Goal: Information Seeking & Learning: Learn about a topic

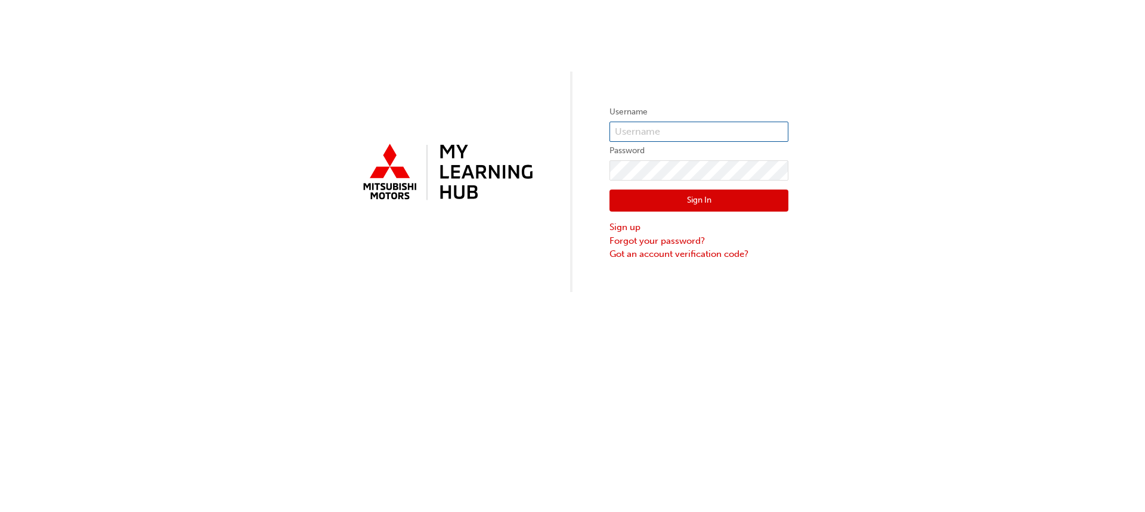
click at [667, 133] on input "text" at bounding box center [699, 132] width 179 height 20
click at [712, 135] on input "text" at bounding box center [699, 132] width 179 height 20
type input "0005737908"
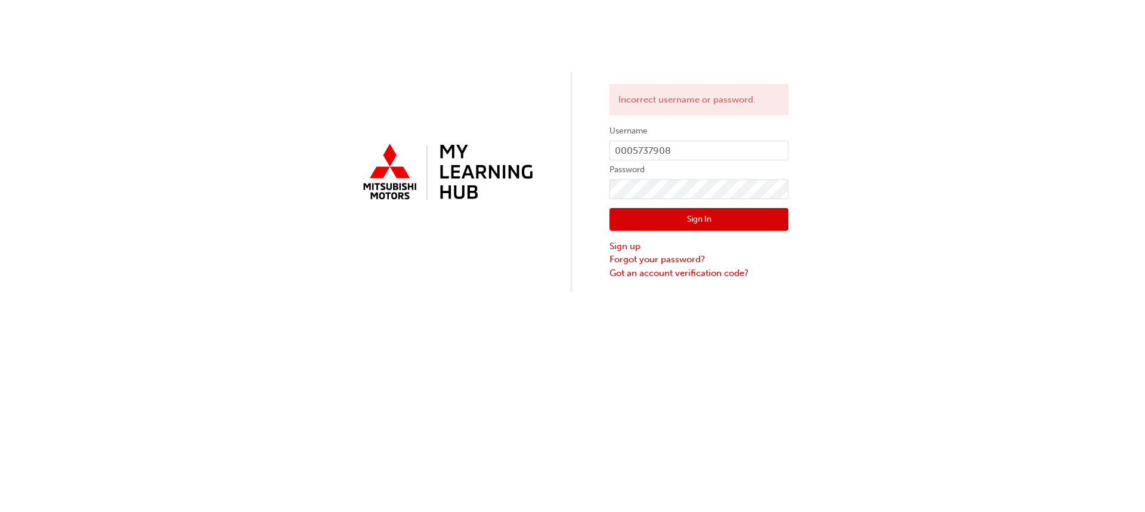
click at [782, 151] on span at bounding box center [782, 151] width 10 height 10
click at [877, 244] on div "Incorrect username or password. Username 0005737908 Password Sign In Sign up Fo…" at bounding box center [572, 146] width 1145 height 292
click at [565, 193] on div "Incorrect username or password. Username 0005737908 Password Sign In Sign up Fo…" at bounding box center [572, 146] width 1145 height 292
click at [652, 229] on button "Sign In" at bounding box center [699, 219] width 179 height 23
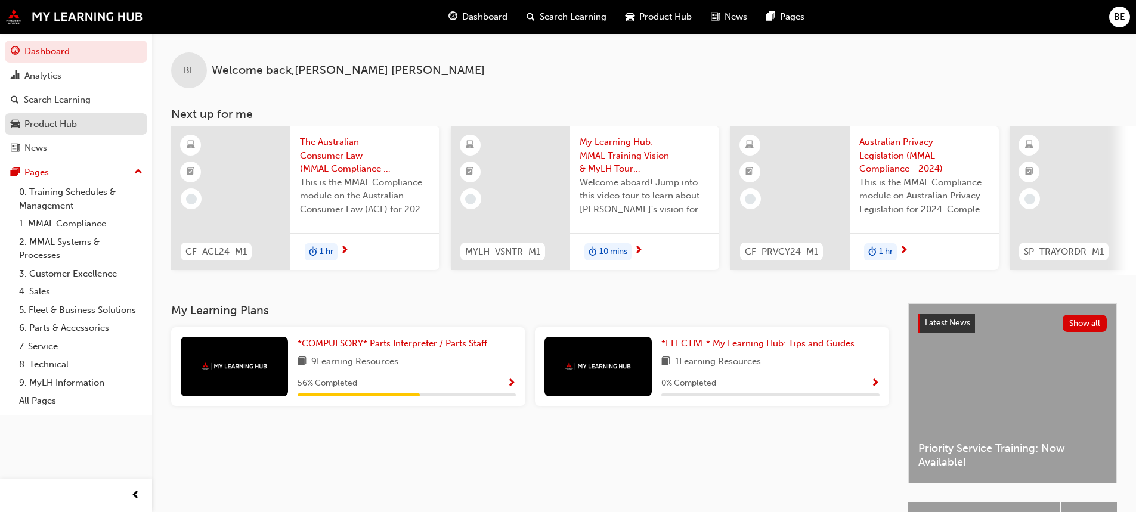
click at [69, 127] on div "Product Hub" at bounding box center [50, 124] width 52 height 14
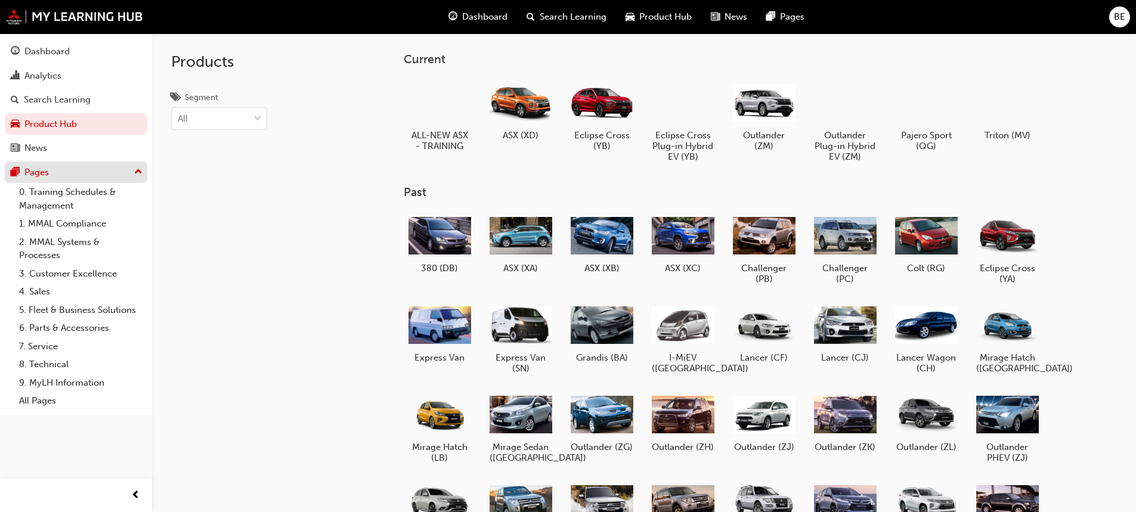
click at [51, 171] on div "Pages" at bounding box center [76, 172] width 131 height 15
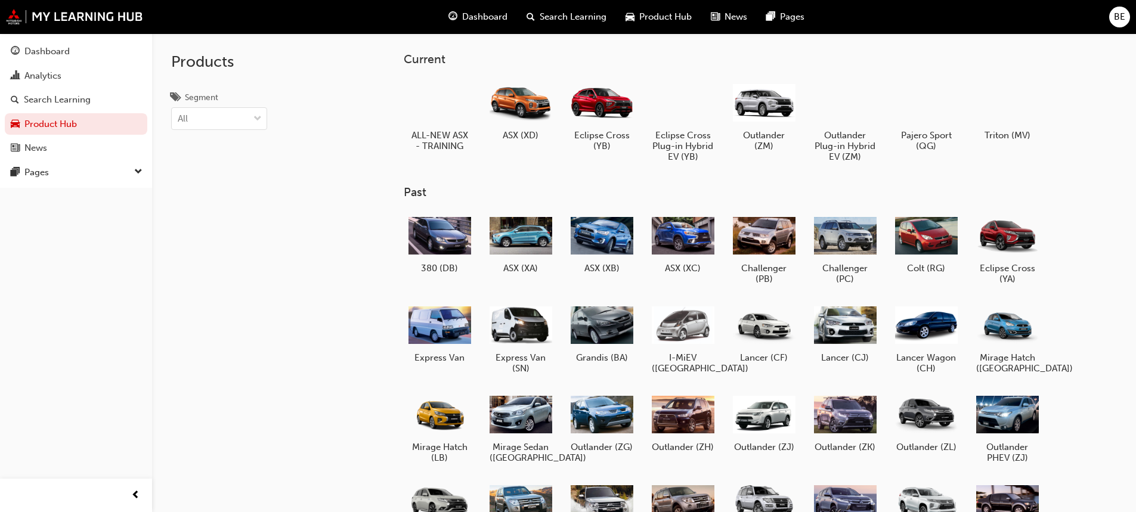
click at [558, 17] on span "Search Learning" at bounding box center [573, 17] width 67 height 14
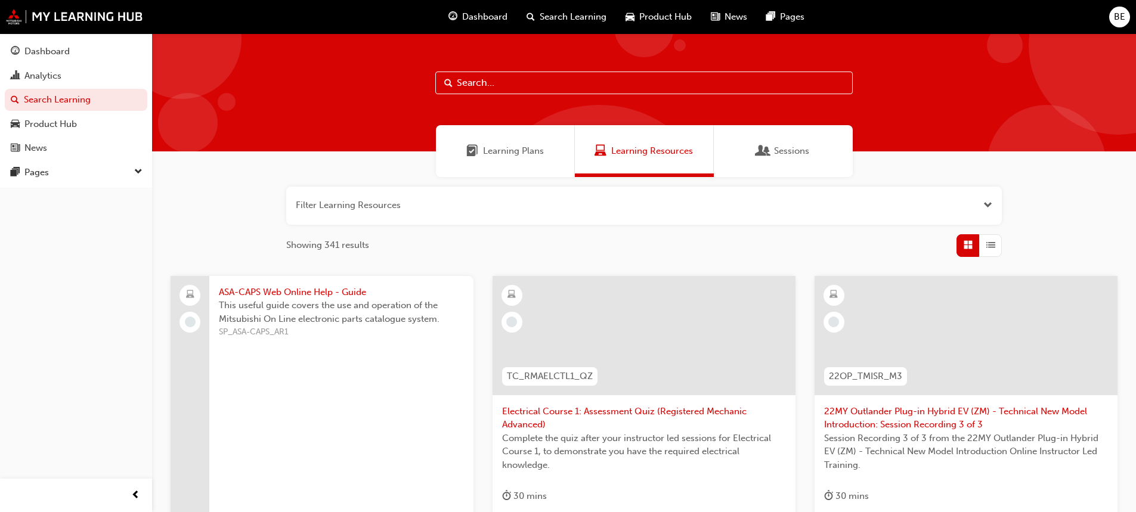
click at [1125, 18] on div "BE" at bounding box center [1119, 17] width 21 height 21
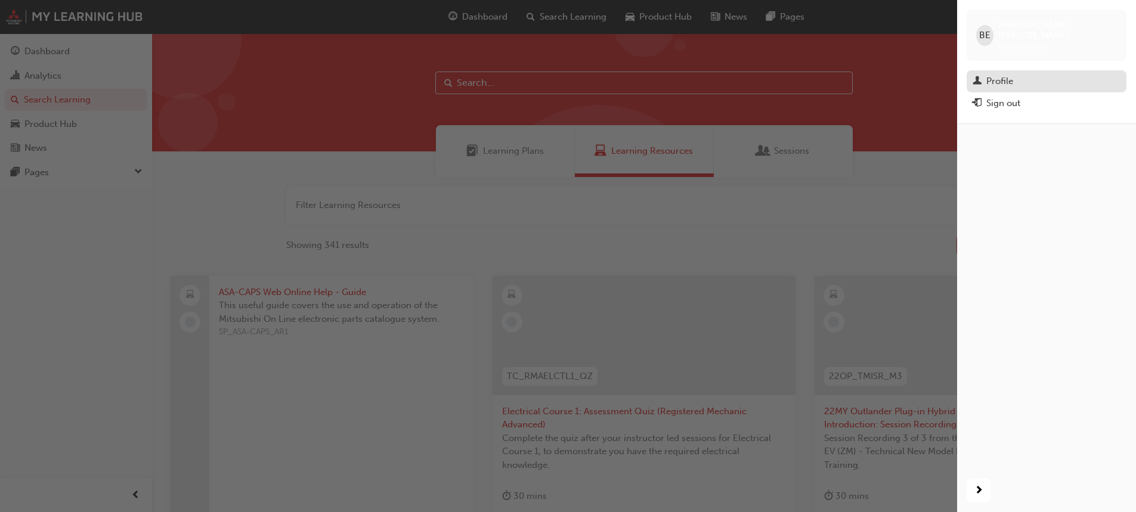
click at [1023, 77] on div "Profile" at bounding box center [1047, 81] width 148 height 15
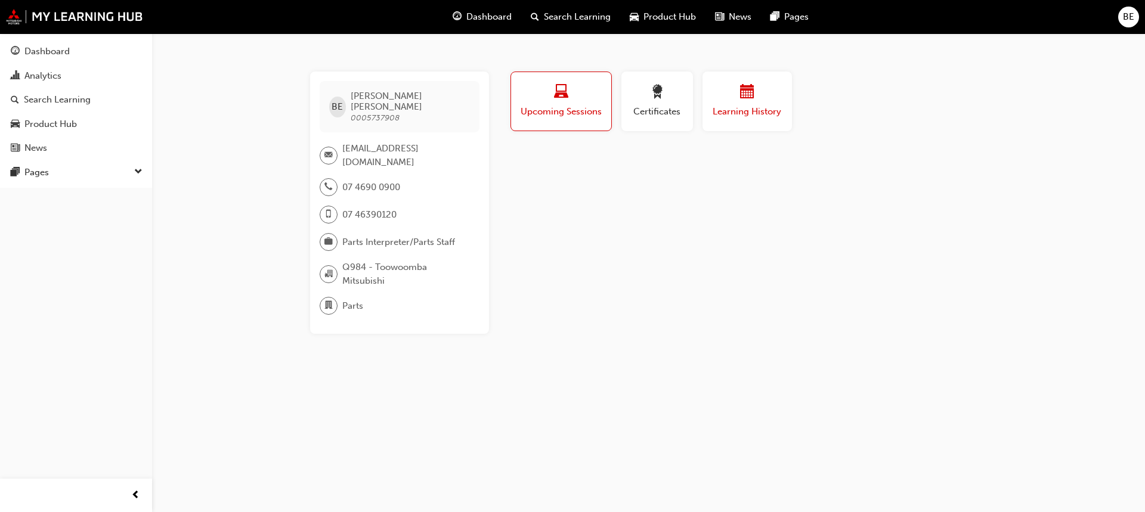
click at [718, 98] on div "button" at bounding box center [748, 94] width 72 height 18
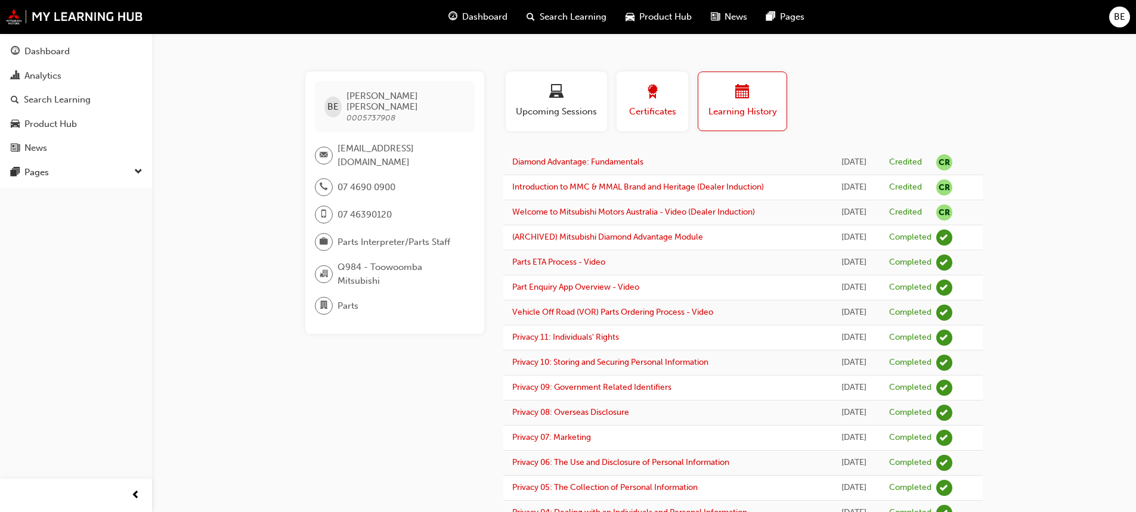
click at [636, 90] on div "button" at bounding box center [653, 94] width 54 height 18
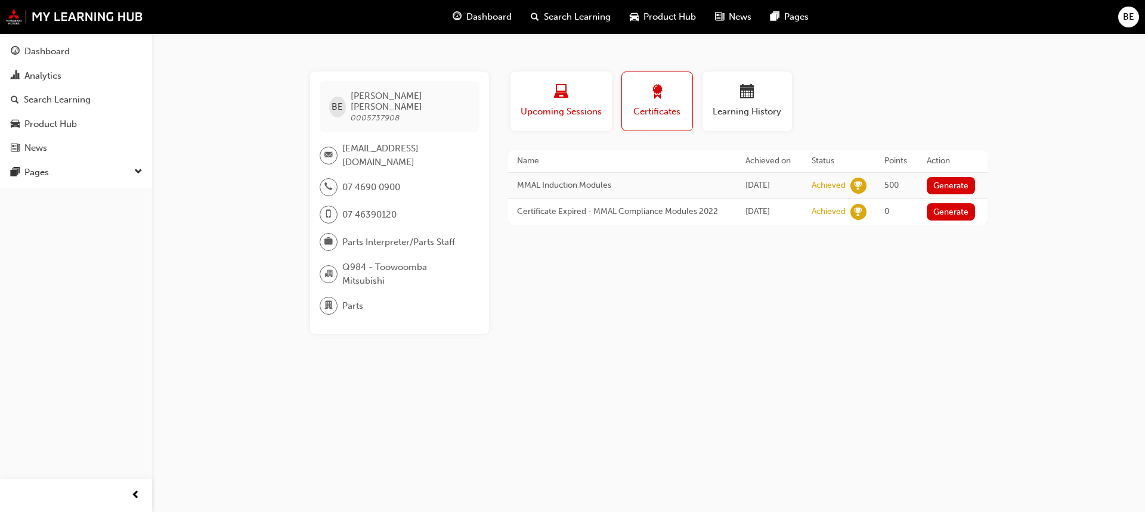
click at [550, 107] on span "Upcoming Sessions" at bounding box center [560, 112] width 83 height 14
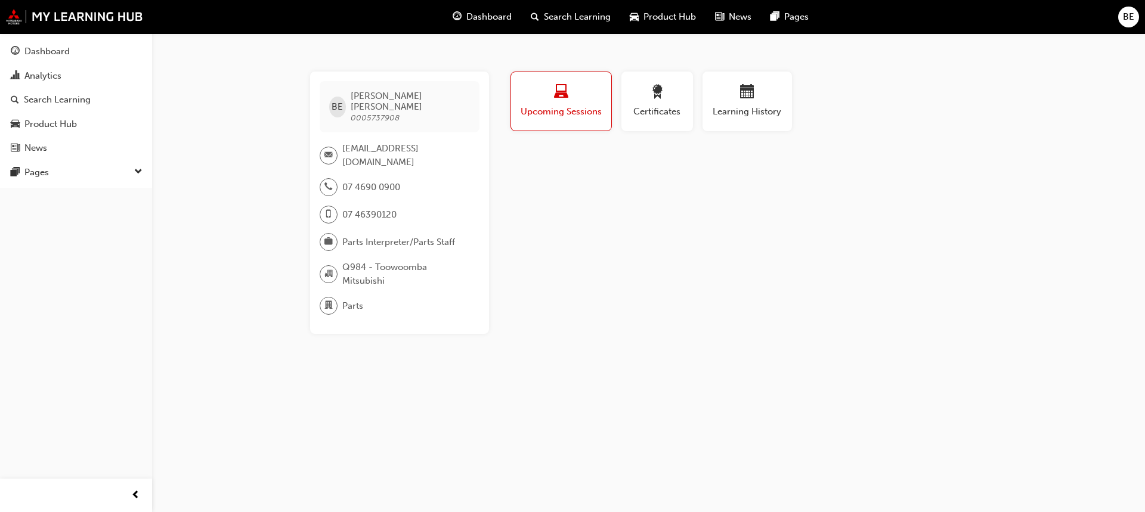
click at [771, 132] on div "Learning History" at bounding box center [747, 106] width 99 height 69
click at [762, 109] on span "Learning History" at bounding box center [748, 112] width 72 height 14
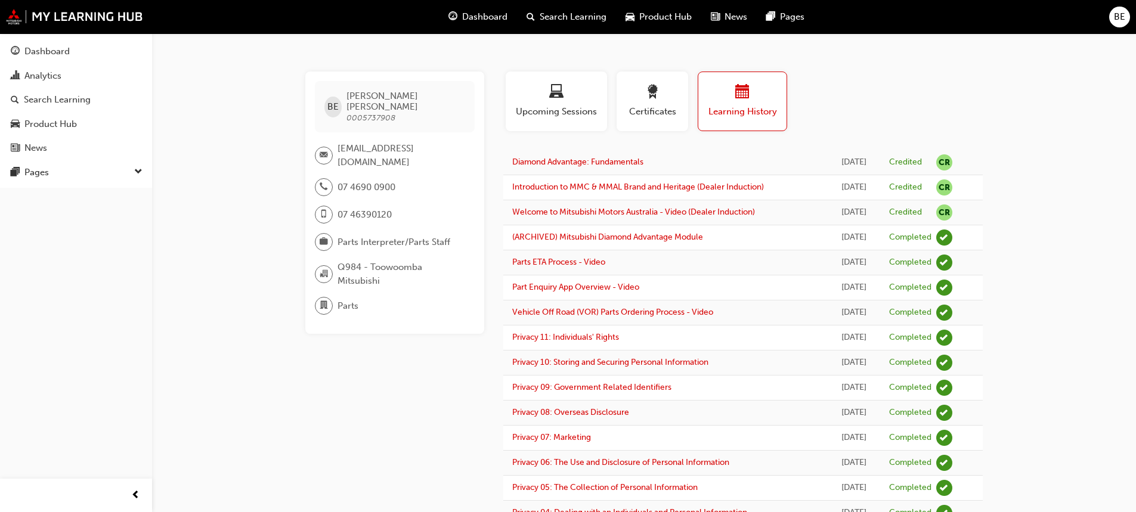
click at [465, 14] on span "Dashboard" at bounding box center [484, 17] width 45 height 14
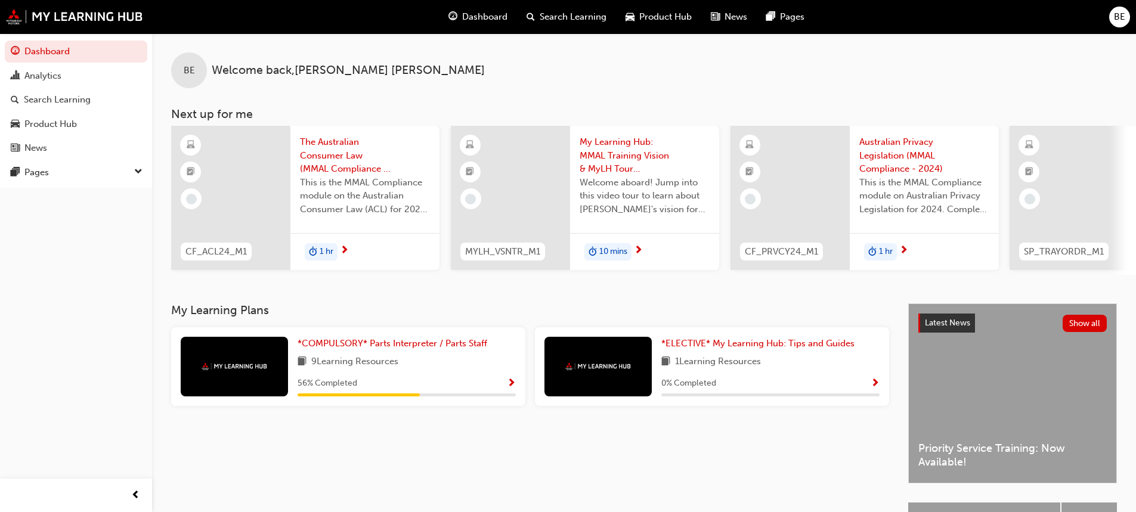
click at [512, 389] on span "Show Progress" at bounding box center [511, 384] width 9 height 11
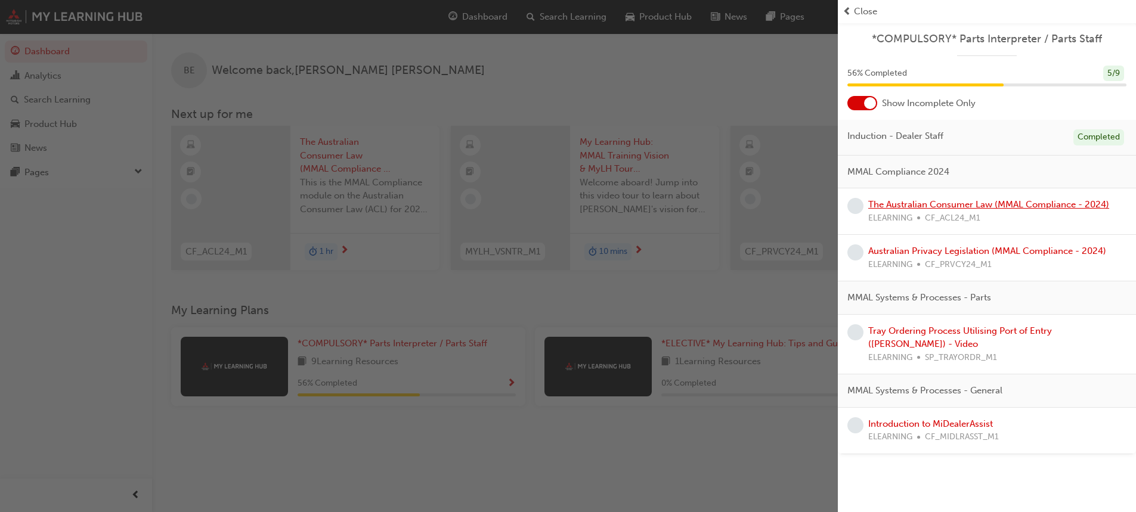
click at [904, 206] on link "The Australian Consumer Law (MMAL Compliance - 2024)" at bounding box center [988, 204] width 241 height 11
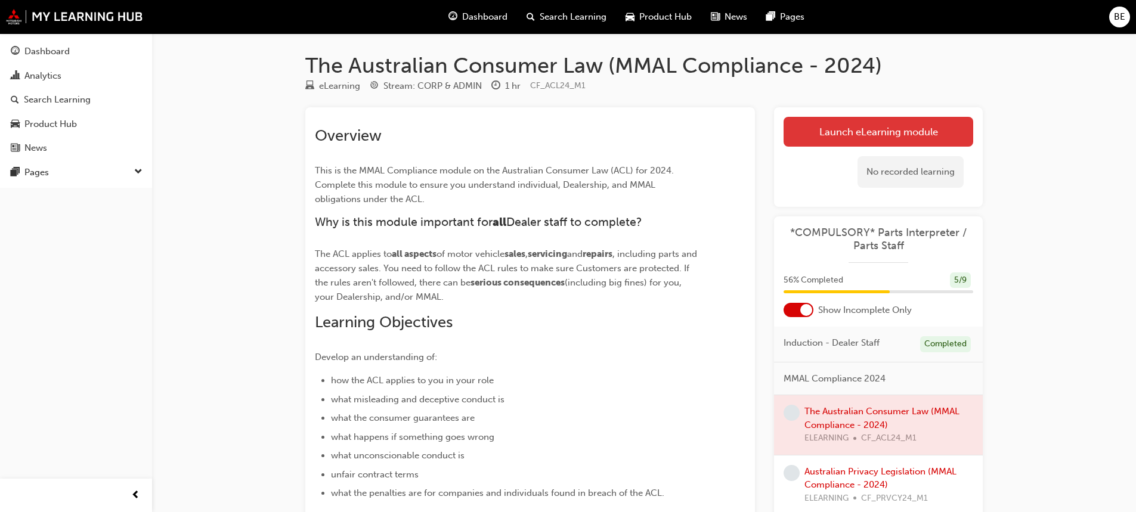
click at [919, 131] on link "Launch eLearning module" at bounding box center [879, 132] width 190 height 30
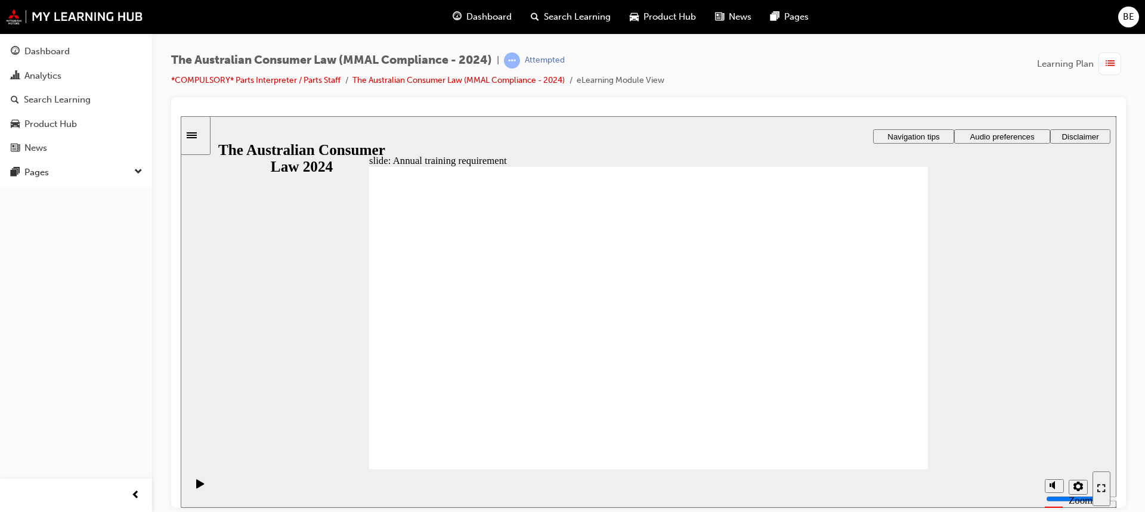
radio input "false"
radio input "true"
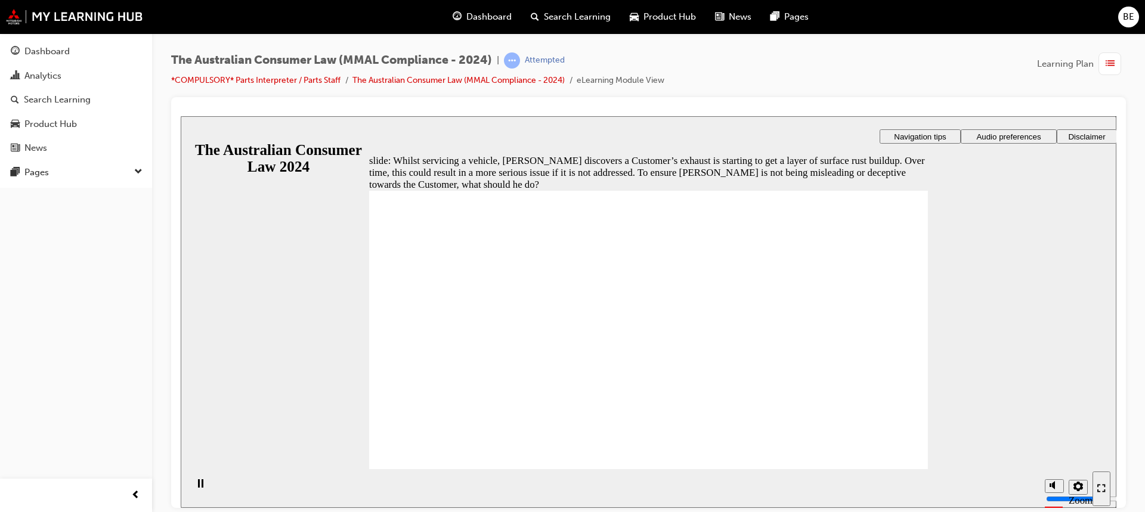
radio input "true"
drag, startPoint x: 401, startPoint y: 323, endPoint x: 576, endPoint y: 380, distance: 183.7
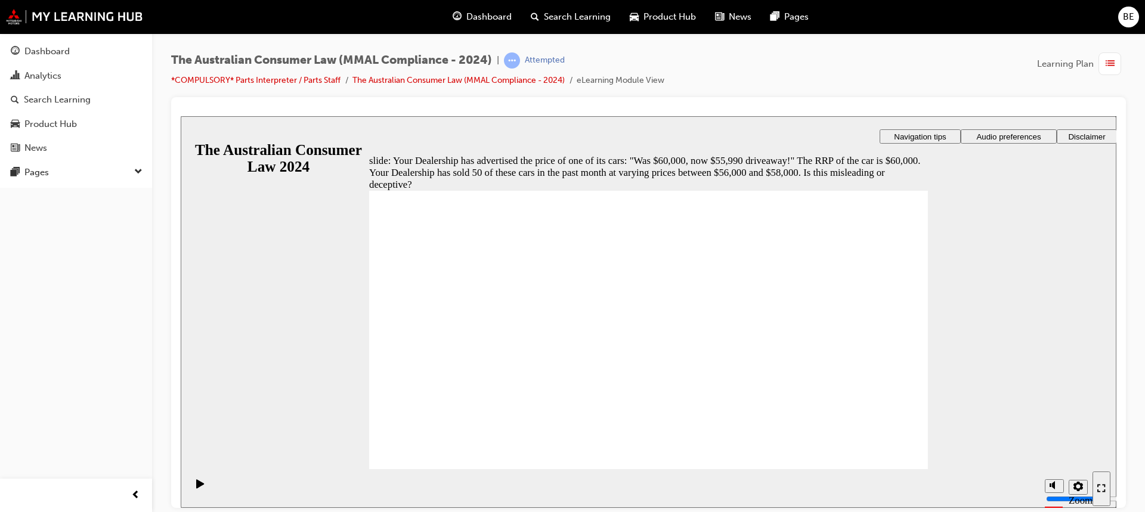
radio input "true"
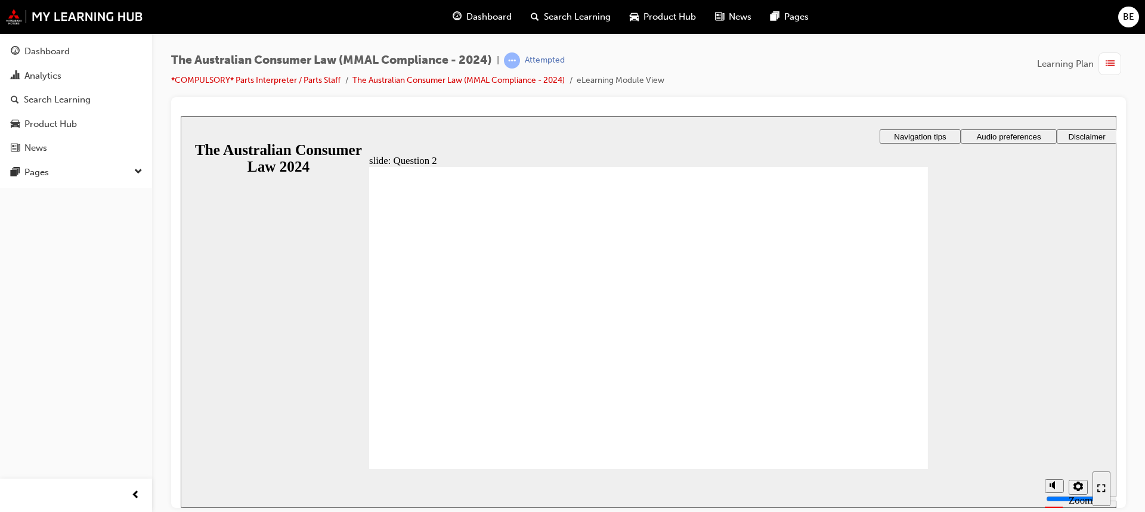
radio input "true"
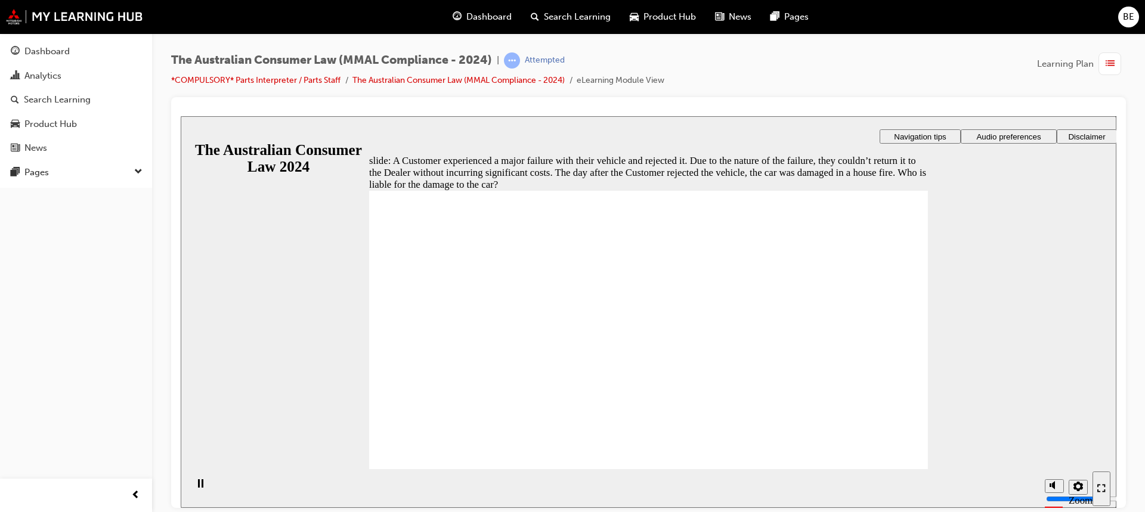
radio input "true"
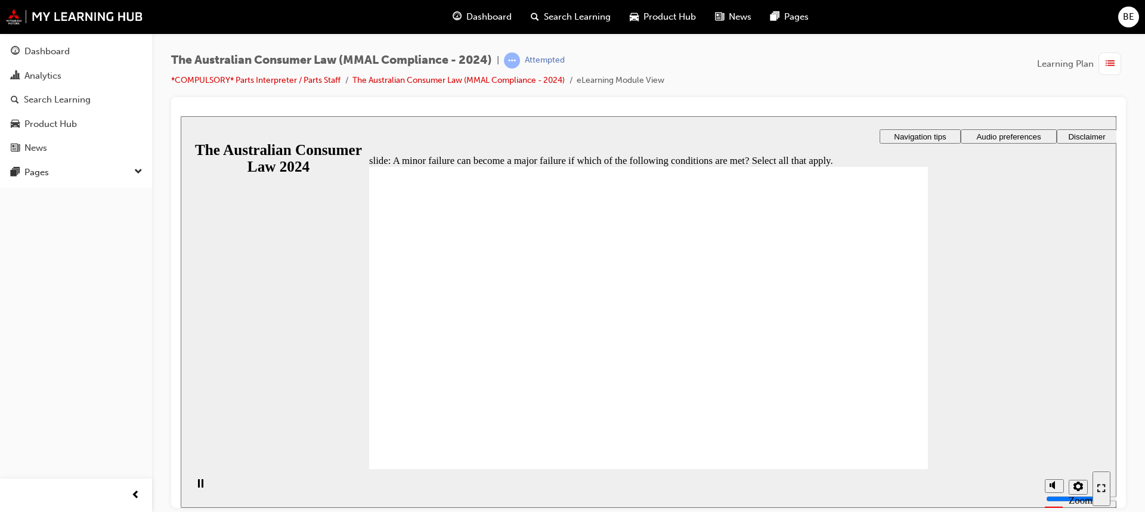
checkbox input "true"
radio input "true"
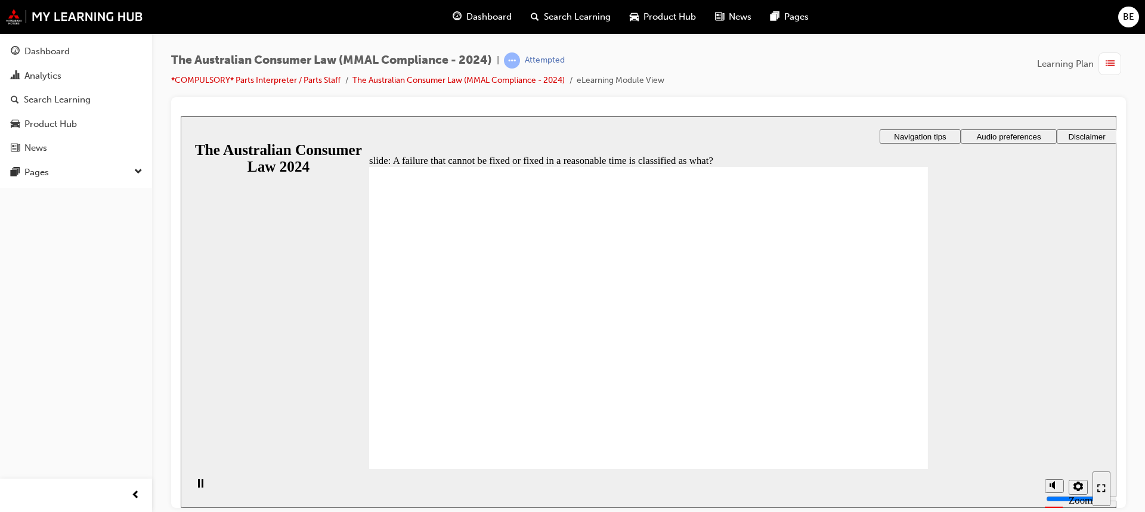
drag, startPoint x: 466, startPoint y: 439, endPoint x: 448, endPoint y: 447, distance: 20.3
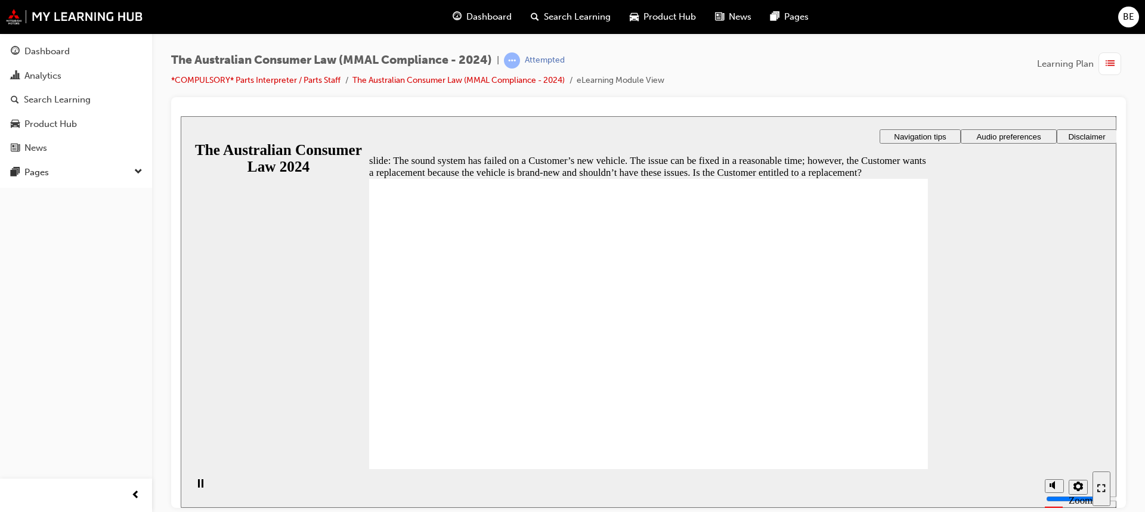
radio input "true"
radio input "false"
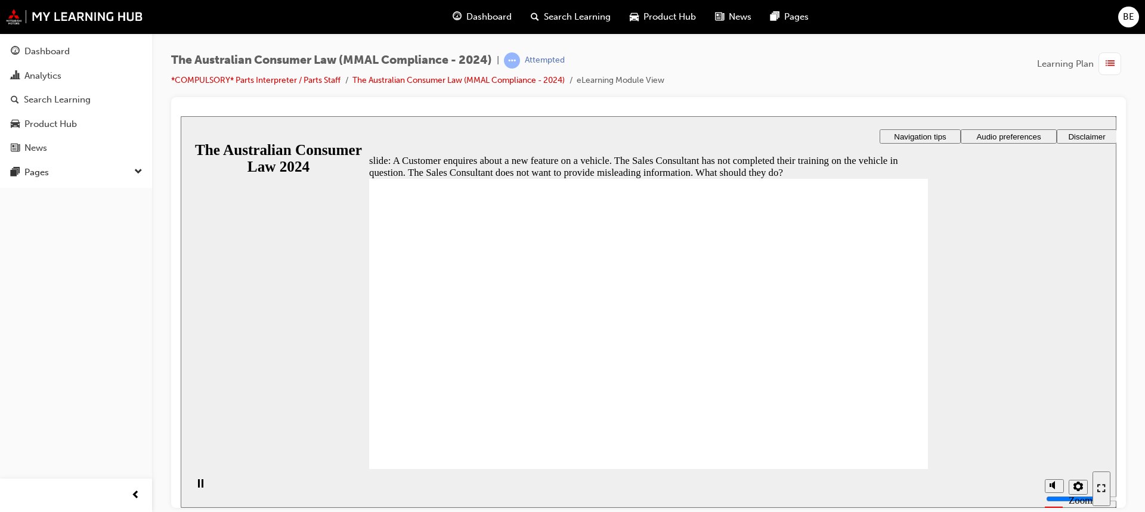
radio input "true"
drag, startPoint x: 582, startPoint y: 227, endPoint x: 628, endPoint y: 226, distance: 45.9
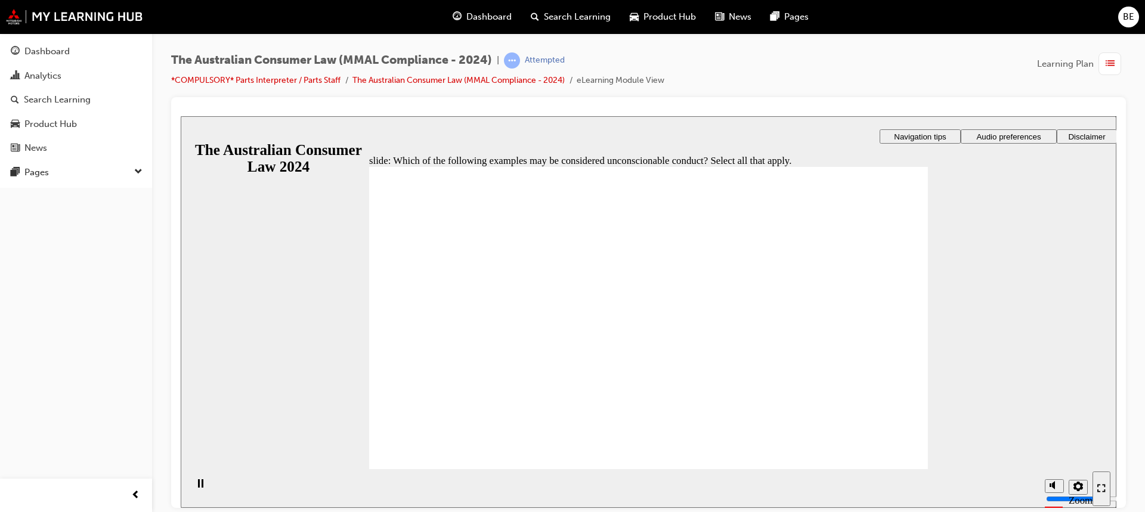
checkbox input "true"
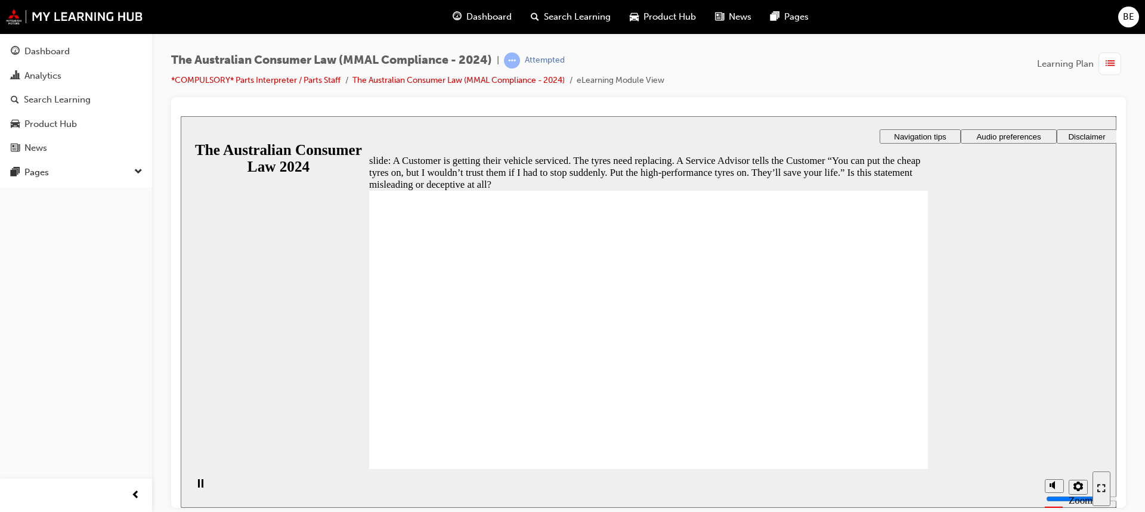
radio input "true"
radio input "false"
radio input "true"
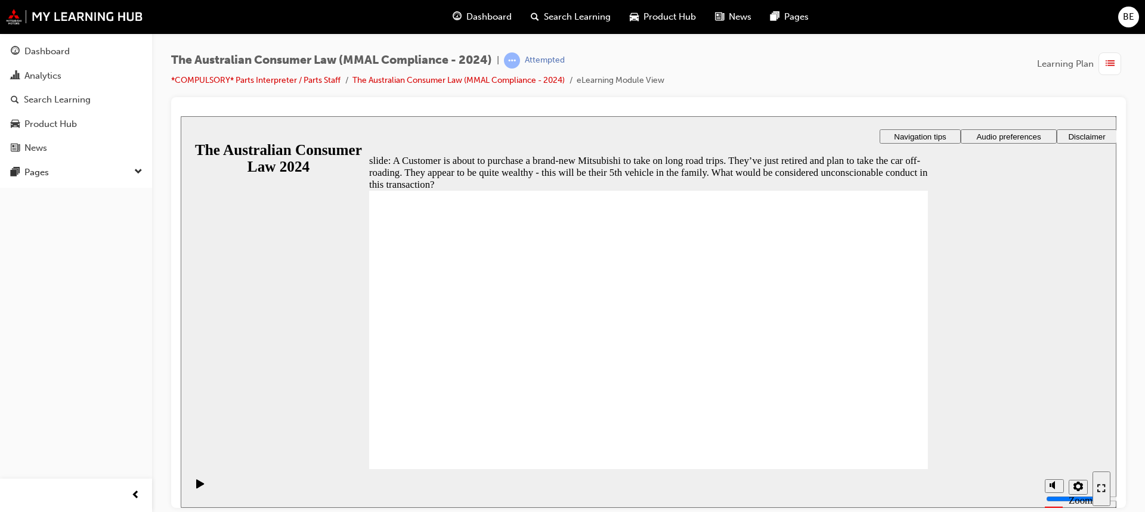
checkbox input "true"
checkbox input "false"
checkbox input "true"
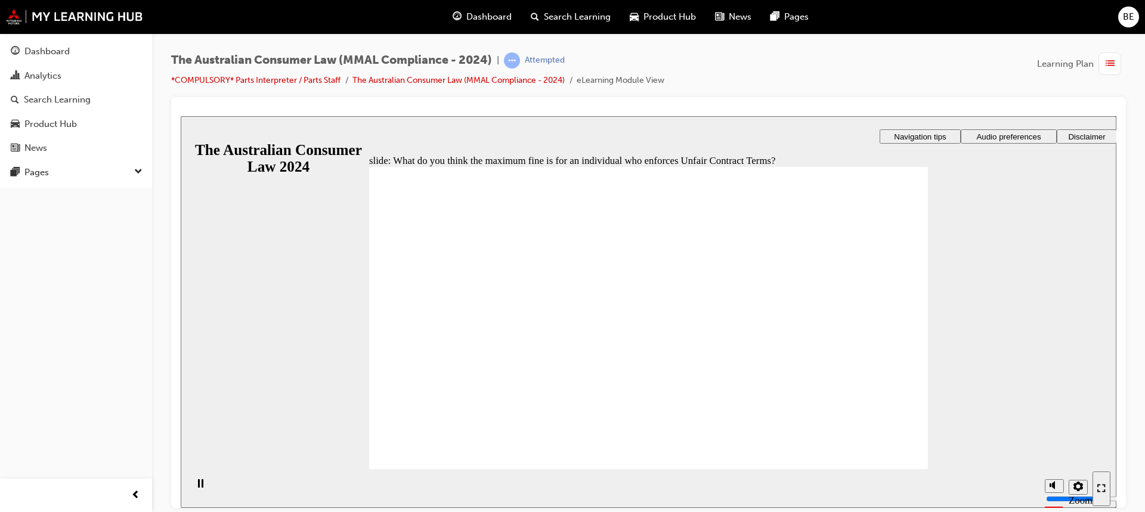
radio input "true"
checkbox input "true"
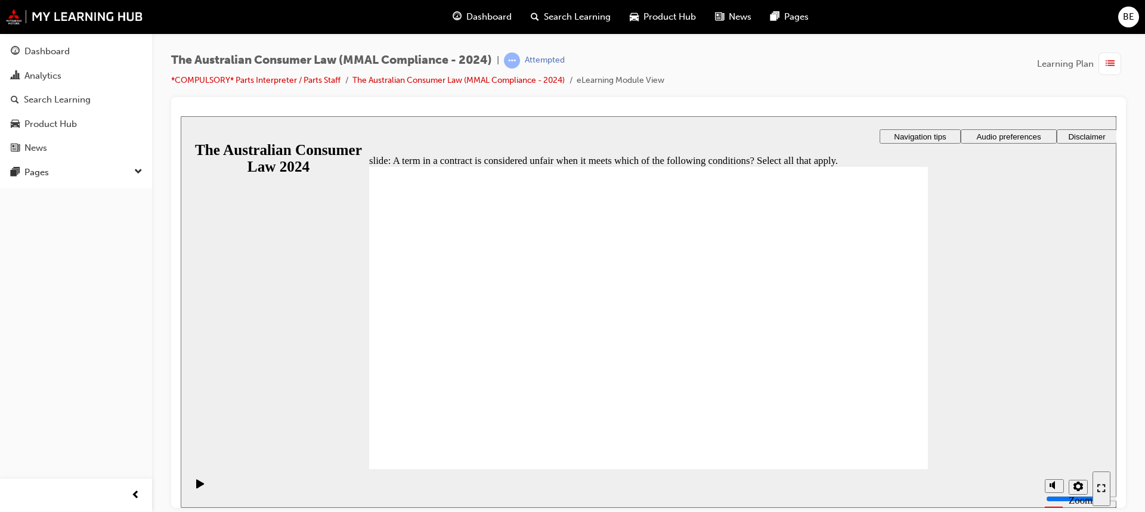
checkbox input "true"
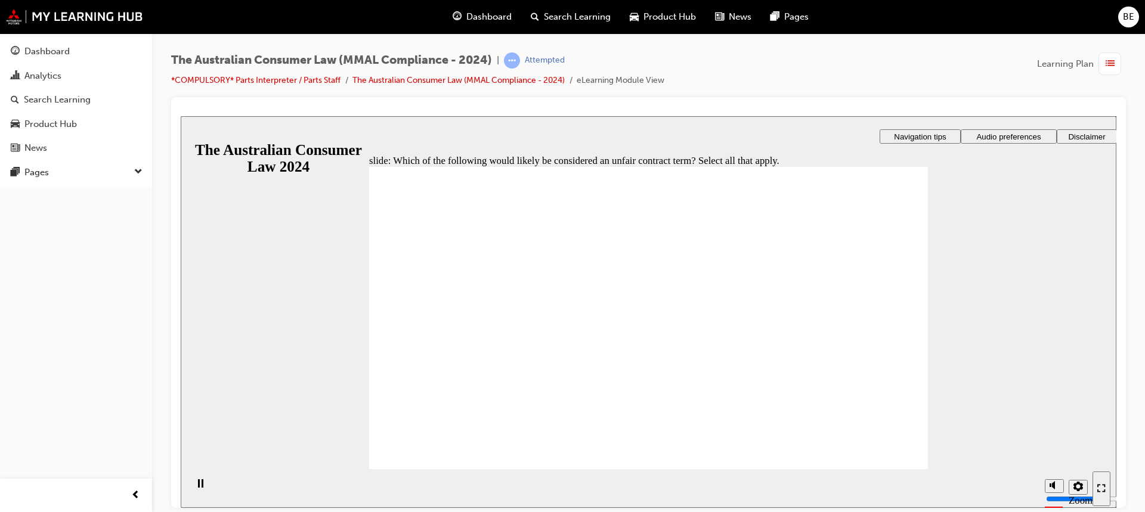
checkbox input "true"
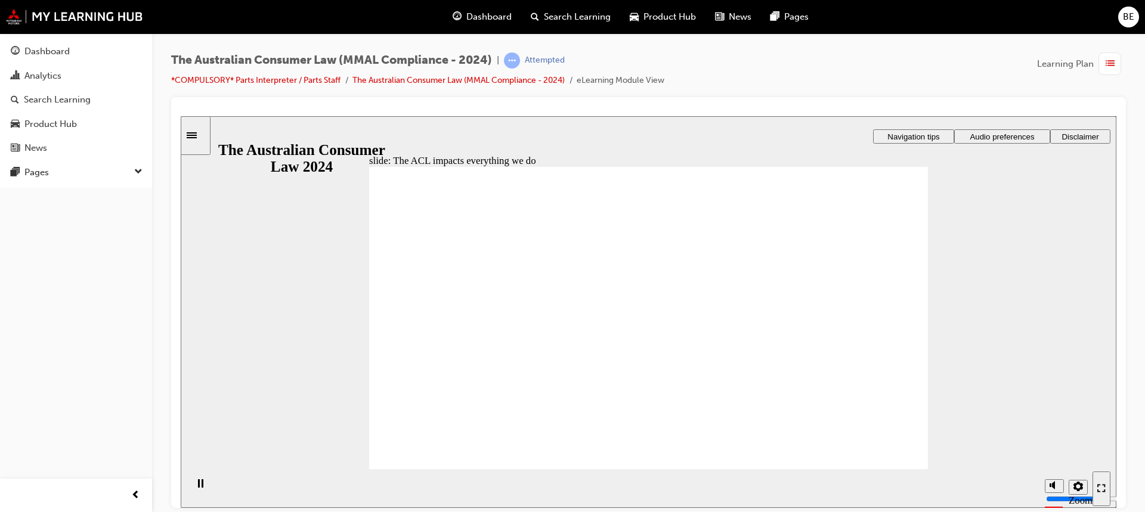
radio input "true"
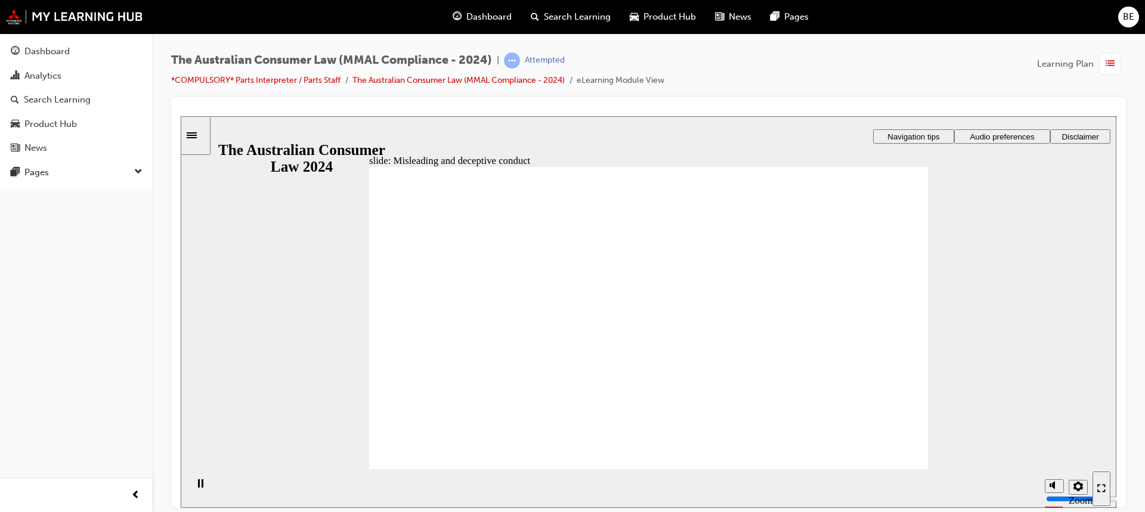
drag, startPoint x: 626, startPoint y: 286, endPoint x: 726, endPoint y: 362, distance: 126.0
drag, startPoint x: 628, startPoint y: 302, endPoint x: 721, endPoint y: 370, distance: 115.2
drag, startPoint x: 741, startPoint y: 357, endPoint x: 592, endPoint y: 364, distance: 149.9
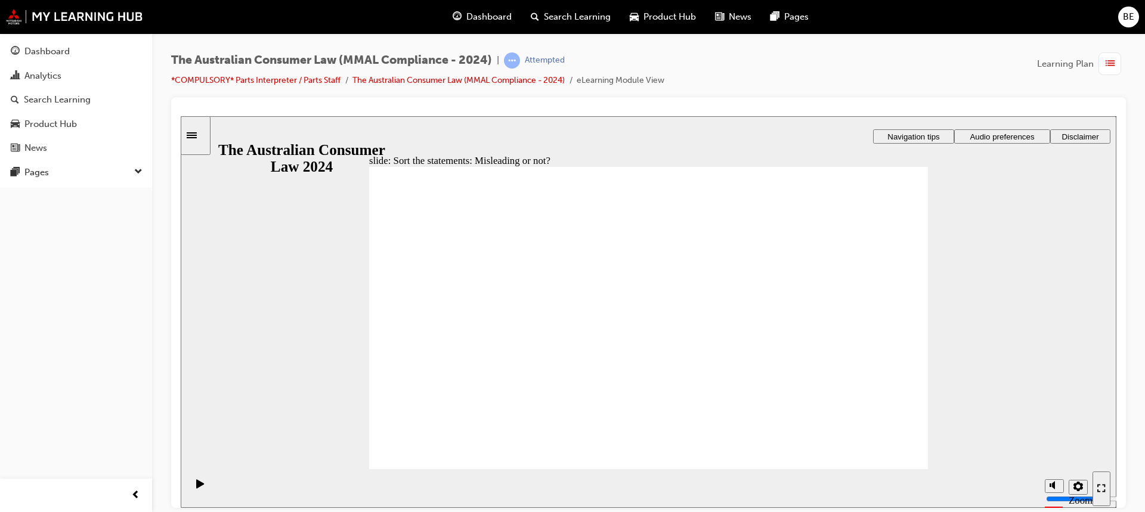
drag, startPoint x: 665, startPoint y: 276, endPoint x: 749, endPoint y: 348, distance: 110.8
drag, startPoint x: 710, startPoint y: 257, endPoint x: 601, endPoint y: 324, distance: 128.3
drag, startPoint x: 693, startPoint y: 271, endPoint x: 569, endPoint y: 360, distance: 152.9
click at [66, 284] on div "Dashboard Analytics Search Learning Product Hub News Pages Pages" at bounding box center [76, 241] width 152 height 482
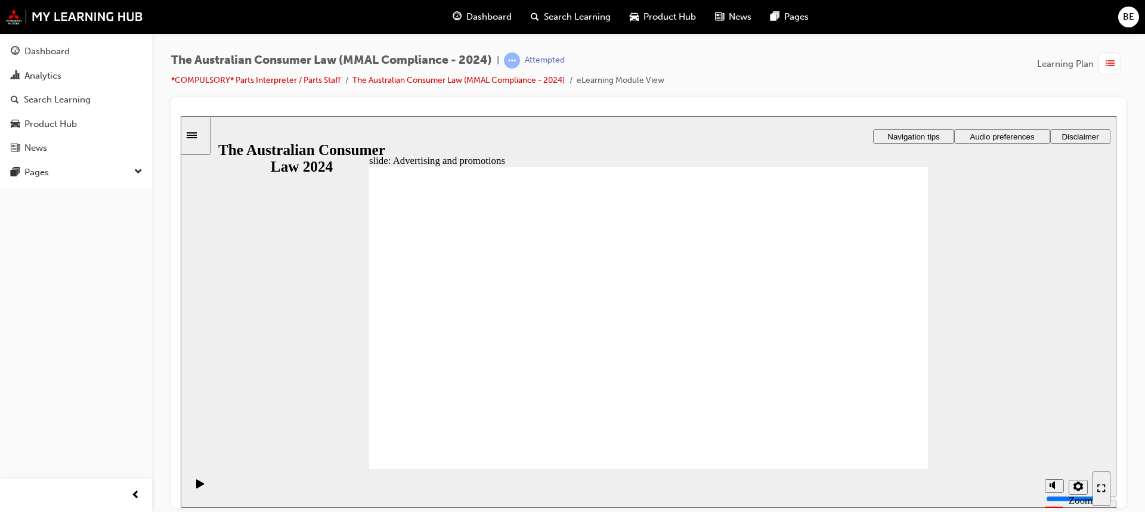
click at [999, 97] on div at bounding box center [648, 302] width 955 height 411
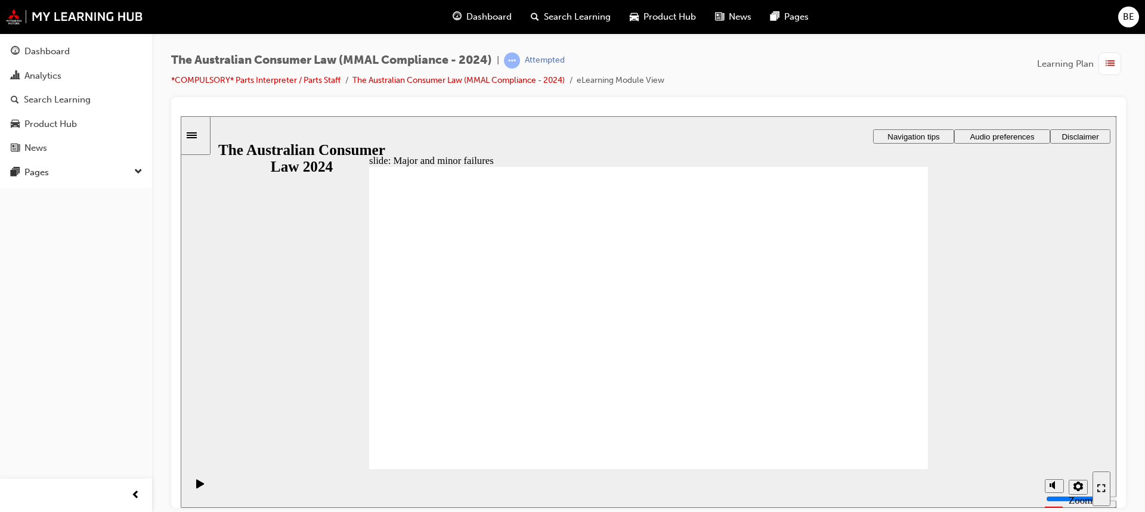
drag, startPoint x: 693, startPoint y: 259, endPoint x: 842, endPoint y: 369, distance: 185.5
drag, startPoint x: 680, startPoint y: 247, endPoint x: 517, endPoint y: 361, distance: 198.7
drag, startPoint x: 656, startPoint y: 286, endPoint x: 831, endPoint y: 386, distance: 201.7
drag, startPoint x: 694, startPoint y: 242, endPoint x: 522, endPoint y: 356, distance: 206.1
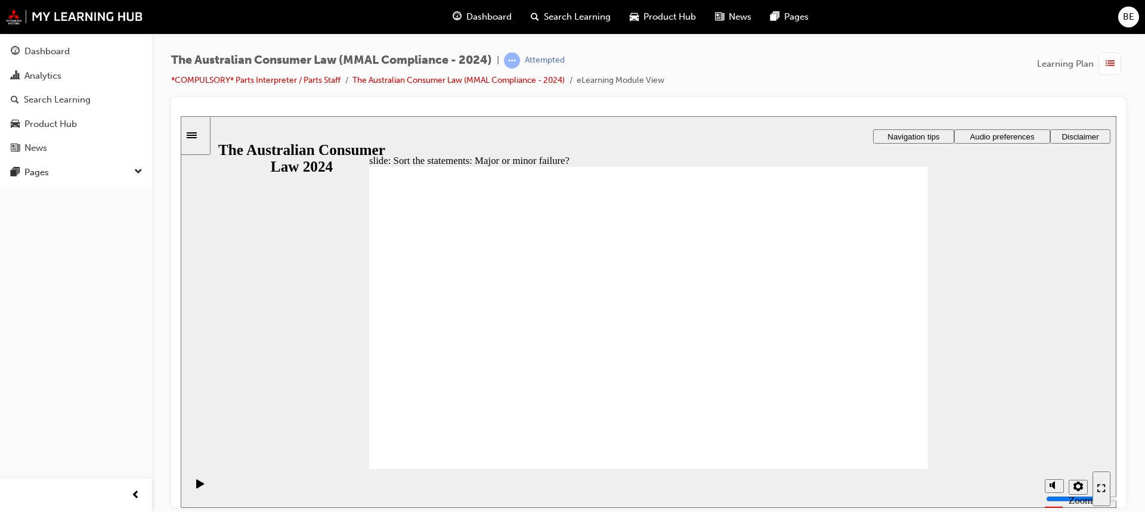
drag, startPoint x: 692, startPoint y: 250, endPoint x: 519, endPoint y: 378, distance: 215.0
drag, startPoint x: 684, startPoint y: 282, endPoint x: 849, endPoint y: 391, distance: 197.7
drag, startPoint x: 856, startPoint y: 369, endPoint x: 652, endPoint y: 260, distance: 231.1
drag, startPoint x: 599, startPoint y: 283, endPoint x: 419, endPoint y: 405, distance: 217.9
drag, startPoint x: 654, startPoint y: 250, endPoint x: 527, endPoint y: 335, distance: 152.7
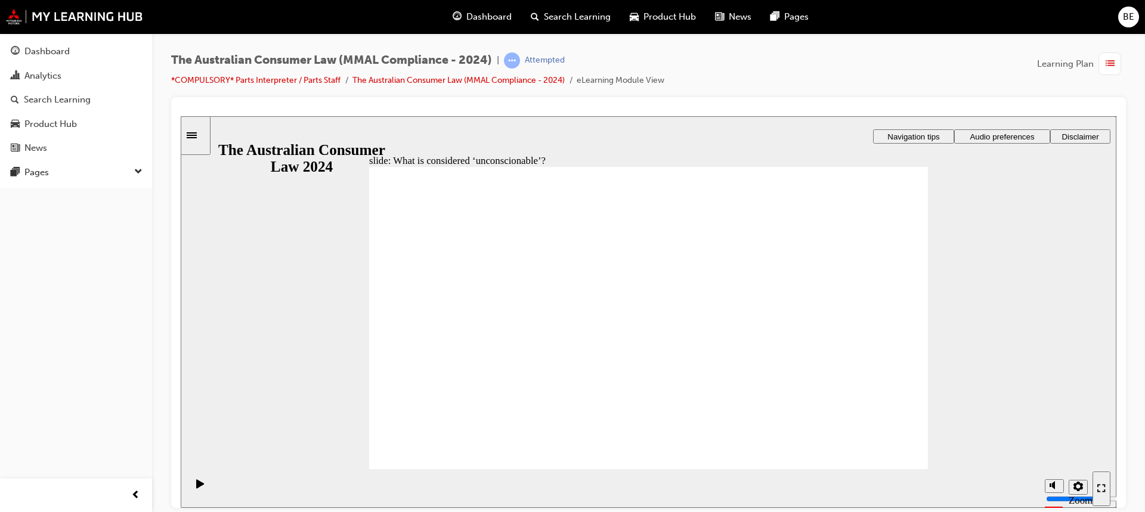
drag, startPoint x: 642, startPoint y: 281, endPoint x: 477, endPoint y: 363, distance: 184.6
drag, startPoint x: 645, startPoint y: 242, endPoint x: 499, endPoint y: 328, distance: 169.8
drag, startPoint x: 639, startPoint y: 276, endPoint x: 831, endPoint y: 382, distance: 218.9
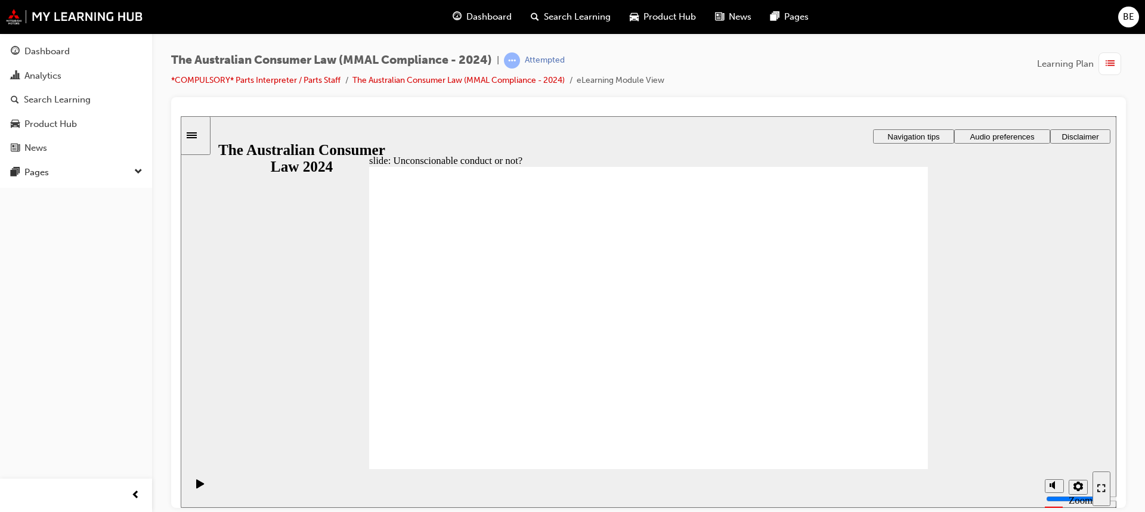
drag, startPoint x: 670, startPoint y: 270, endPoint x: 460, endPoint y: 336, distance: 220.1
drag, startPoint x: 610, startPoint y: 269, endPoint x: 478, endPoint y: 370, distance: 166.3
drag, startPoint x: 682, startPoint y: 284, endPoint x: 437, endPoint y: 405, distance: 273.7
drag, startPoint x: 660, startPoint y: 277, endPoint x: 781, endPoint y: 358, distance: 145.4
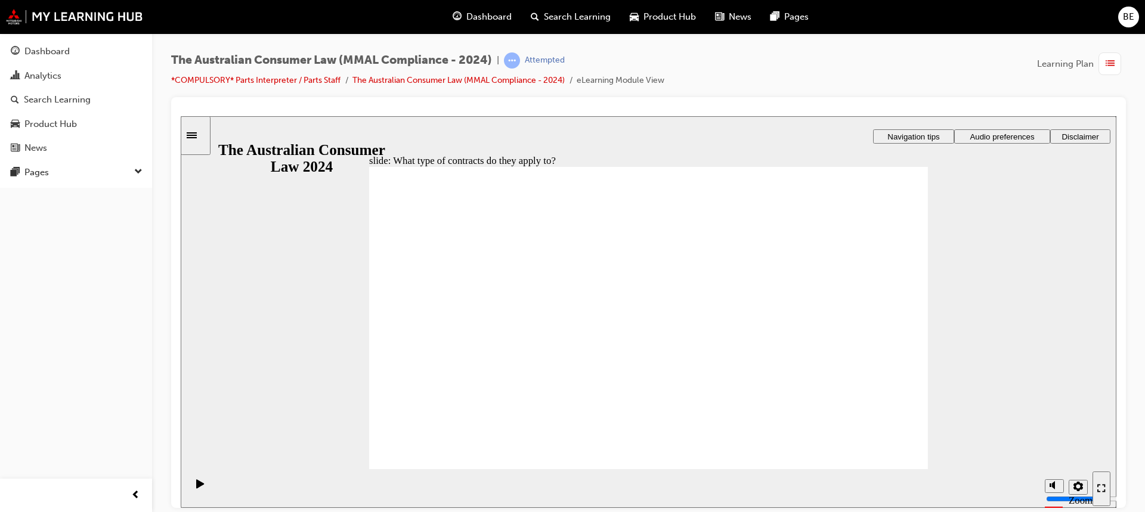
click at [879, 473] on section "Playback Speed 2 1.75 1.5 1.25 Normal" at bounding box center [649, 488] width 936 height 39
drag, startPoint x: 665, startPoint y: 250, endPoint x: 856, endPoint y: 370, distance: 225.7
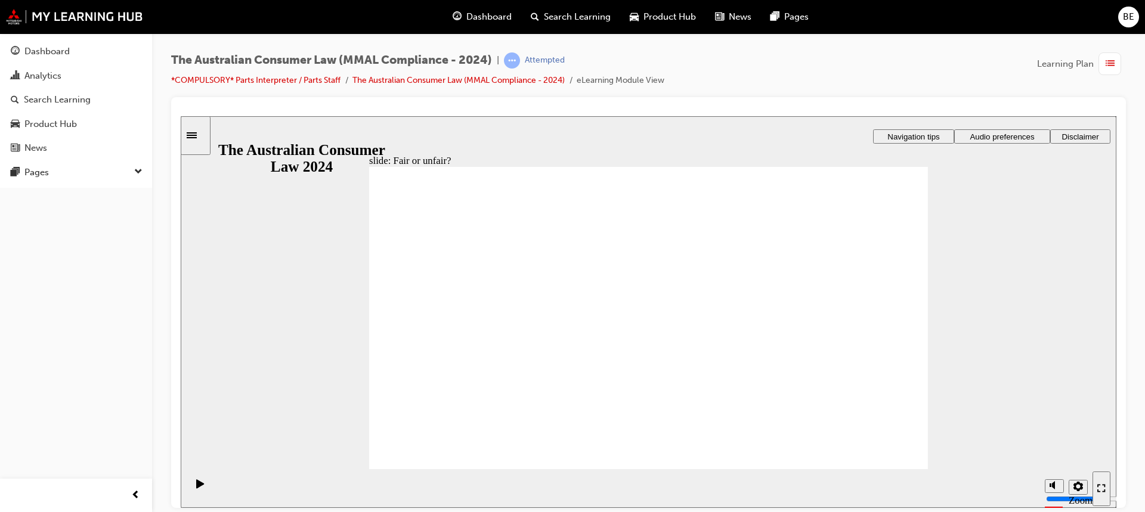
drag, startPoint x: 676, startPoint y: 280, endPoint x: 490, endPoint y: 382, distance: 211.7
drag, startPoint x: 584, startPoint y: 293, endPoint x: 772, endPoint y: 389, distance: 210.5
drag, startPoint x: 614, startPoint y: 269, endPoint x: 808, endPoint y: 369, distance: 218.2
drag, startPoint x: 647, startPoint y: 243, endPoint x: 815, endPoint y: 336, distance: 193.0
drag, startPoint x: 650, startPoint y: 262, endPoint x: 441, endPoint y: 354, distance: 228.6
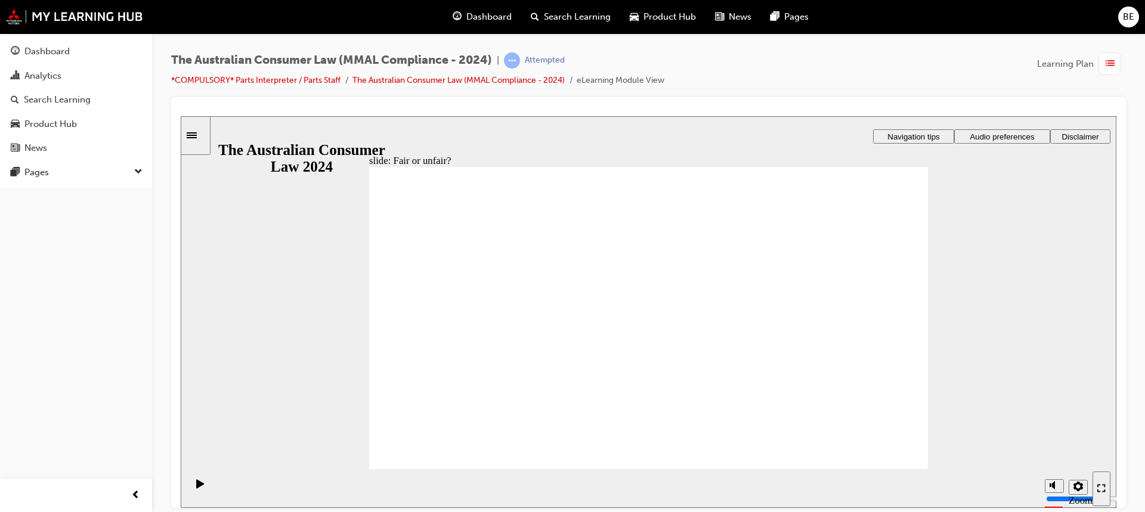
drag, startPoint x: 644, startPoint y: 272, endPoint x: 844, endPoint y: 394, distance: 234.4
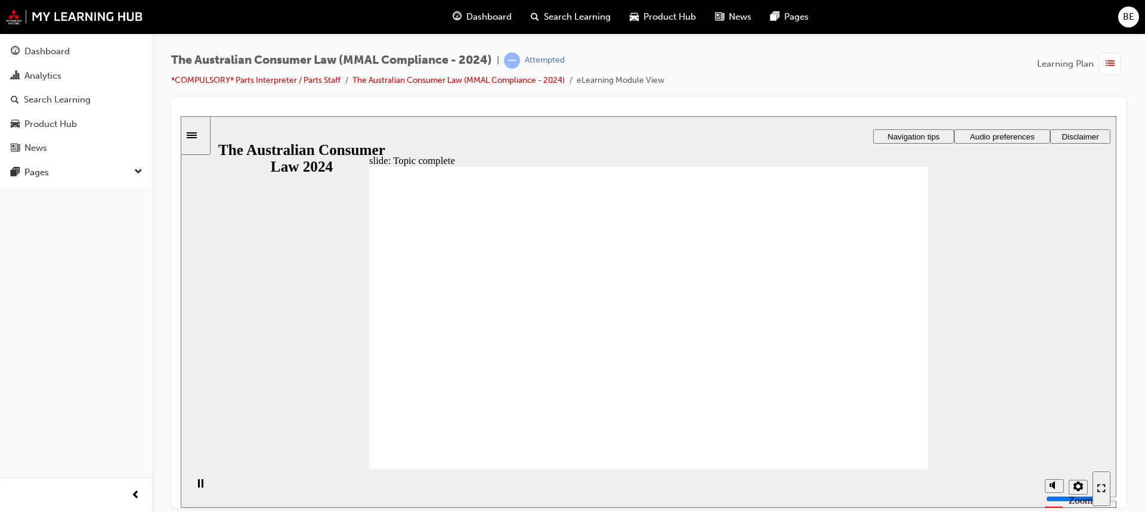
checkbox input "true"
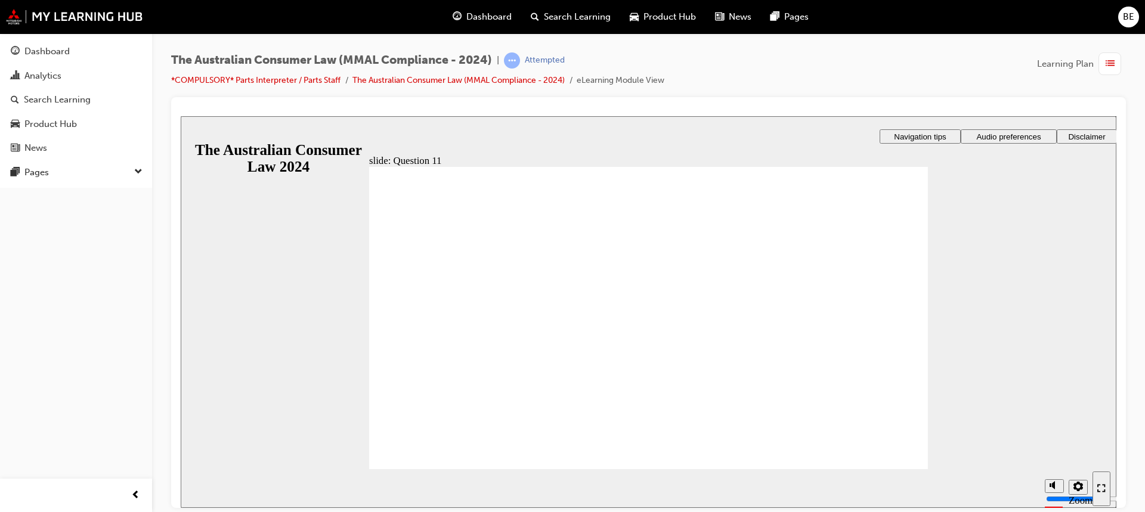
checkbox input "true"
drag, startPoint x: 607, startPoint y: 351, endPoint x: 469, endPoint y: 443, distance: 165.6
checkbox input "true"
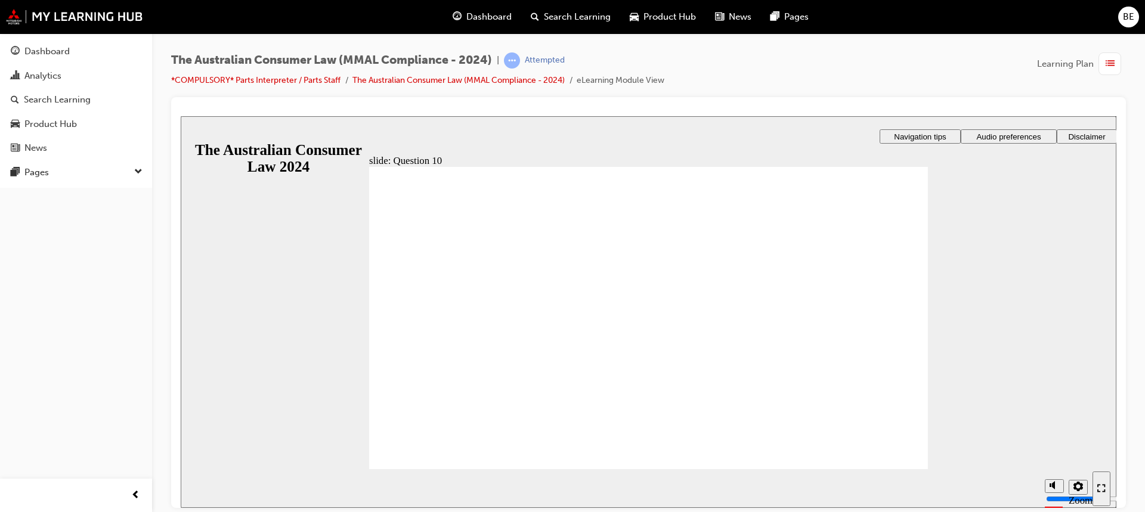
checkbox input "true"
radio input "true"
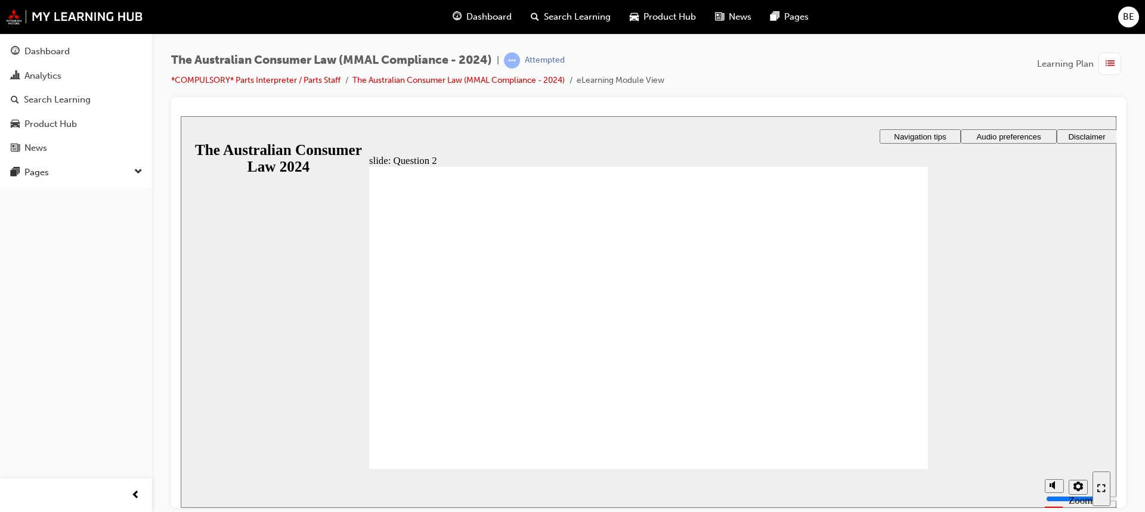
radio input "true"
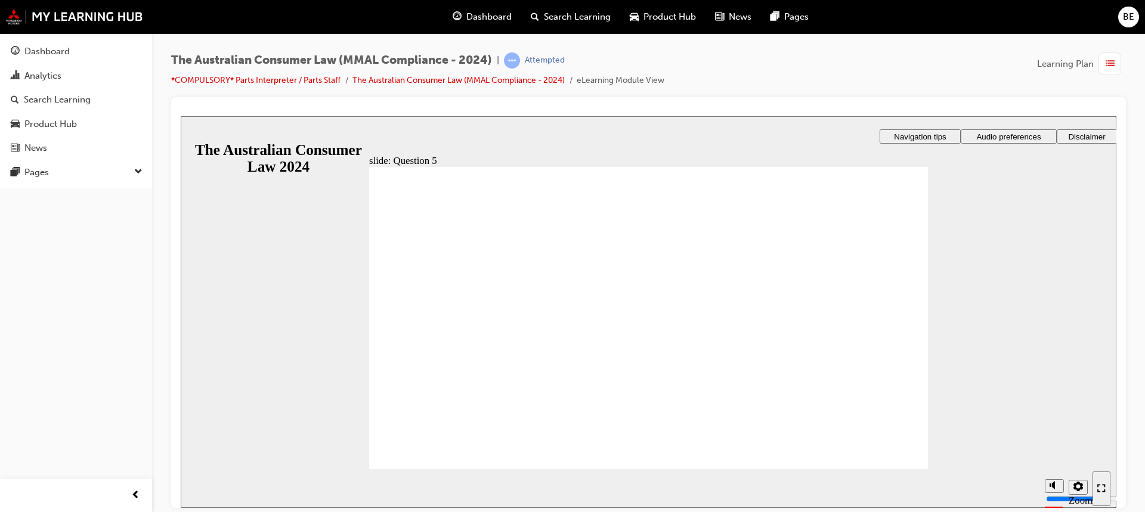
checkbox input "true"
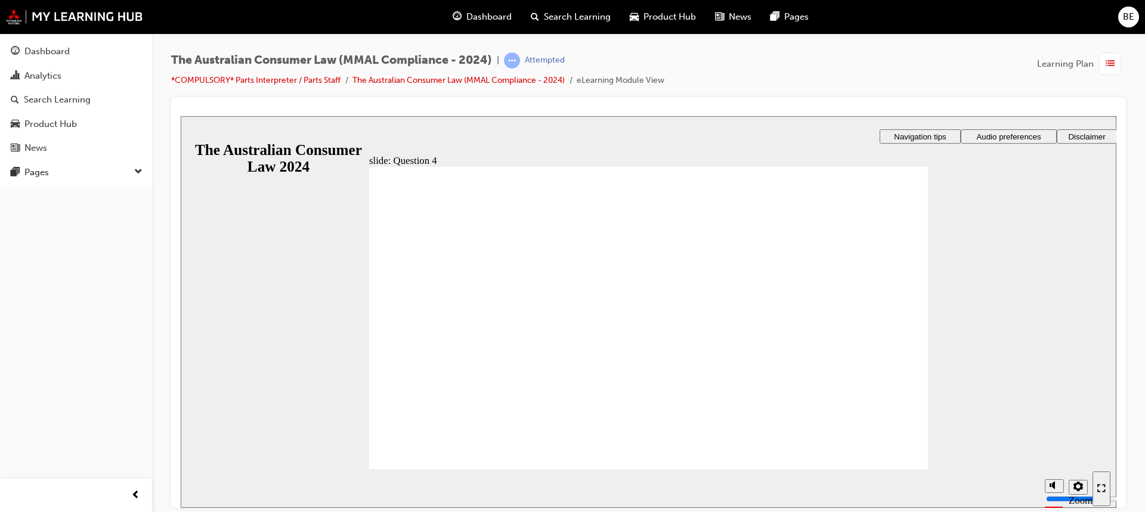
checkbox input "true"
click at [1103, 73] on div "button" at bounding box center [1110, 63] width 23 height 23
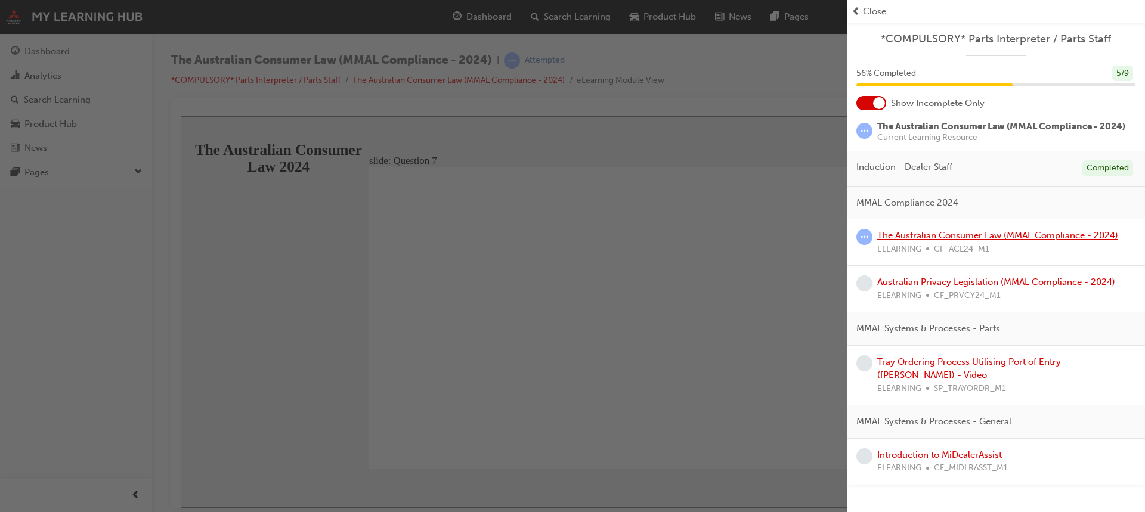
click at [929, 232] on link "The Australian Consumer Law (MMAL Compliance - 2024)" at bounding box center [997, 235] width 241 height 11
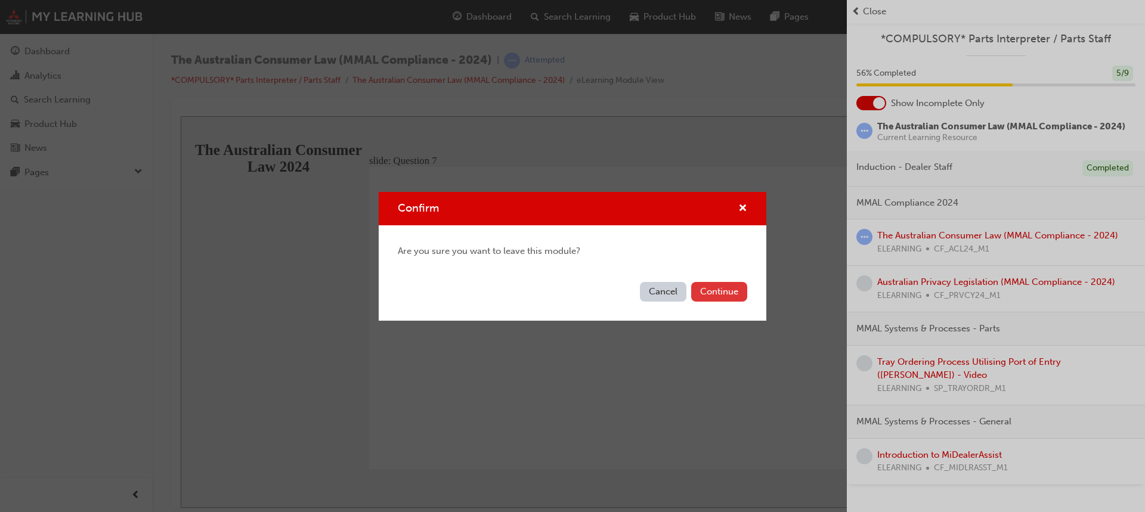
click at [713, 296] on button "Continue" at bounding box center [719, 292] width 56 height 20
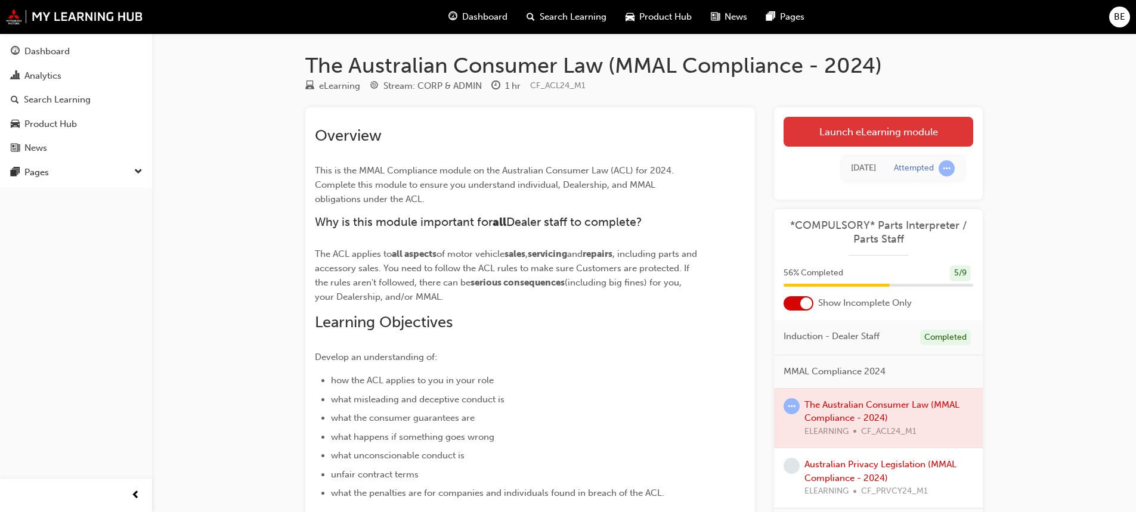
click at [856, 132] on link "Launch eLearning module" at bounding box center [879, 132] width 190 height 30
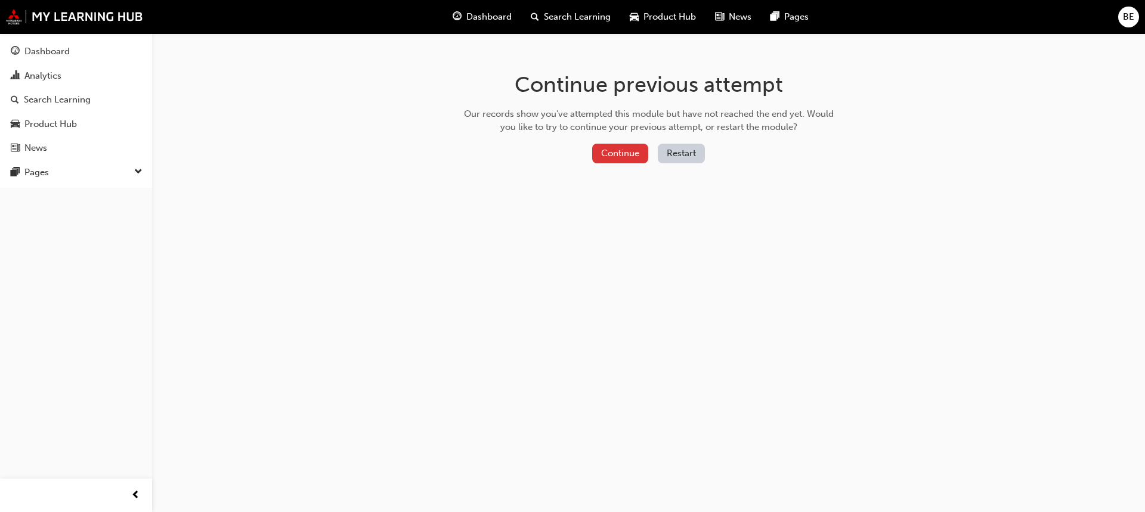
click at [608, 150] on button "Continue" at bounding box center [620, 154] width 56 height 20
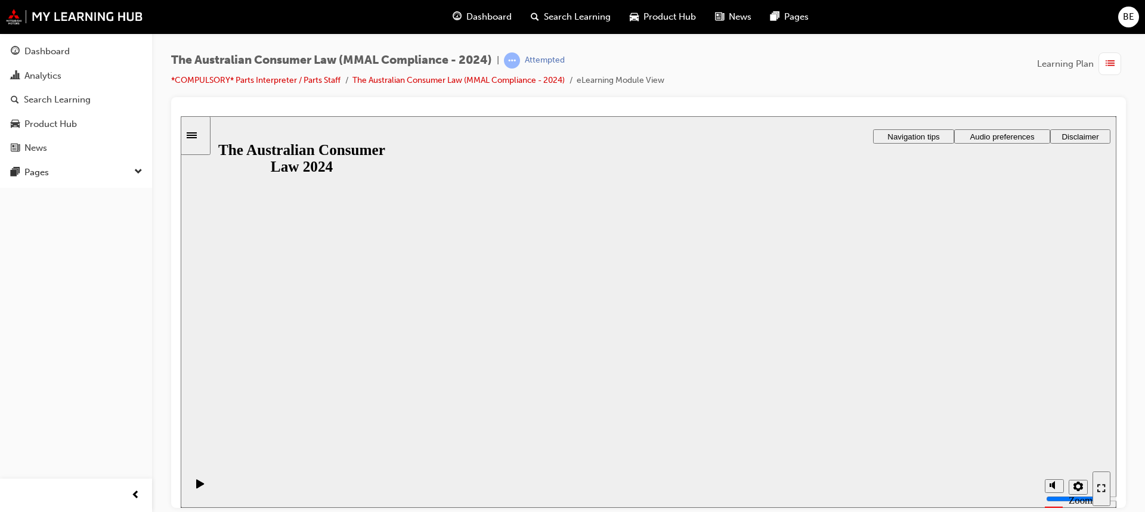
click at [228, 494] on button "Resume" at bounding box center [204, 502] width 47 height 16
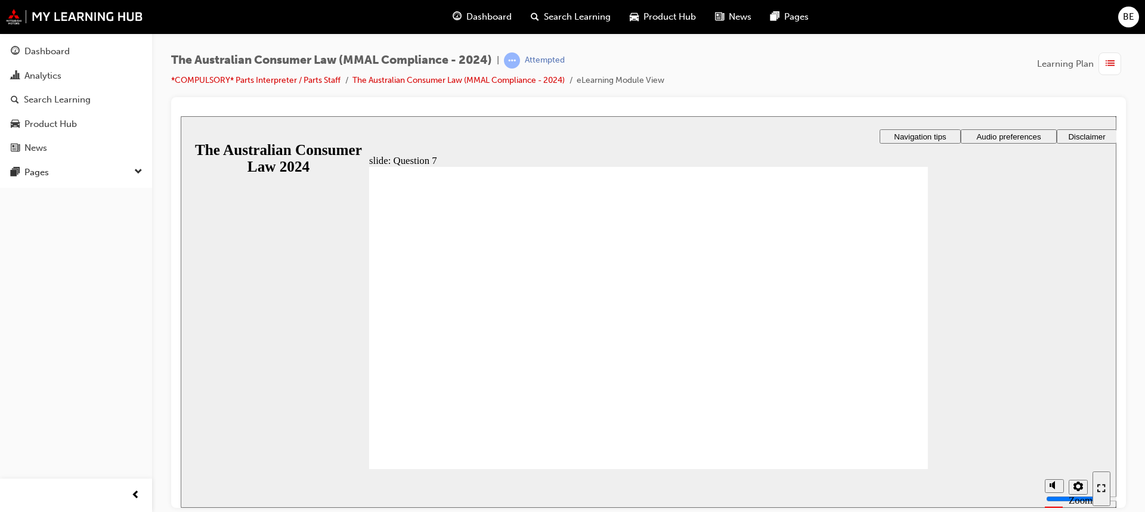
checkbox input "true"
checkbox input "false"
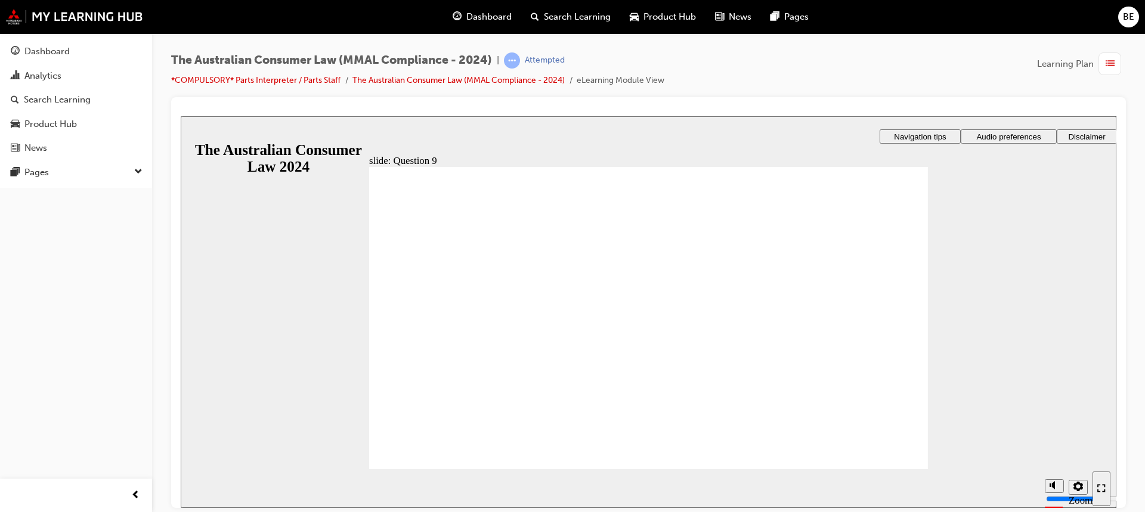
checkbox input "true"
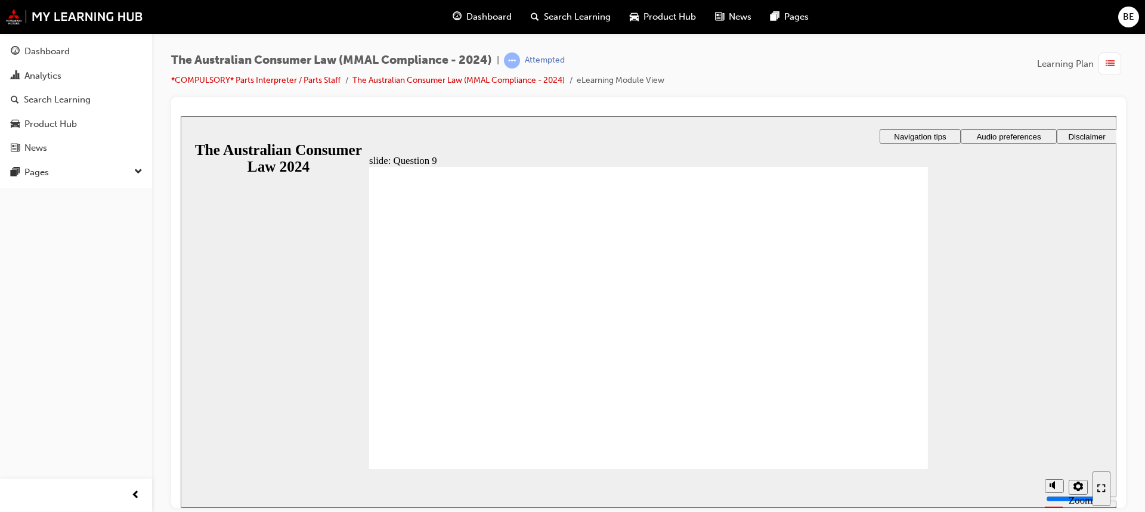
radio input "false"
radio input "true"
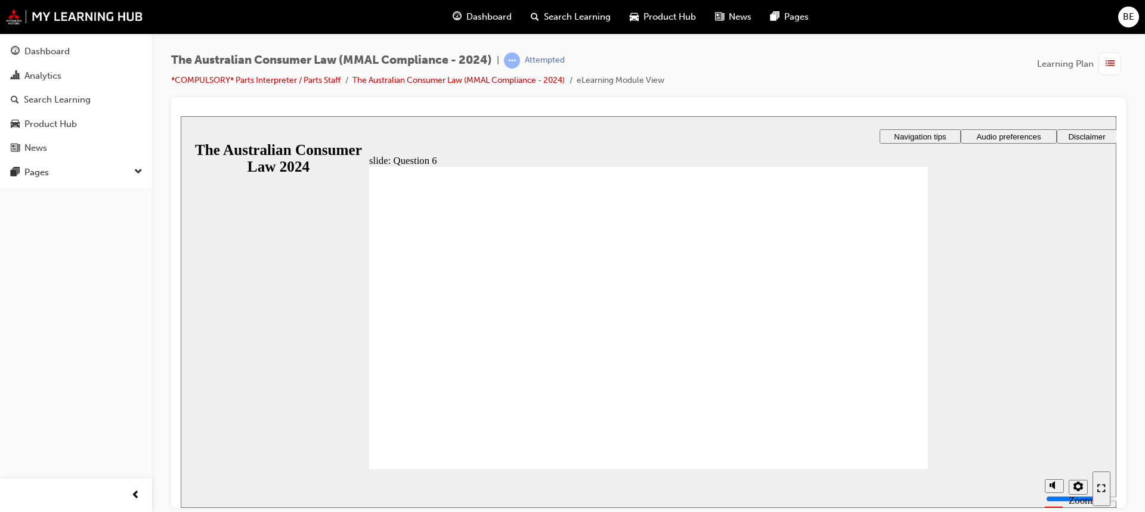
radio input "true"
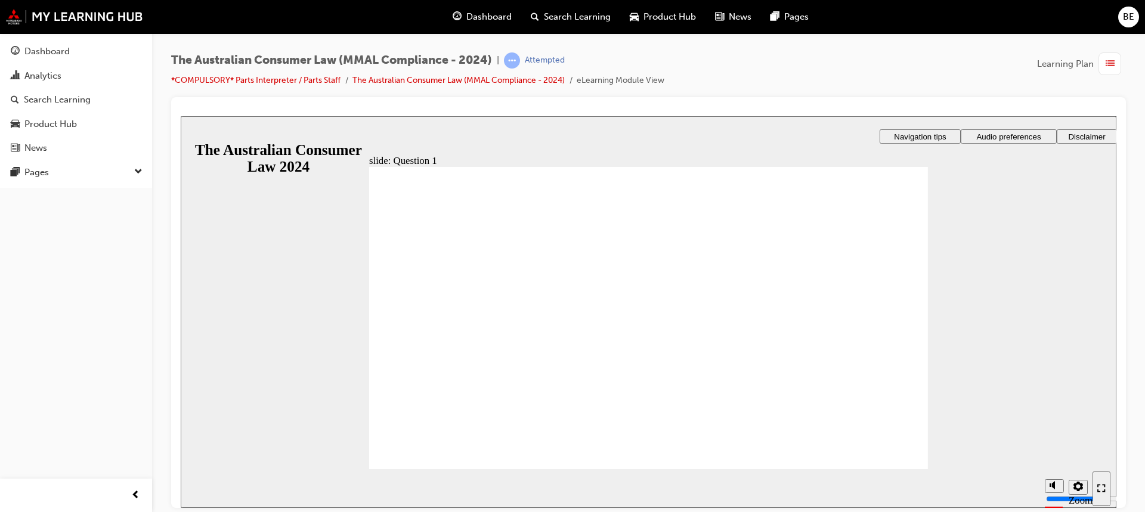
radio input "false"
radio input "true"
drag, startPoint x: 479, startPoint y: 279, endPoint x: 468, endPoint y: 454, distance: 175.7
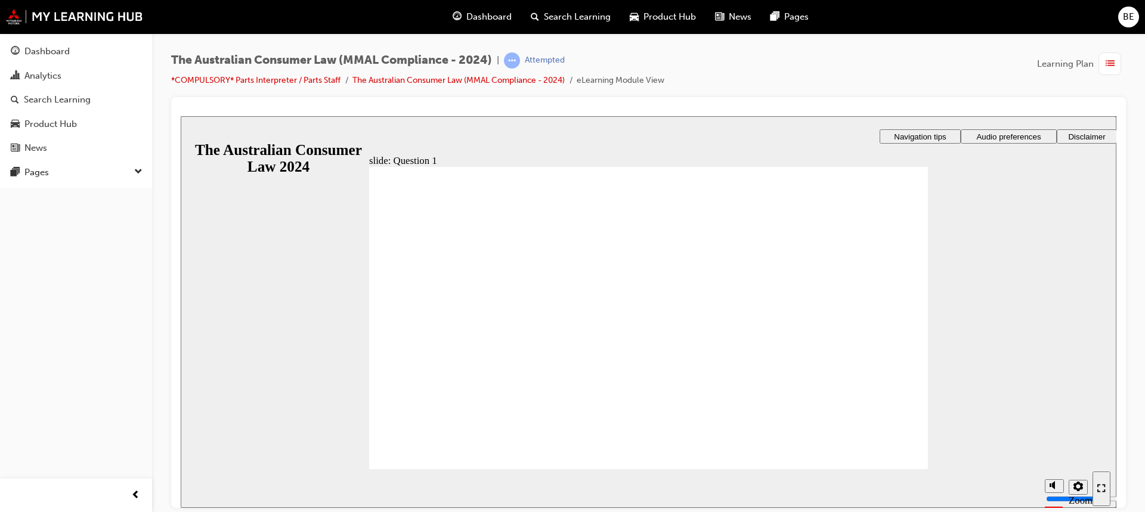
radio input "true"
drag, startPoint x: 473, startPoint y: 312, endPoint x: 427, endPoint y: 453, distance: 148.6
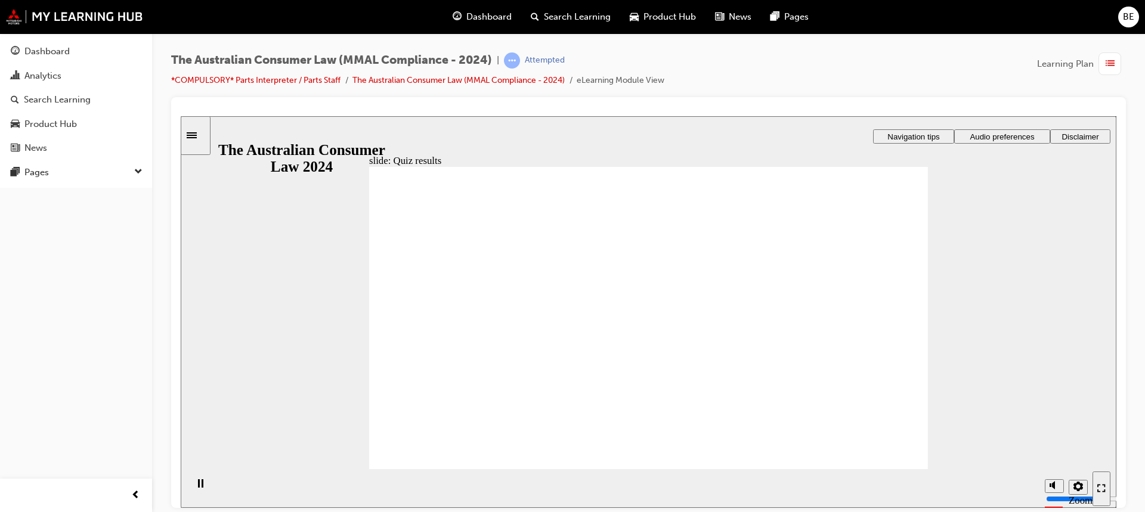
checkbox input "true"
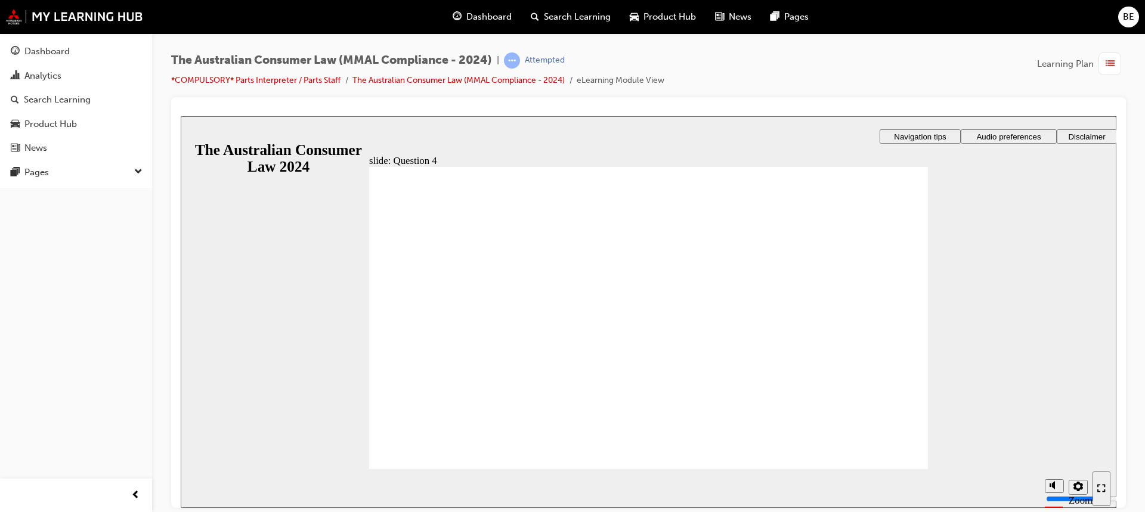
drag, startPoint x: 552, startPoint y: 364, endPoint x: 475, endPoint y: 456, distance: 120.3
radio input "true"
drag, startPoint x: 458, startPoint y: 343, endPoint x: 472, endPoint y: 440, distance: 97.7
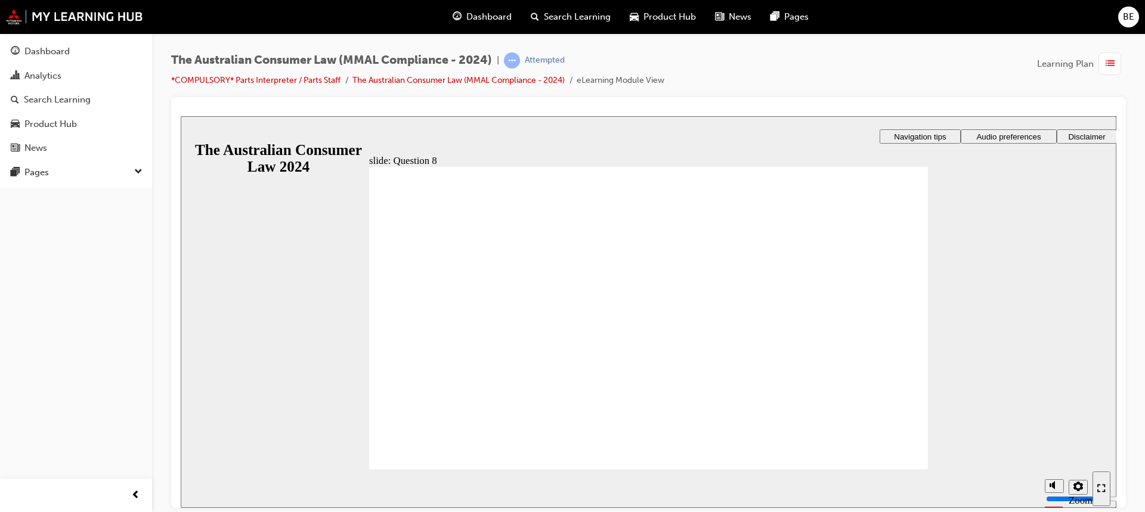
radio input "true"
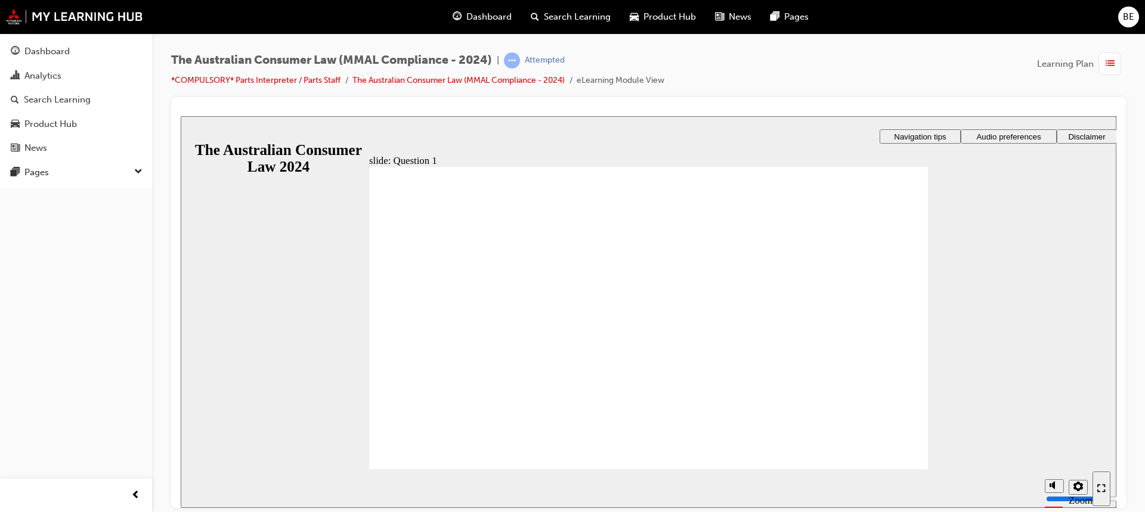
radio input "true"
drag, startPoint x: 521, startPoint y: 345, endPoint x: 478, endPoint y: 442, distance: 105.7
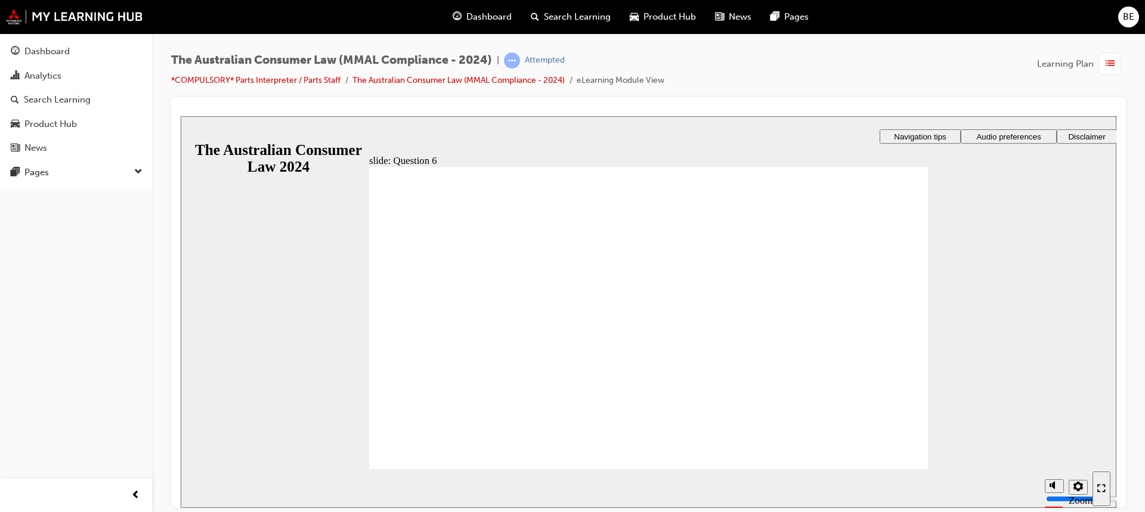
checkbox input "true"
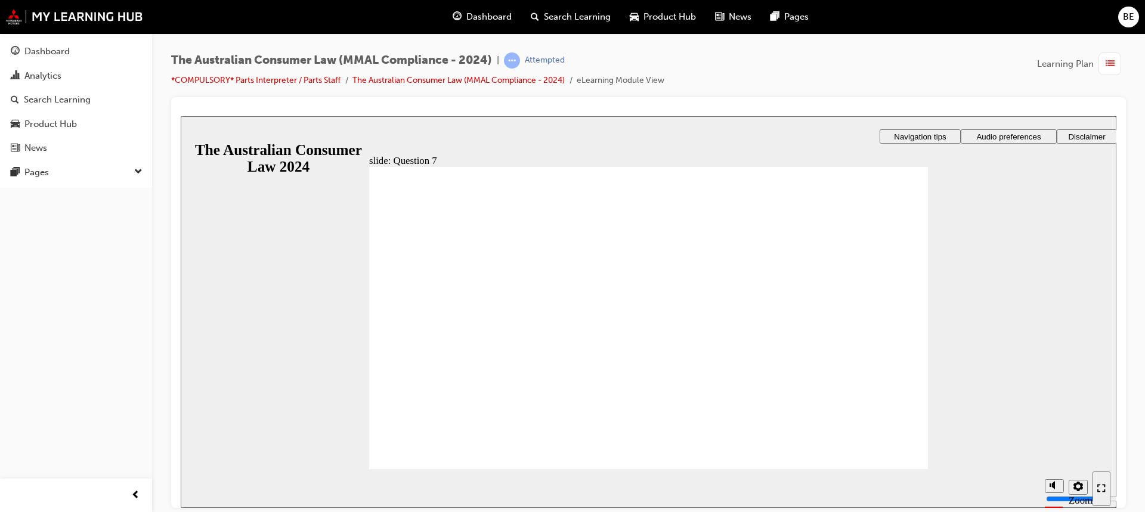
checkbox input "true"
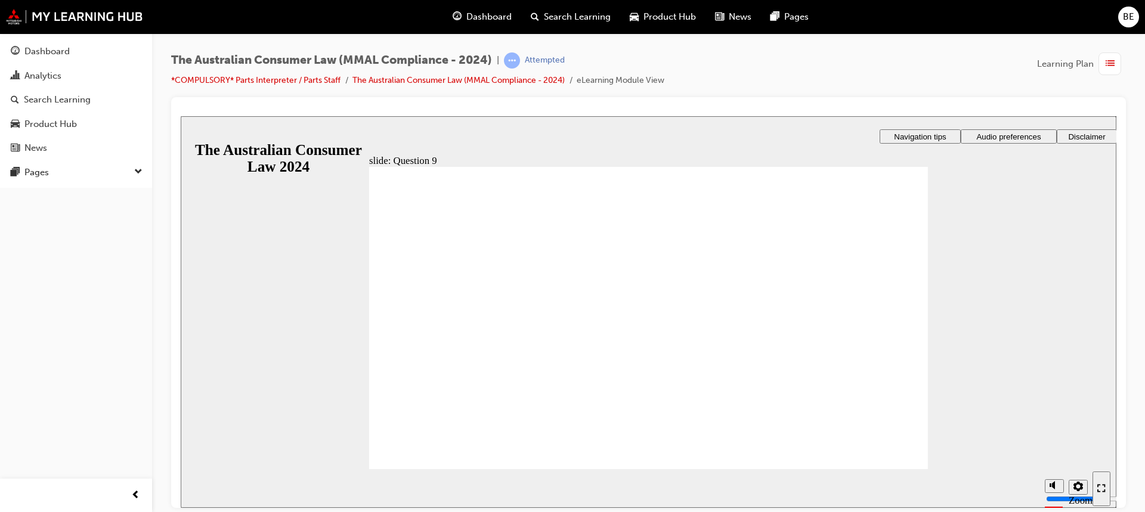
checkbox input "true"
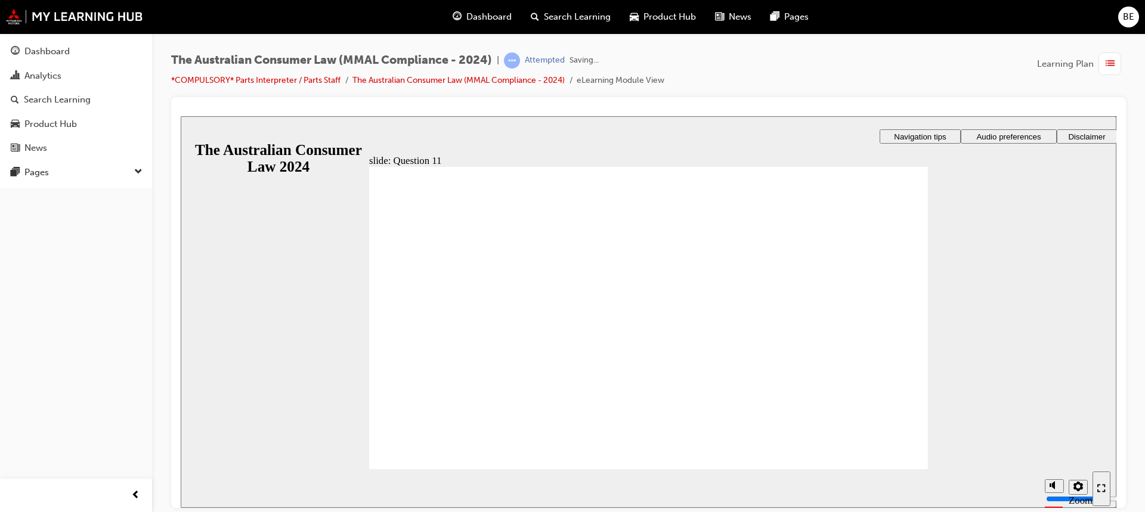
radio input "true"
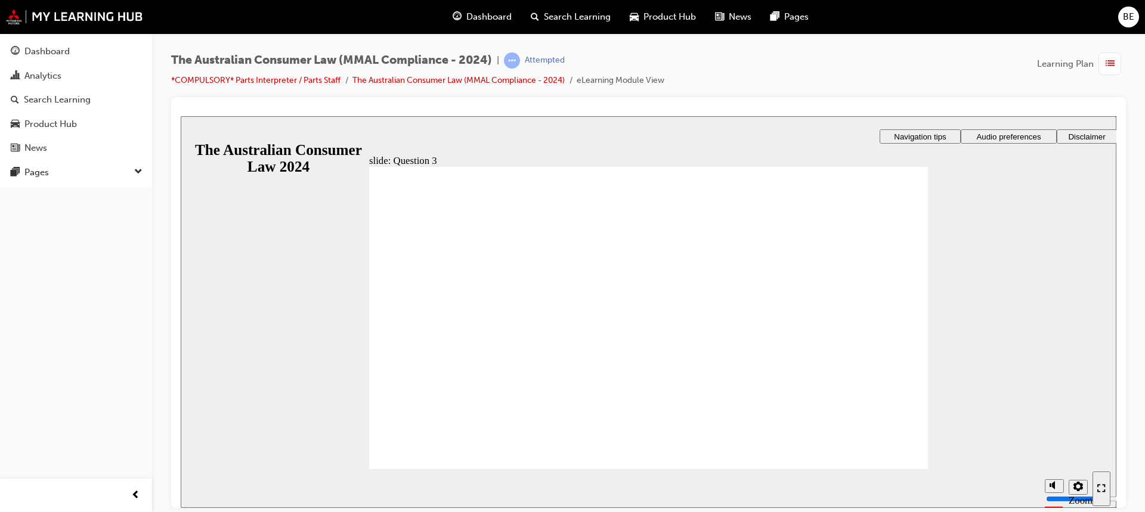
checkbox input "true"
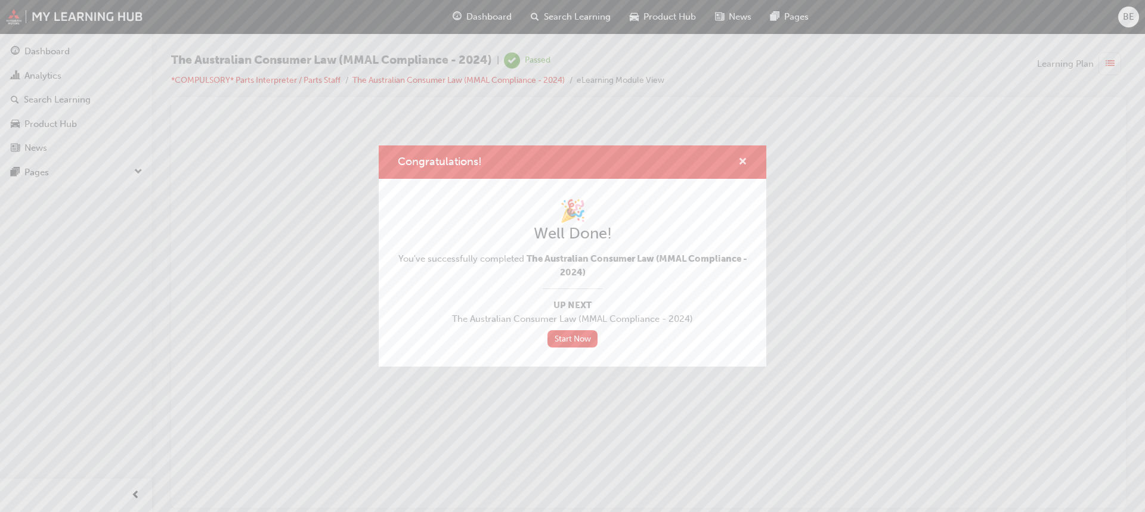
click at [741, 157] on span "cross-icon" at bounding box center [742, 162] width 9 height 11
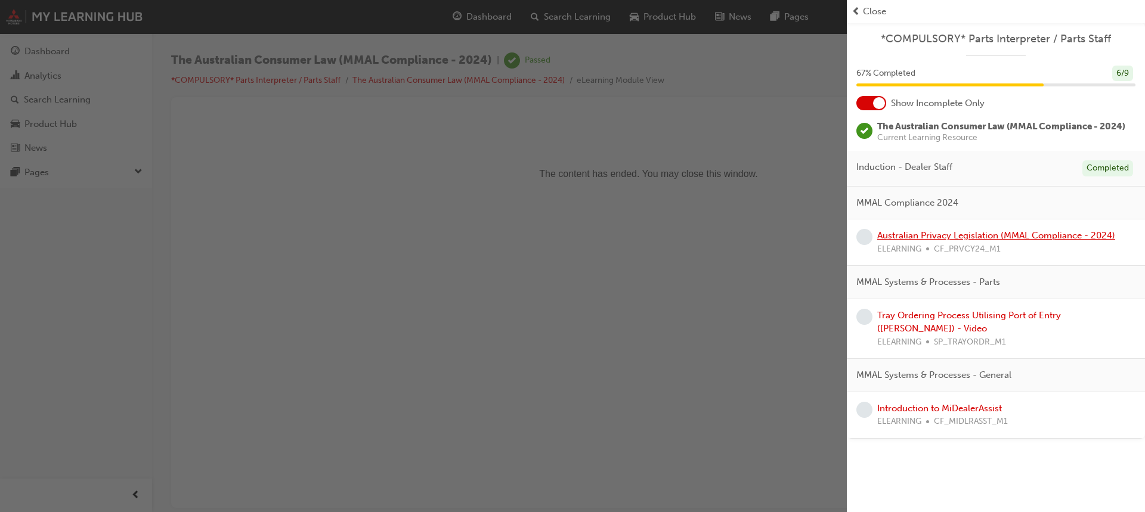
click at [978, 236] on link "Australian Privacy Legislation (MMAL Compliance - 2024)" at bounding box center [996, 235] width 238 height 11
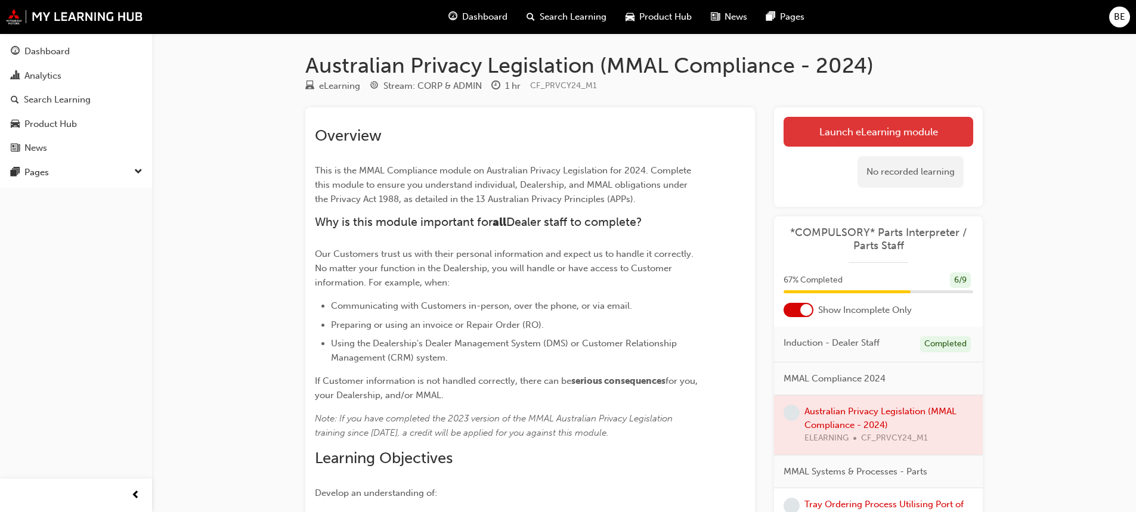
click at [874, 125] on link "Launch eLearning module" at bounding box center [879, 132] width 190 height 30
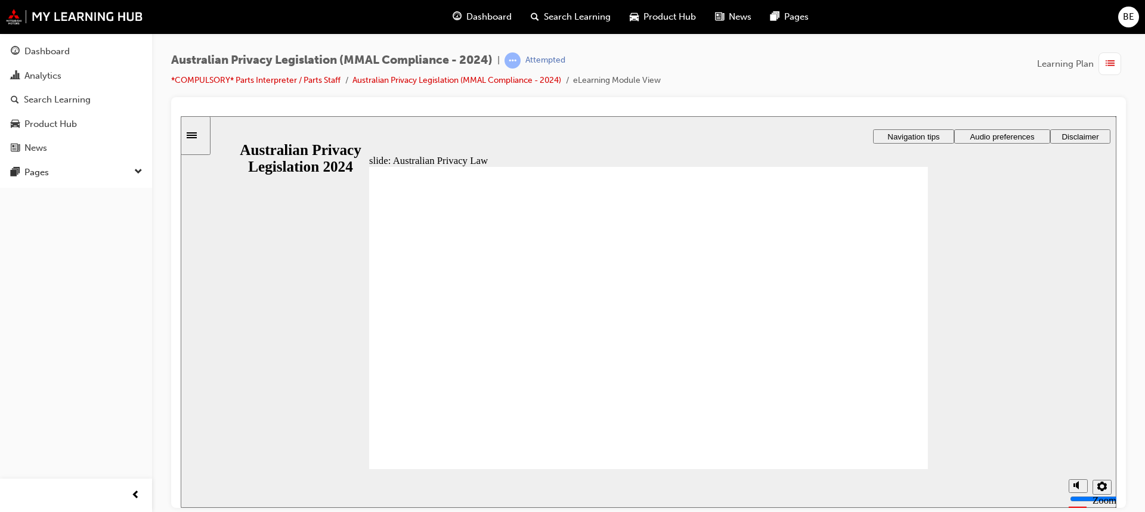
checkbox input "true"
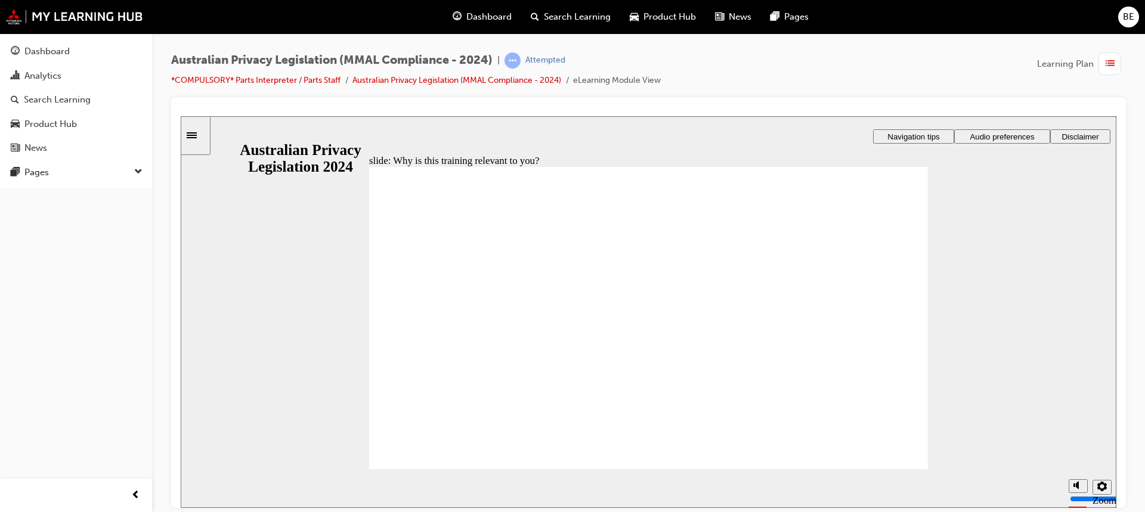
checkbox input "true"
drag, startPoint x: 586, startPoint y: 368, endPoint x: 480, endPoint y: 440, distance: 128.0
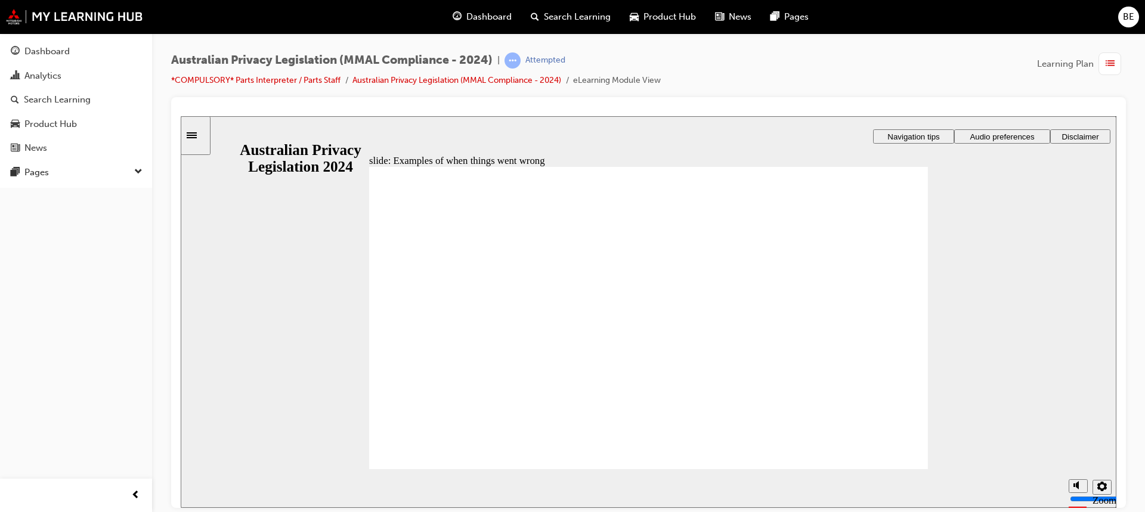
radio input "true"
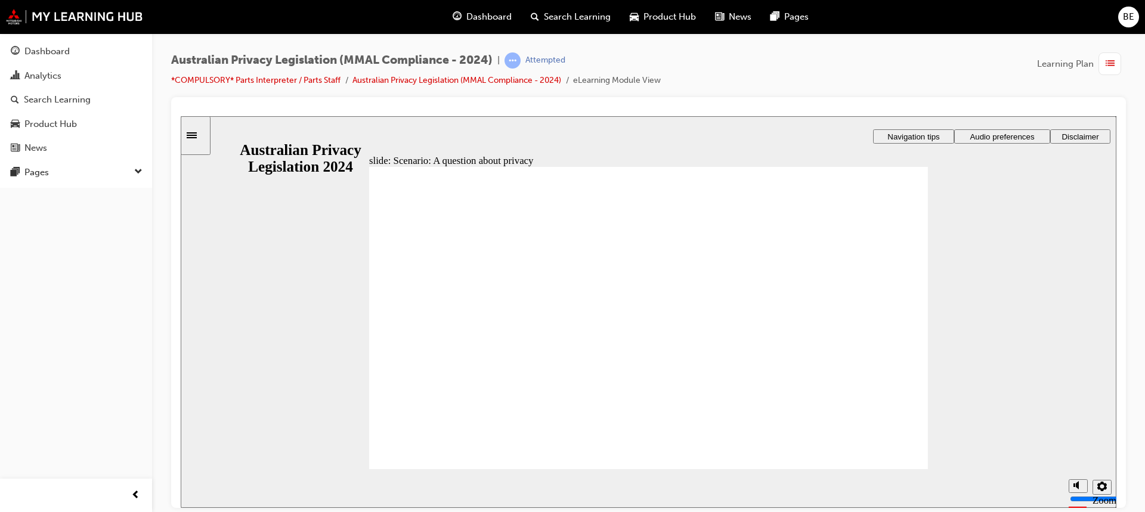
radio input "true"
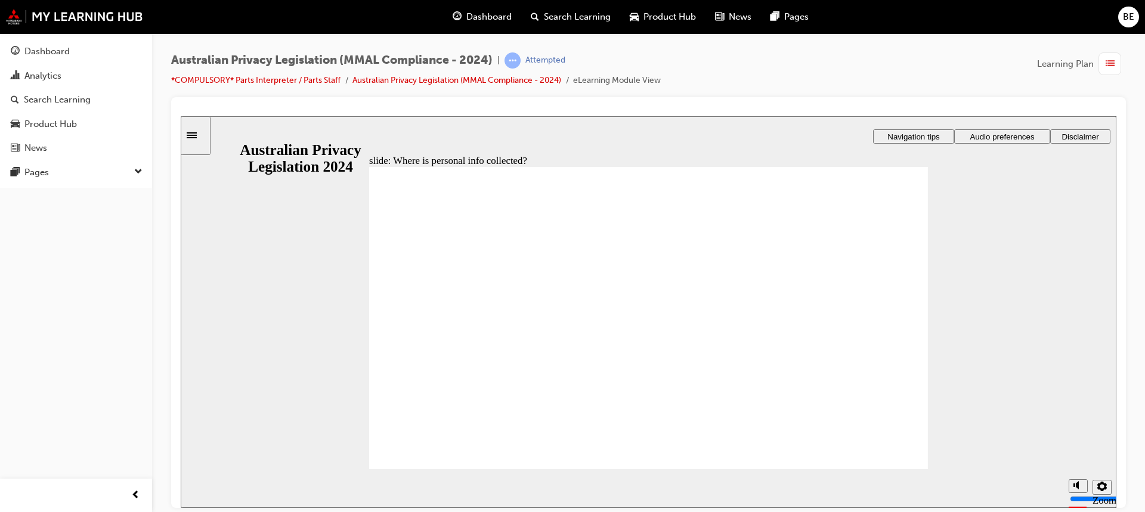
drag, startPoint x: 688, startPoint y: 277, endPoint x: 868, endPoint y: 349, distance: 194.4
drag, startPoint x: 682, startPoint y: 308, endPoint x: 514, endPoint y: 369, distance: 179.6
drag, startPoint x: 652, startPoint y: 270, endPoint x: 797, endPoint y: 338, distance: 159.3
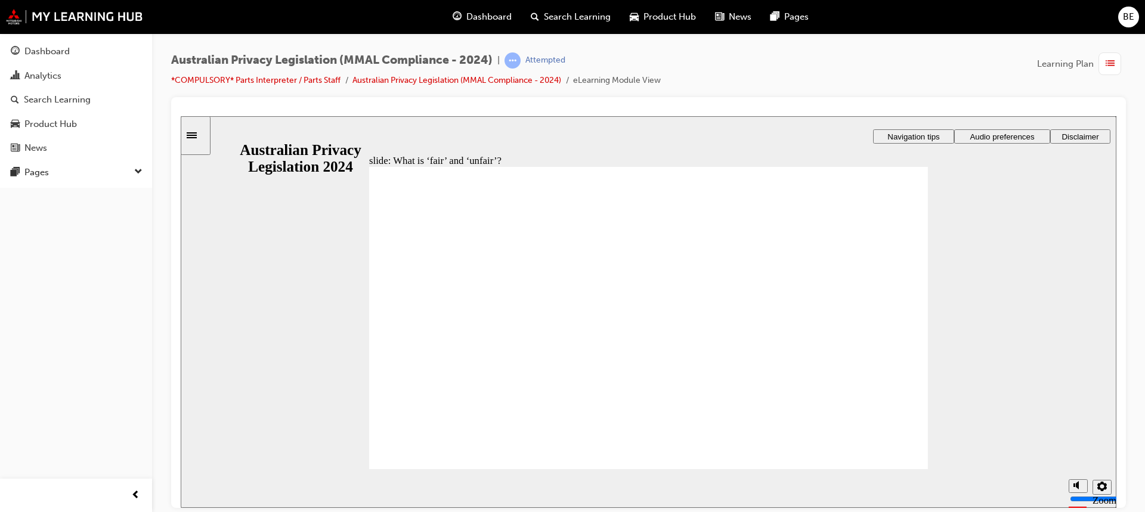
drag, startPoint x: 670, startPoint y: 300, endPoint x: 825, endPoint y: 373, distance: 171.5
drag, startPoint x: 691, startPoint y: 289, endPoint x: 540, endPoint y: 361, distance: 166.7
drag, startPoint x: 642, startPoint y: 305, endPoint x: 477, endPoint y: 378, distance: 180.8
drag, startPoint x: 645, startPoint y: 288, endPoint x: 805, endPoint y: 357, distance: 174.2
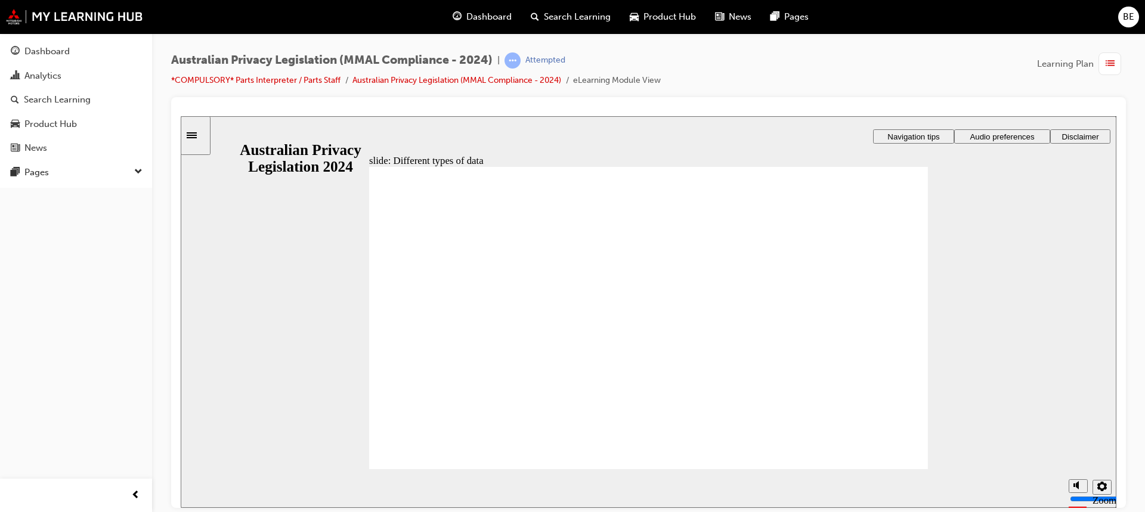
checkbox input "true"
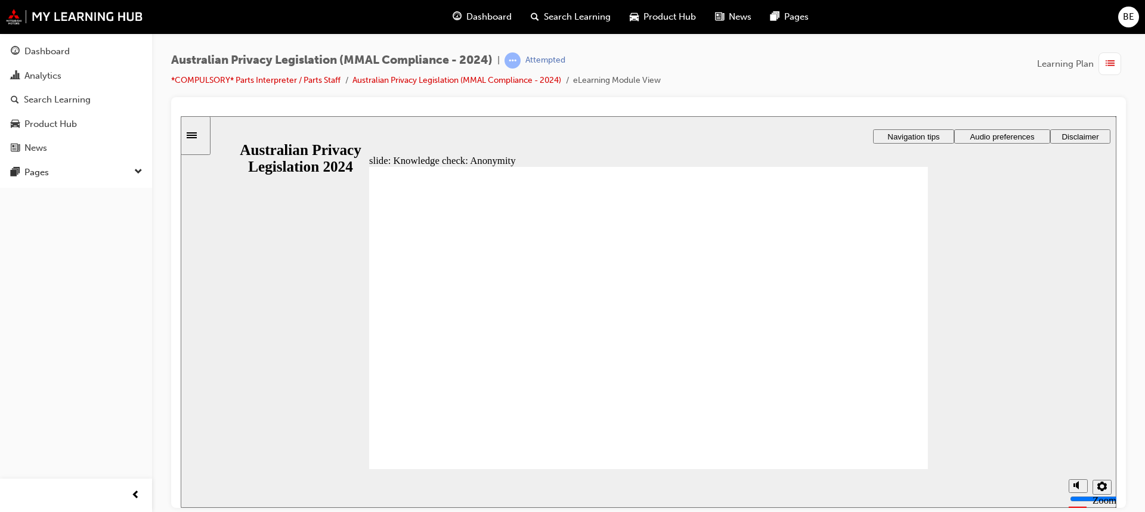
drag, startPoint x: 816, startPoint y: 326, endPoint x: 825, endPoint y: 323, distance: 9.3
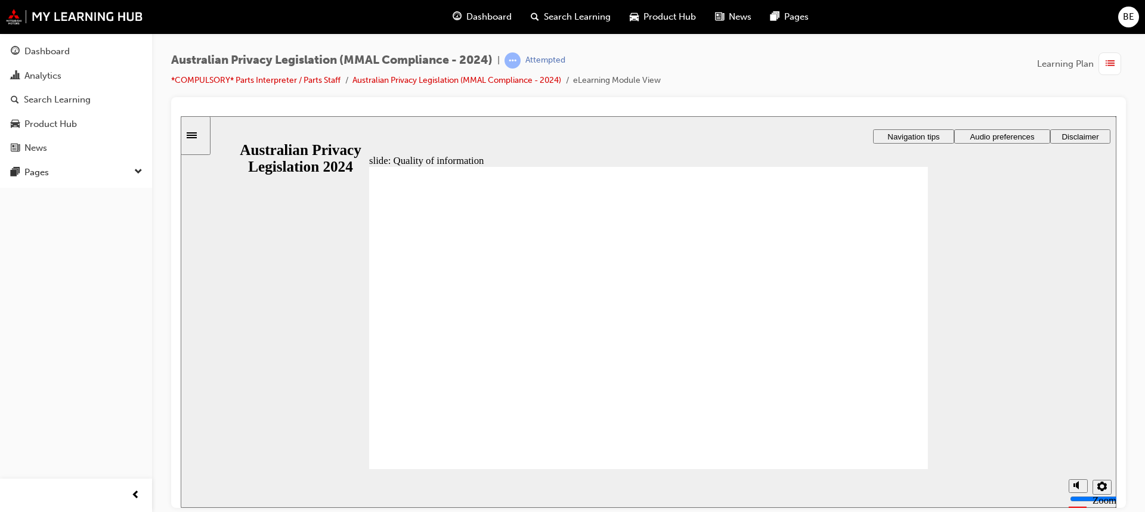
checkbox input "true"
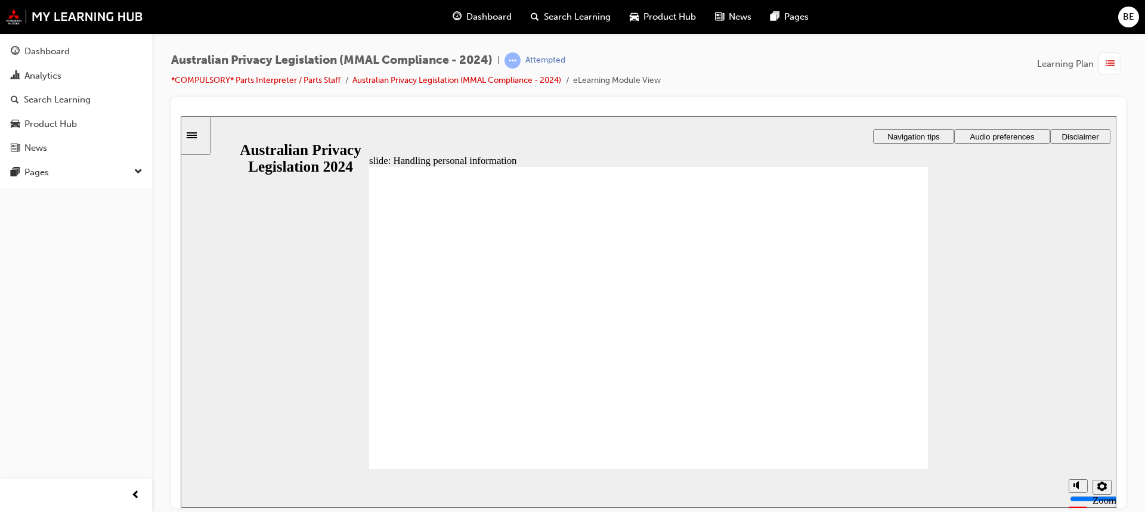
checkbox input "true"
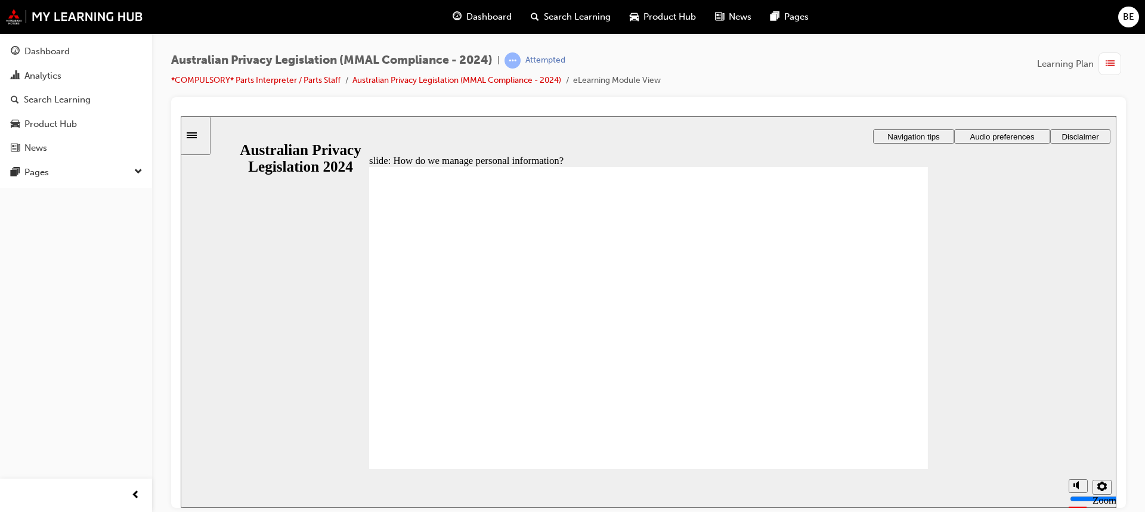
drag, startPoint x: 836, startPoint y: 235, endPoint x: 831, endPoint y: 248, distance: 13.4
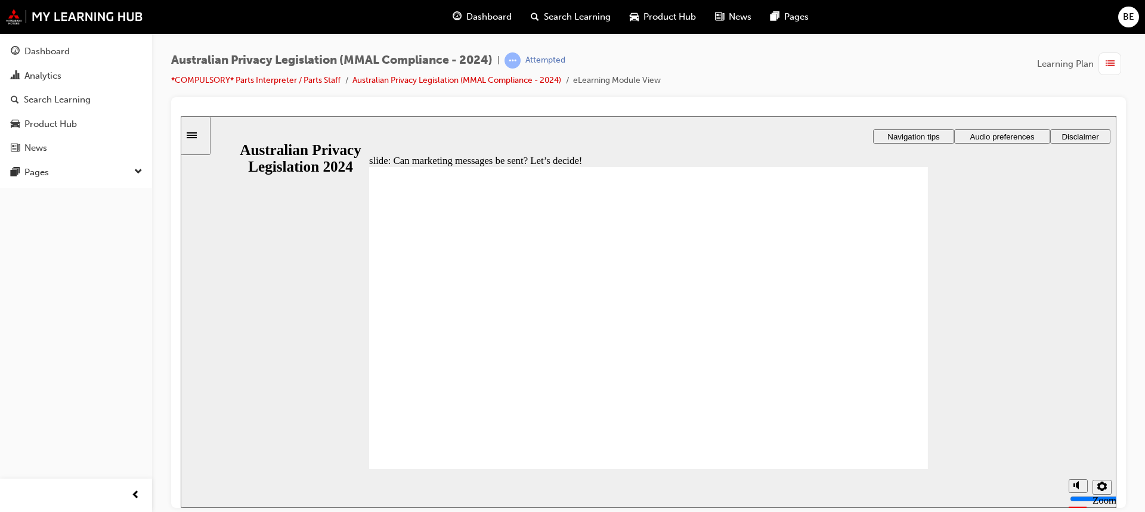
radio input "true"
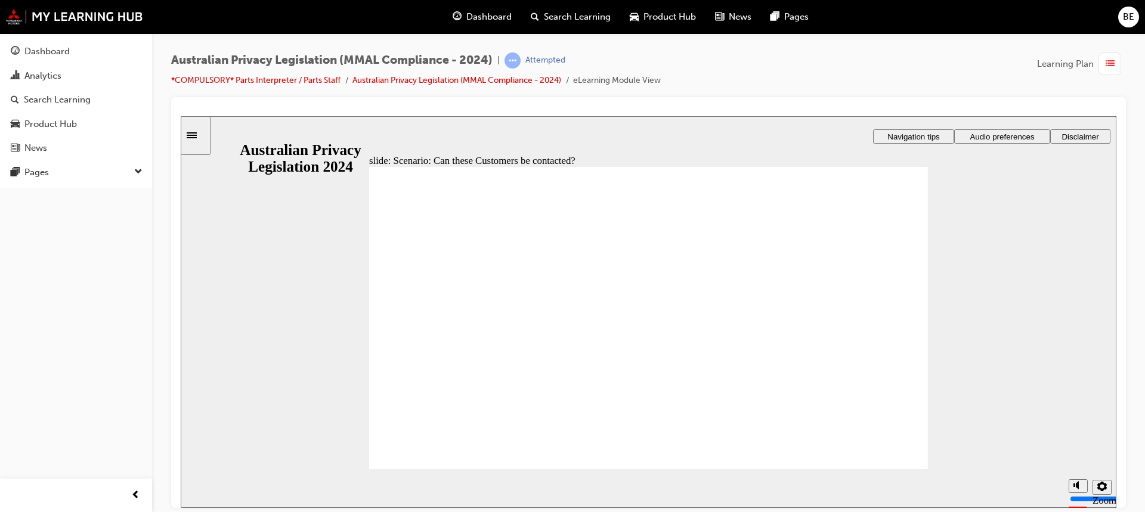
radio input "true"
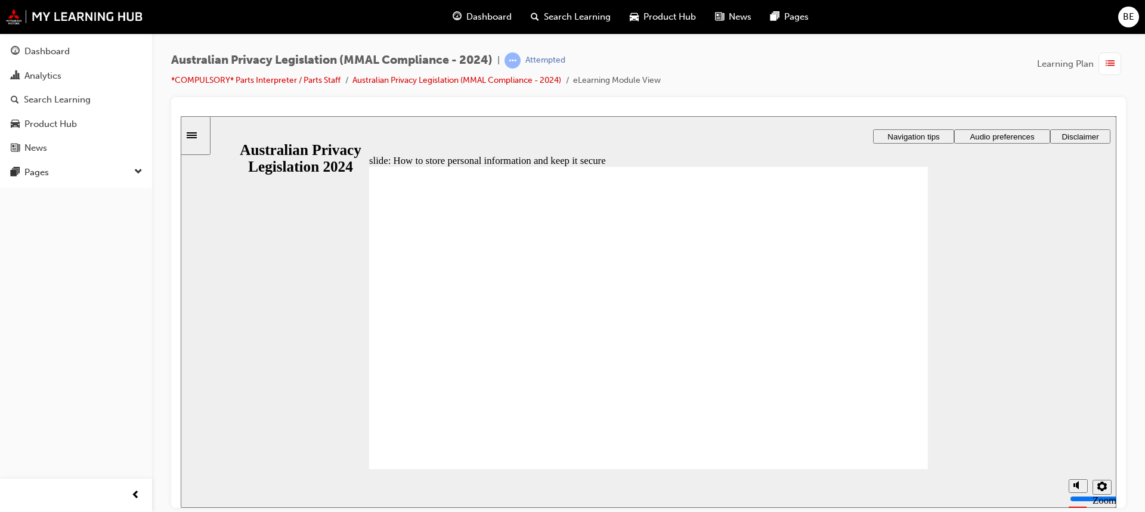
click at [890, 472] on section "Playback Speed 2 1.75 1.5 1.25 0.75" at bounding box center [649, 488] width 936 height 39
radio input "true"
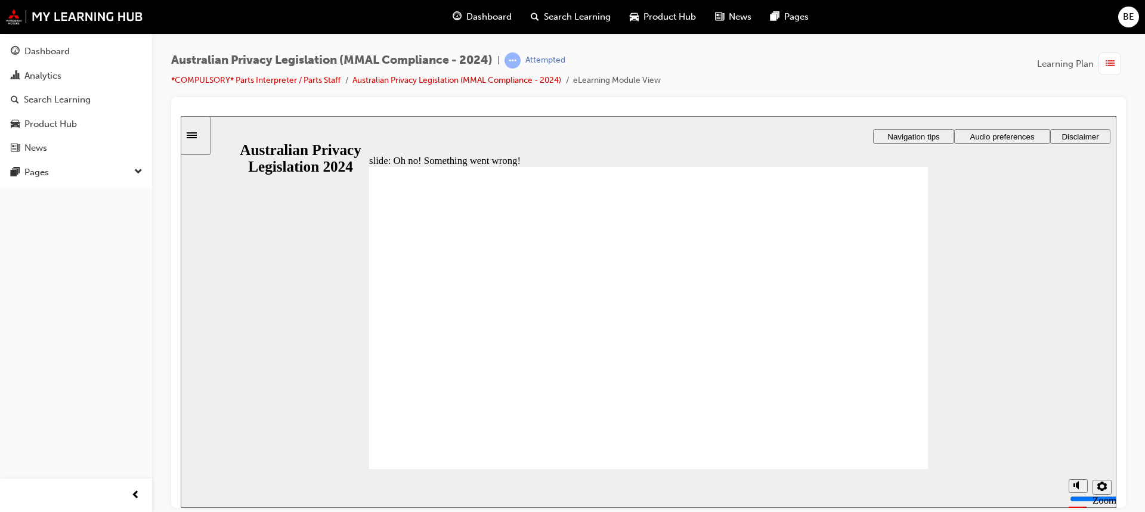
radio input "true"
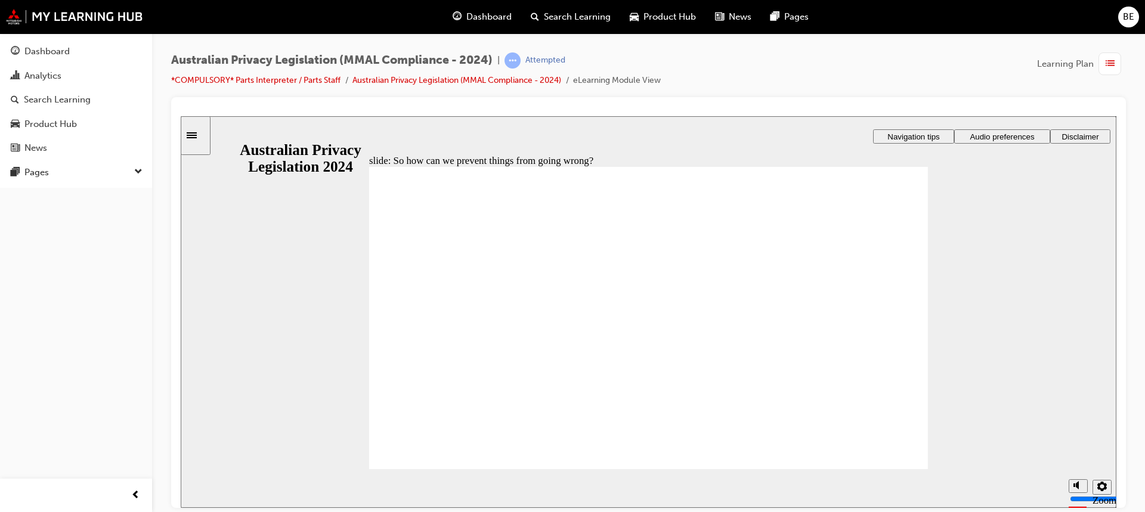
drag, startPoint x: 635, startPoint y: 277, endPoint x: 671, endPoint y: 272, distance: 36.2
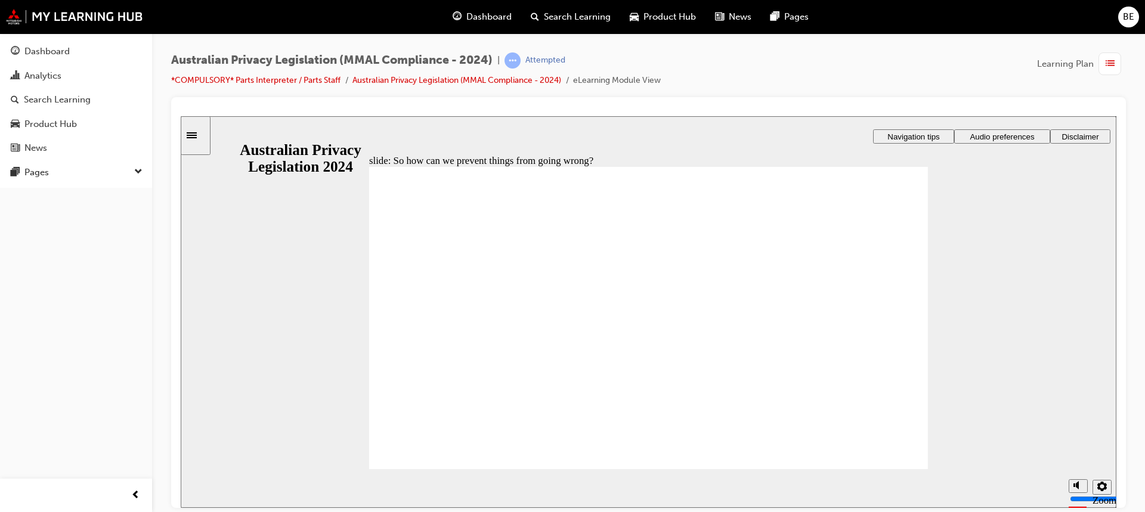
radio input "true"
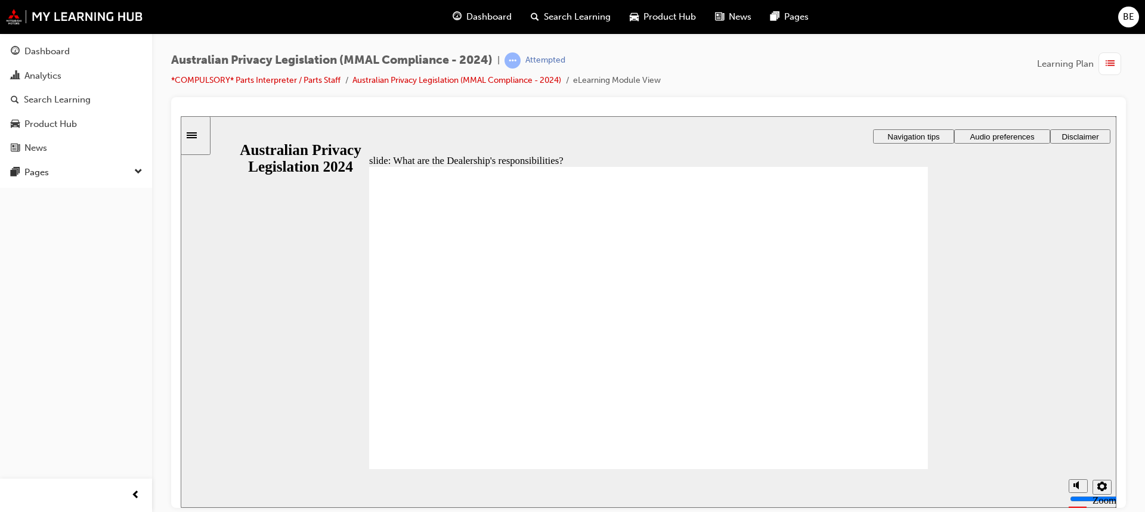
drag, startPoint x: 682, startPoint y: 272, endPoint x: 703, endPoint y: 272, distance: 20.3
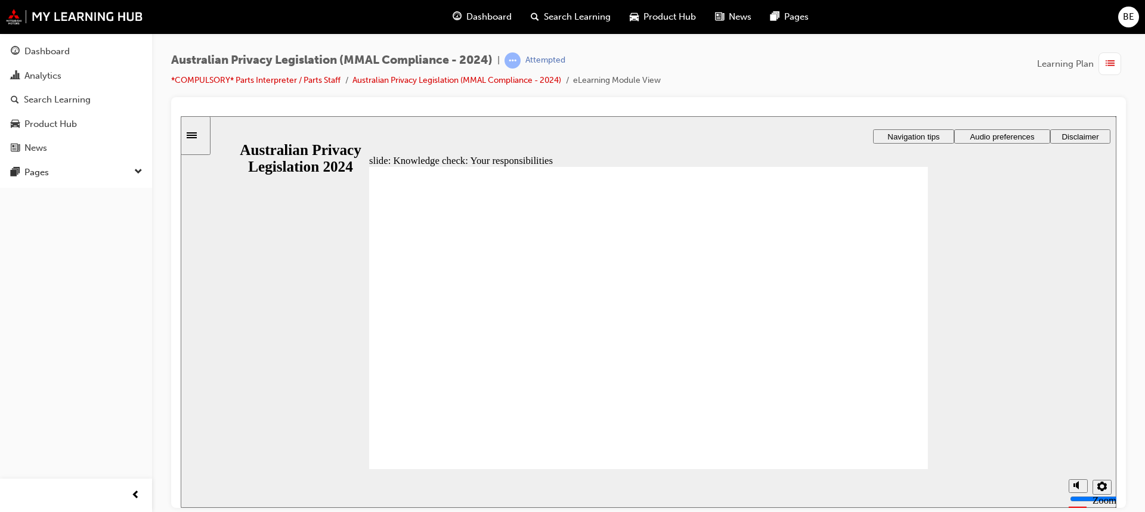
checkbox input "true"
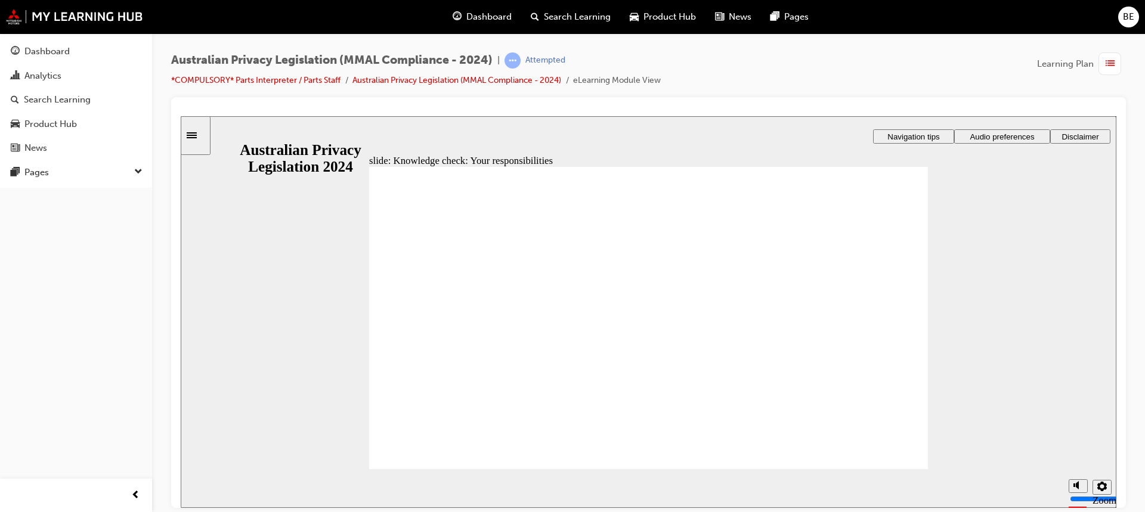
checkbox input "true"
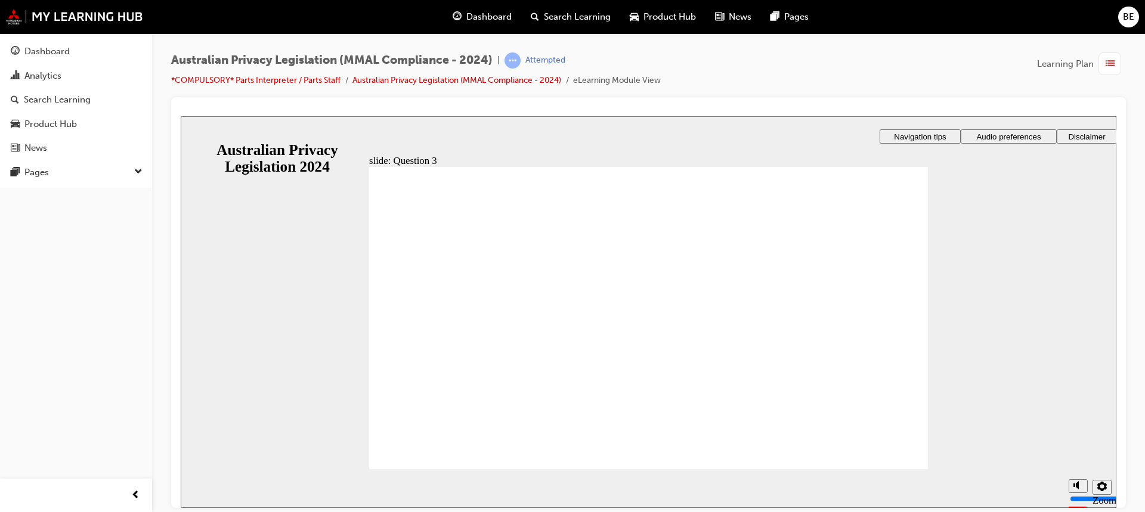
checkbox input "true"
radio input "false"
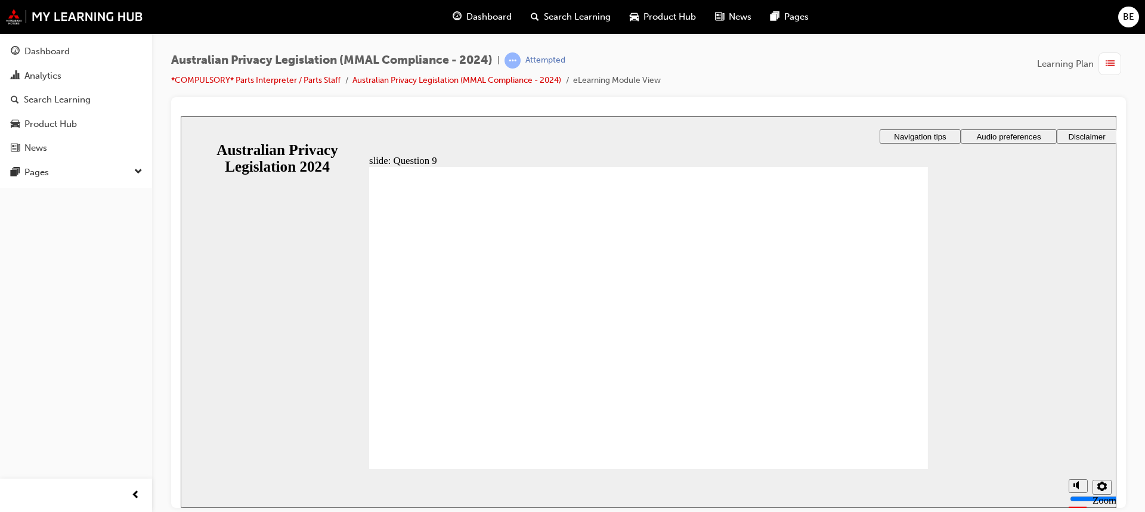
radio input "true"
radio input "false"
radio input "true"
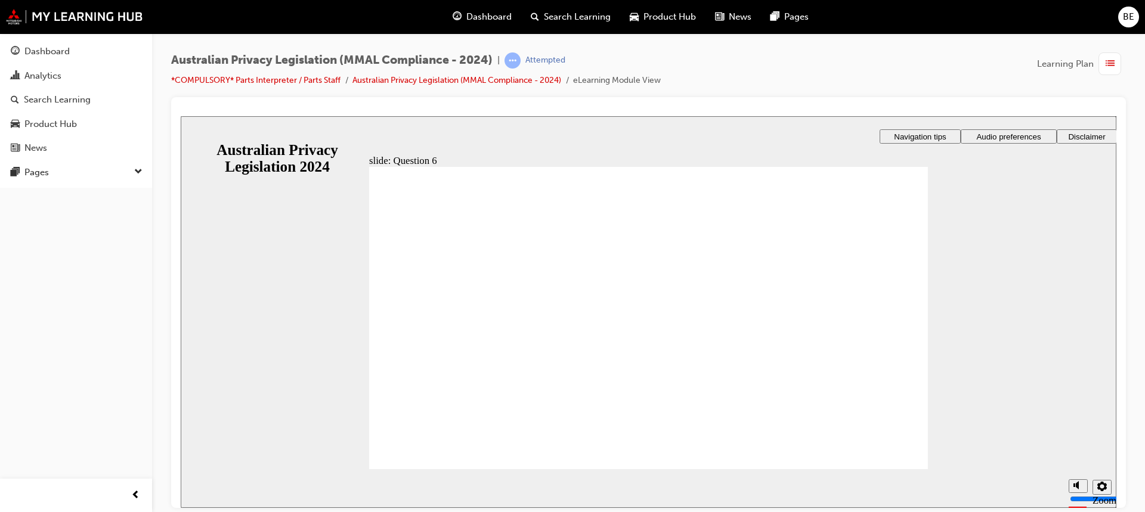
radio input "true"
drag, startPoint x: 420, startPoint y: 332, endPoint x: 430, endPoint y: 443, distance: 112.0
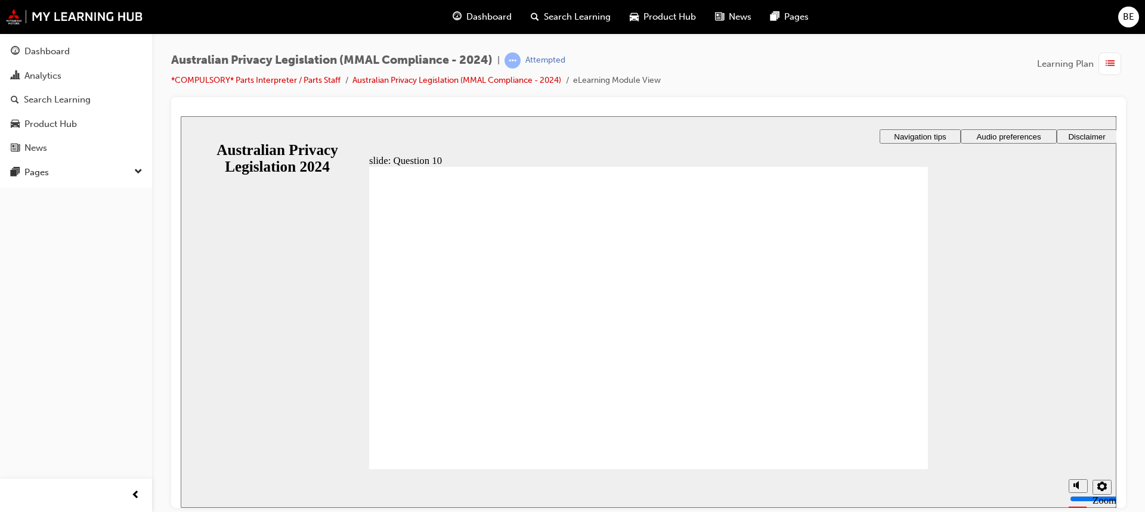
radio input "true"
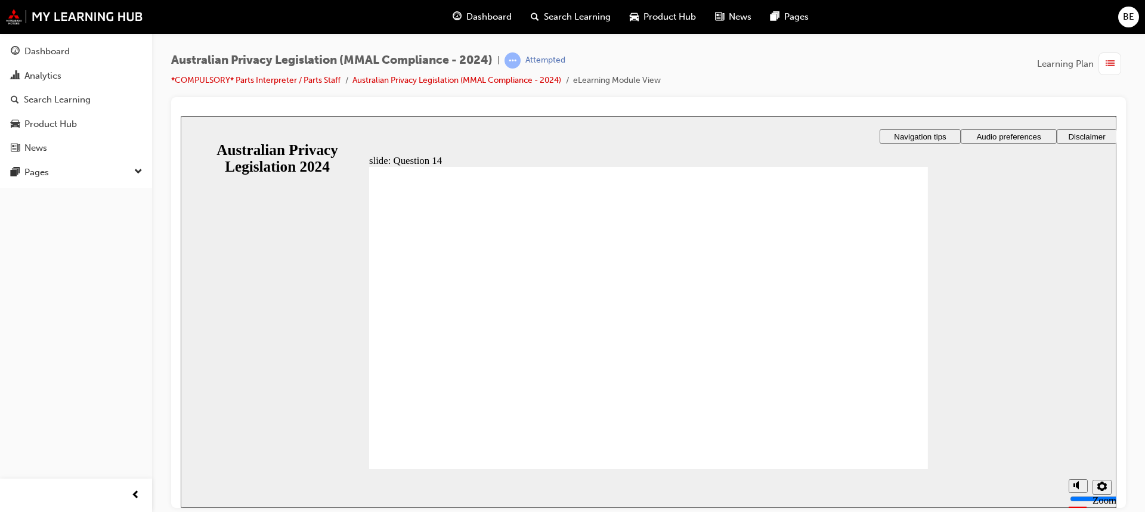
radio input "true"
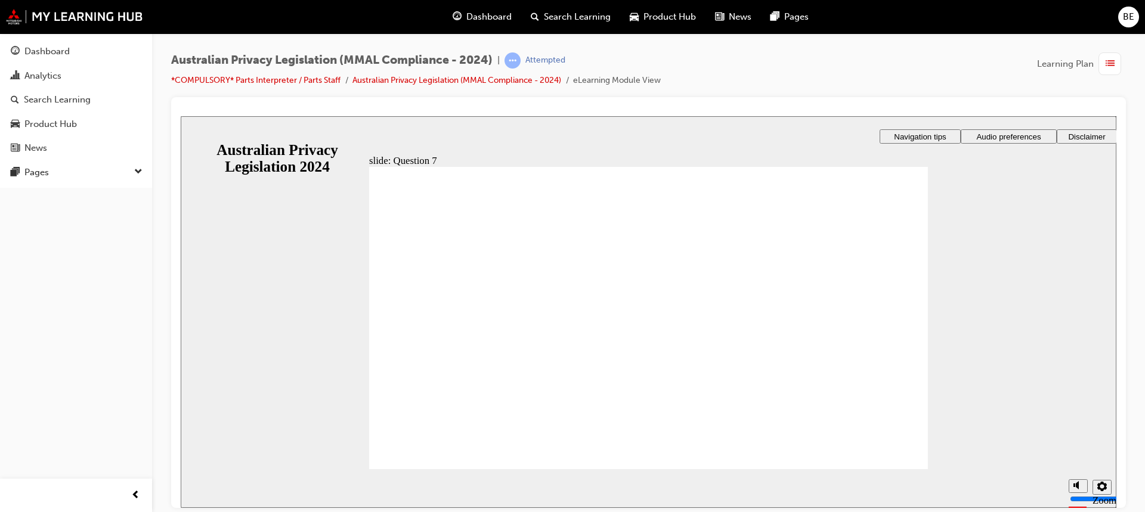
radio input "true"
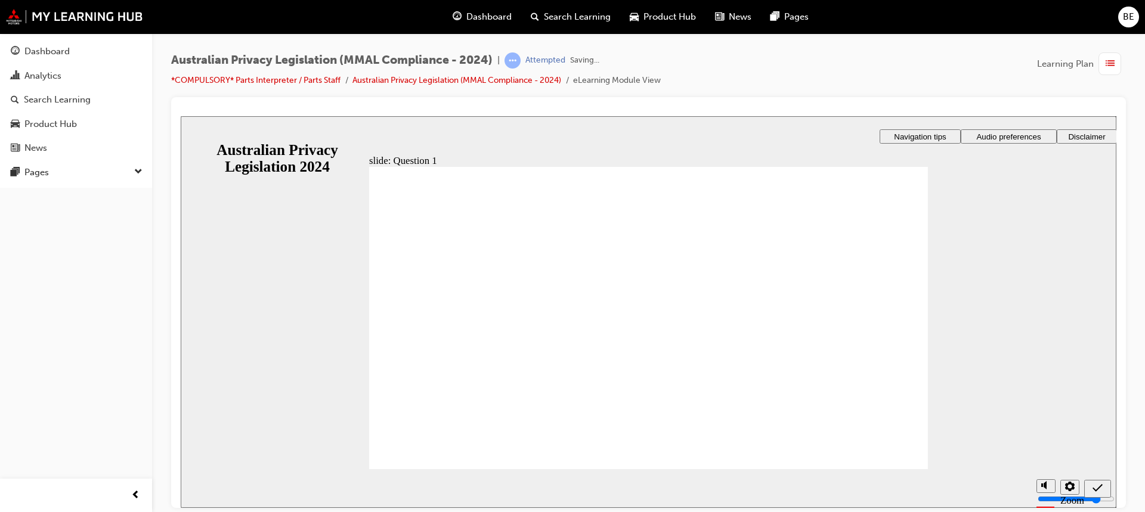
radio input "true"
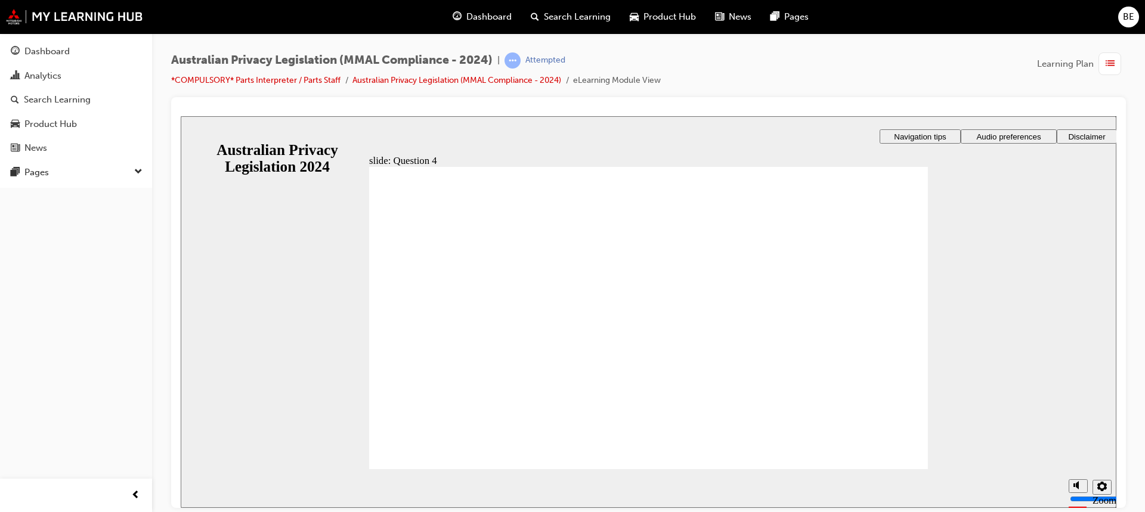
radio input "true"
drag, startPoint x: 391, startPoint y: 343, endPoint x: 431, endPoint y: 446, distance: 110.9
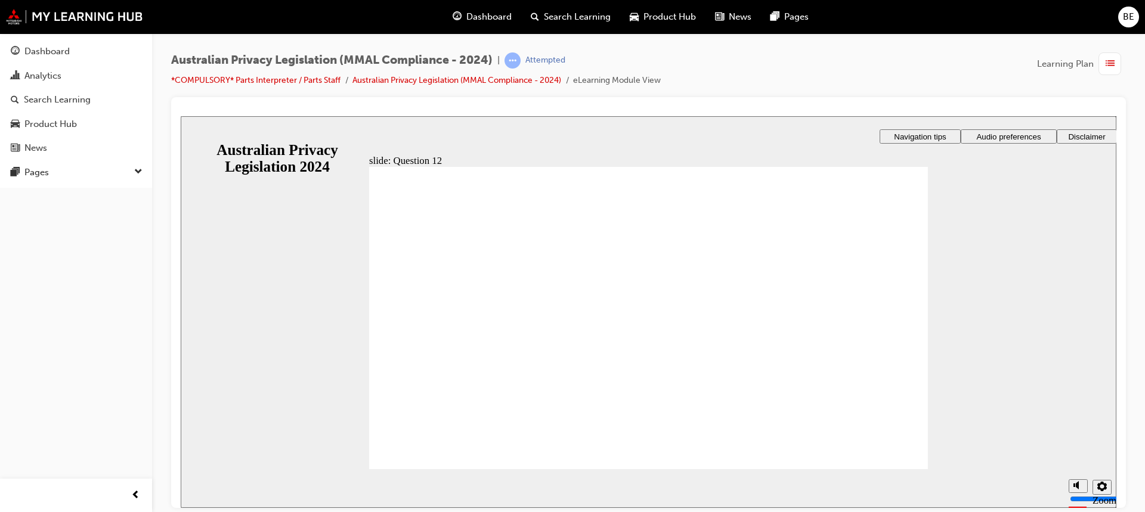
checkbox input "true"
radio input "true"
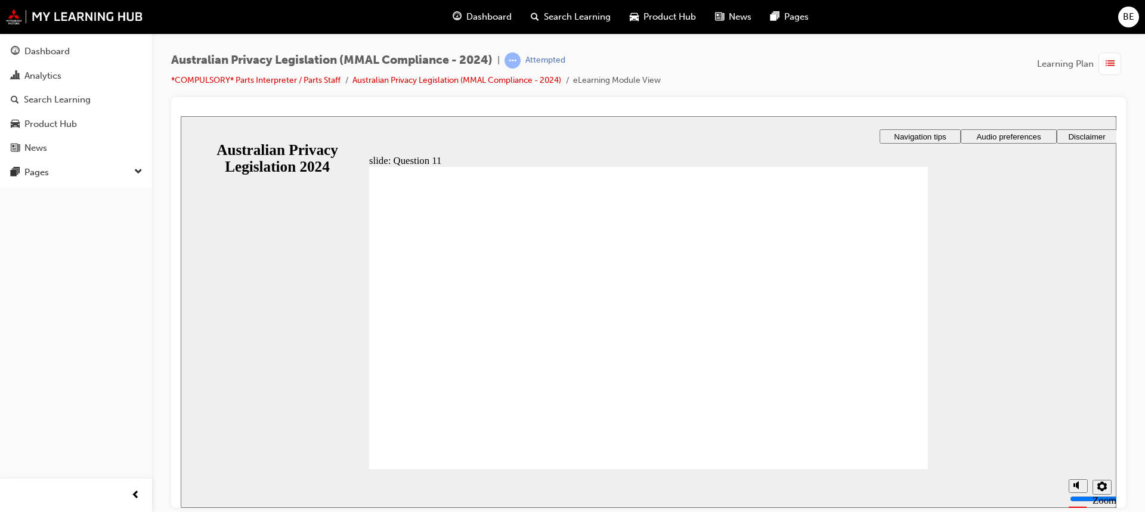
radio input "true"
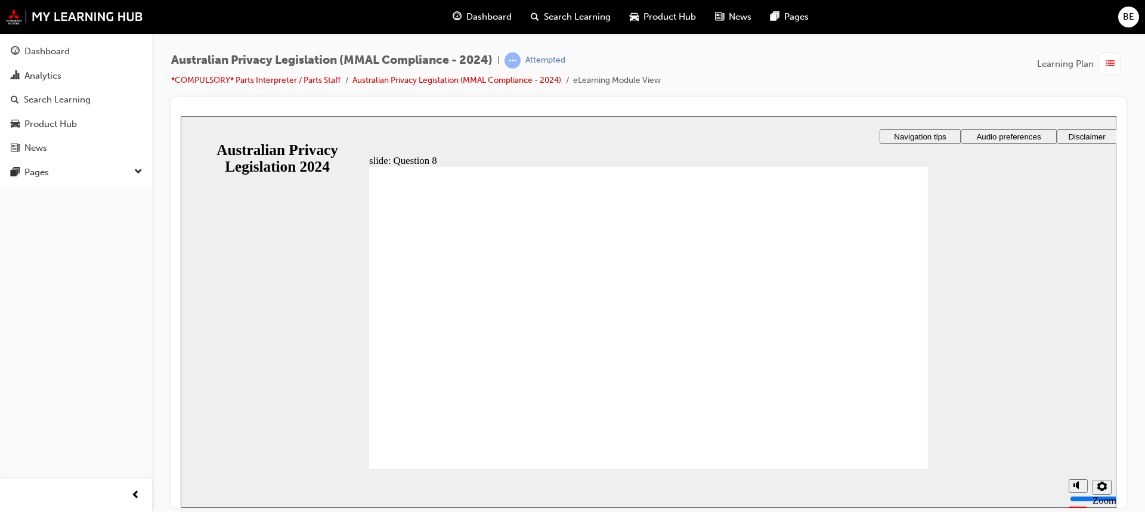
radio input "false"
radio input "true"
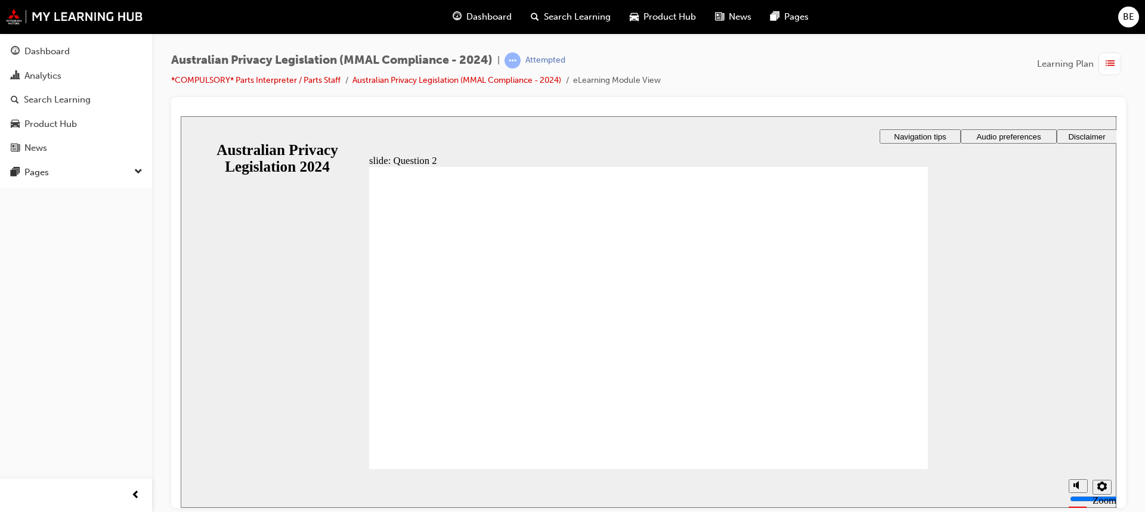
radio input "true"
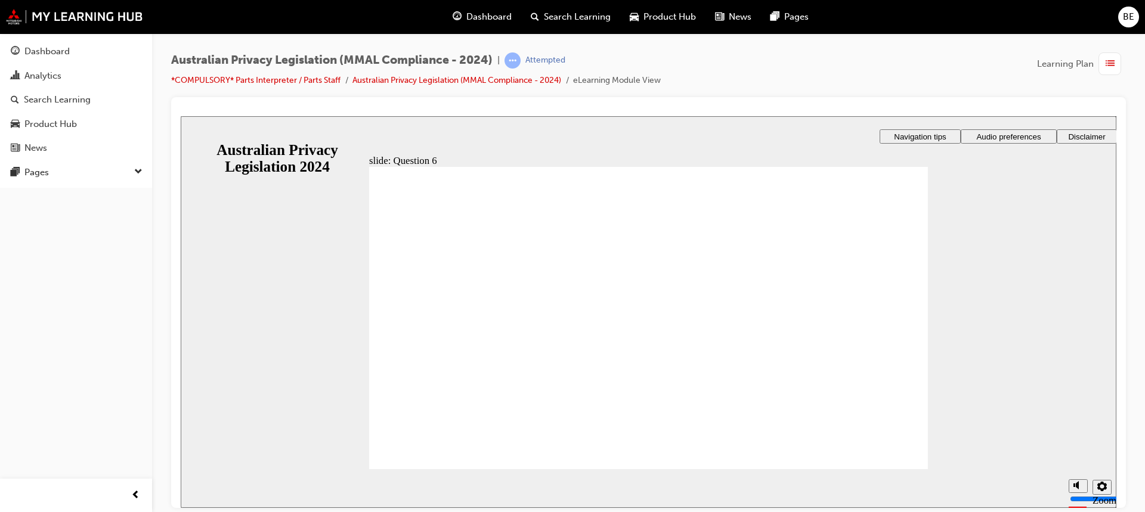
radio input "true"
drag, startPoint x: 474, startPoint y: 440, endPoint x: 478, endPoint y: 446, distance: 7.3
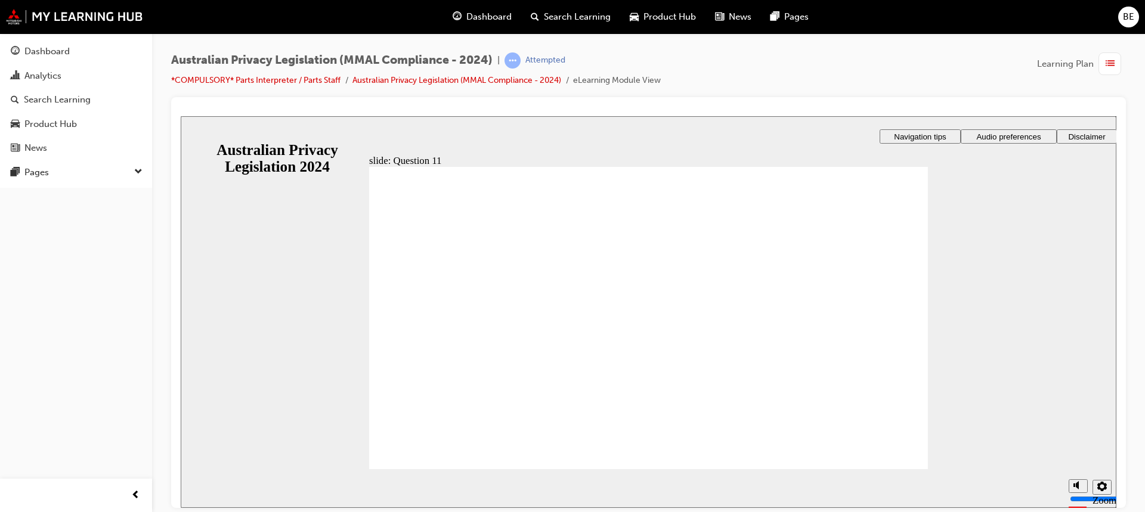
radio input "true"
drag, startPoint x: 842, startPoint y: 452, endPoint x: 849, endPoint y: 460, distance: 10.2
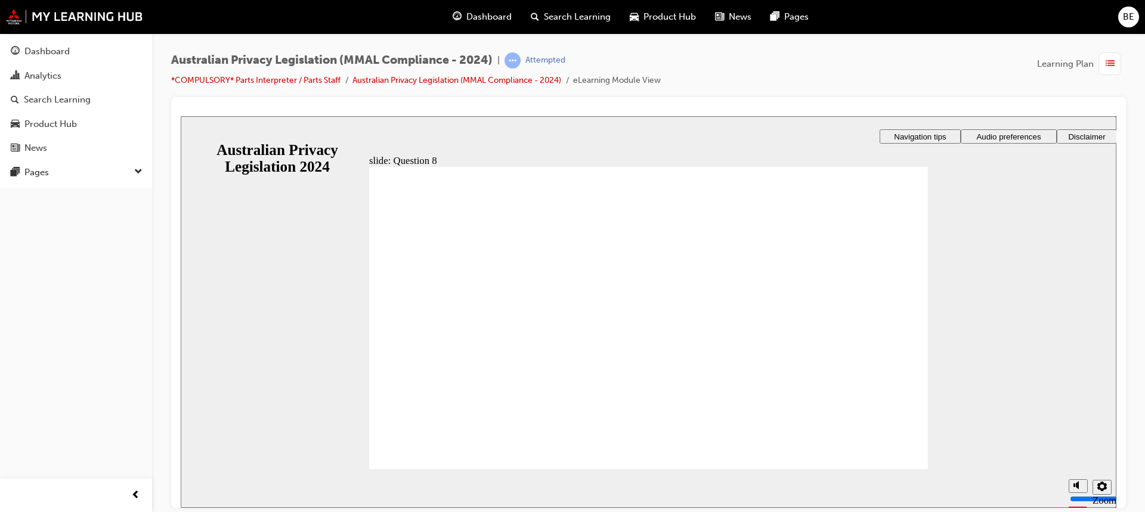
radio input "true"
drag, startPoint x: 468, startPoint y: 427, endPoint x: 466, endPoint y: 435, distance: 8.4
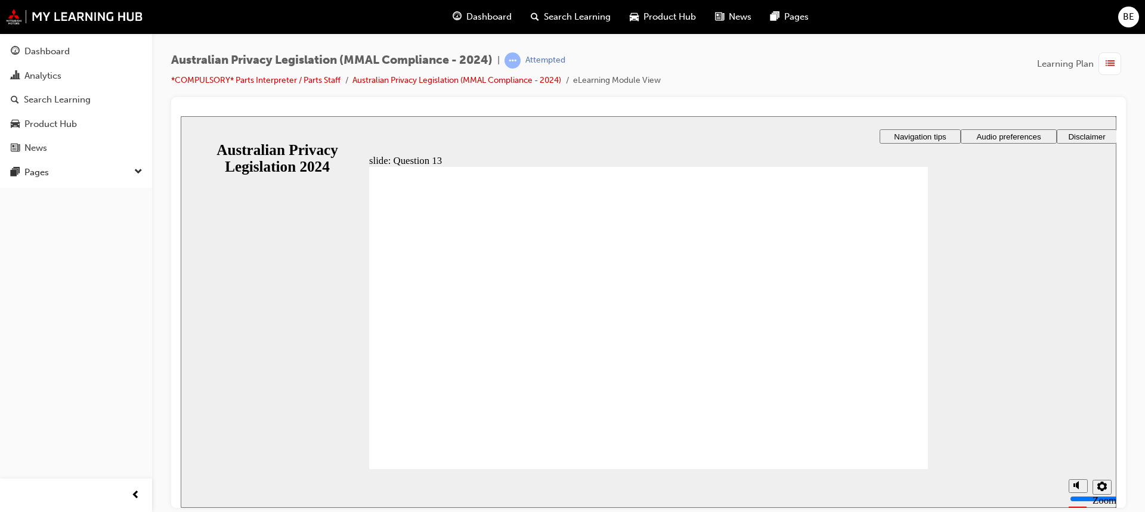
radio input "true"
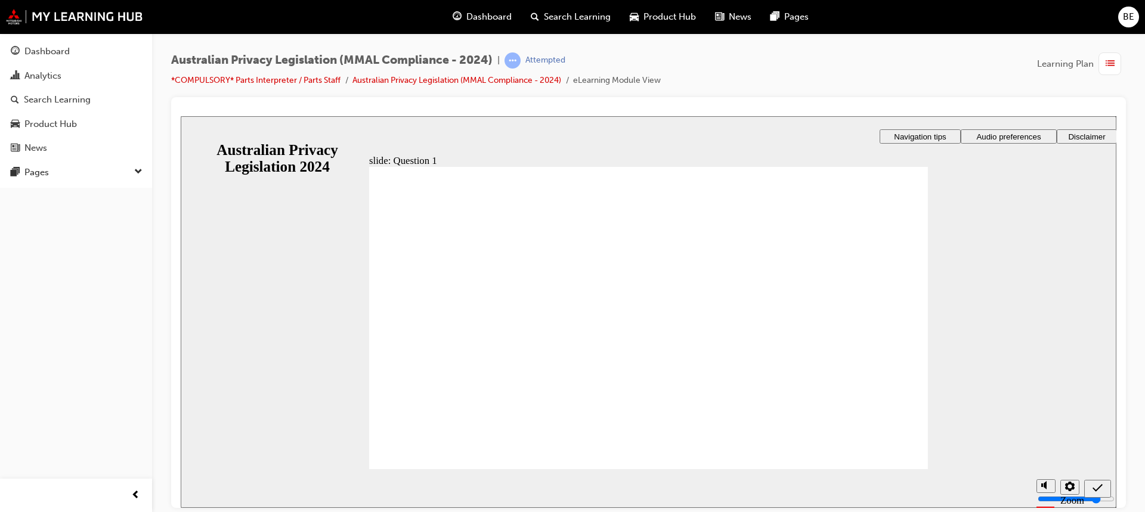
radio input "true"
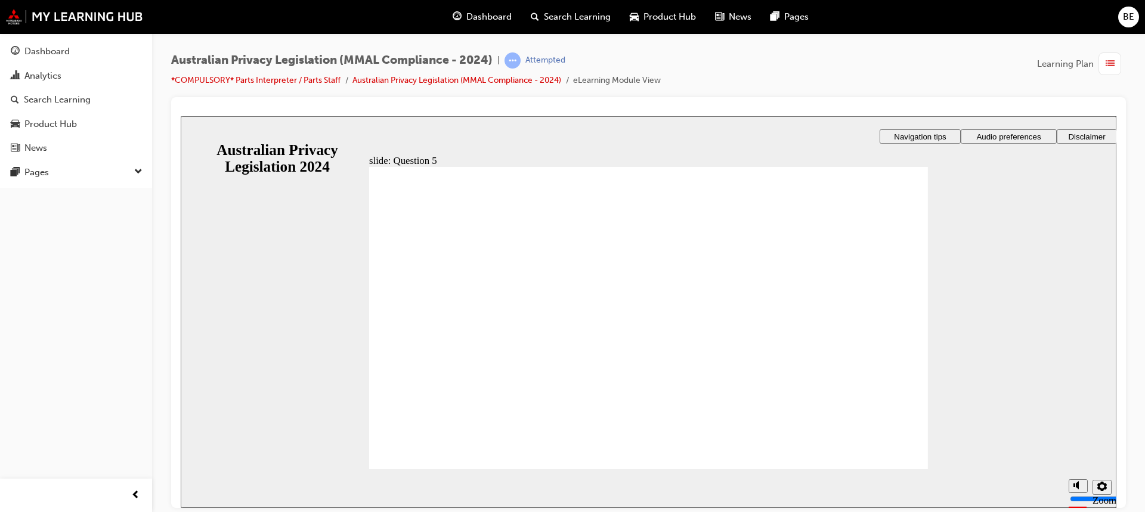
checkbox input "true"
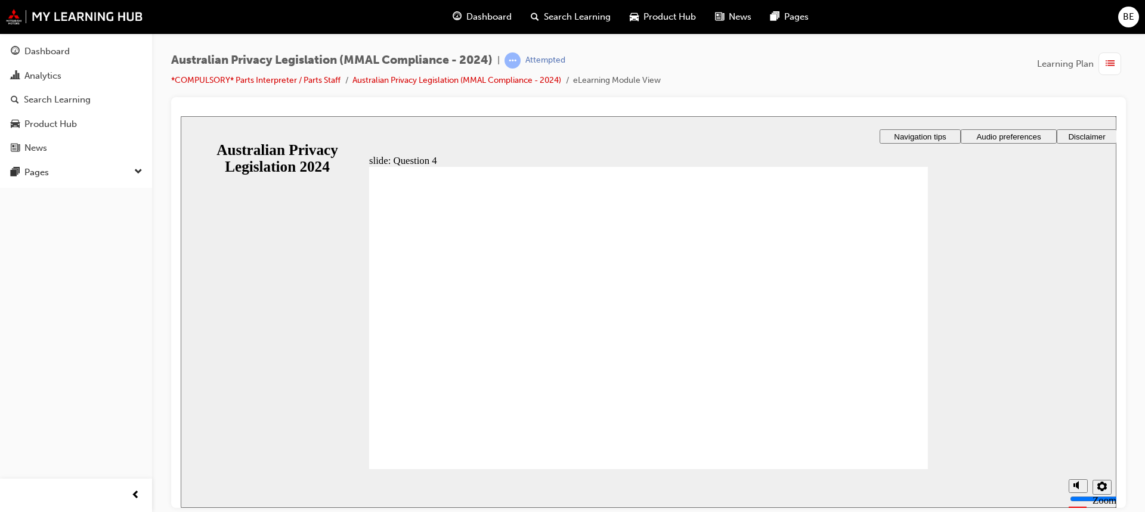
radio input "true"
checkbox input "true"
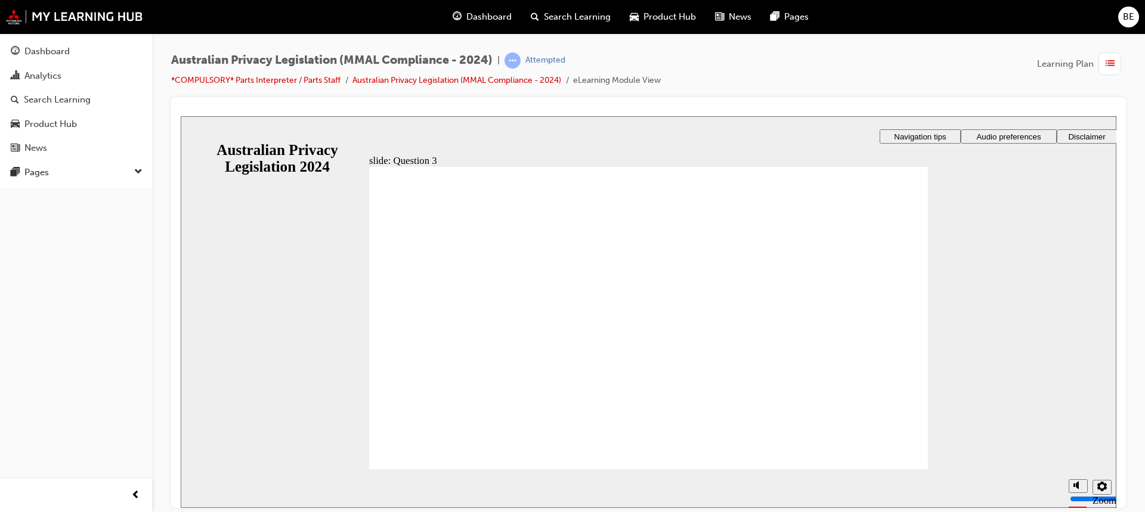
radio input "true"
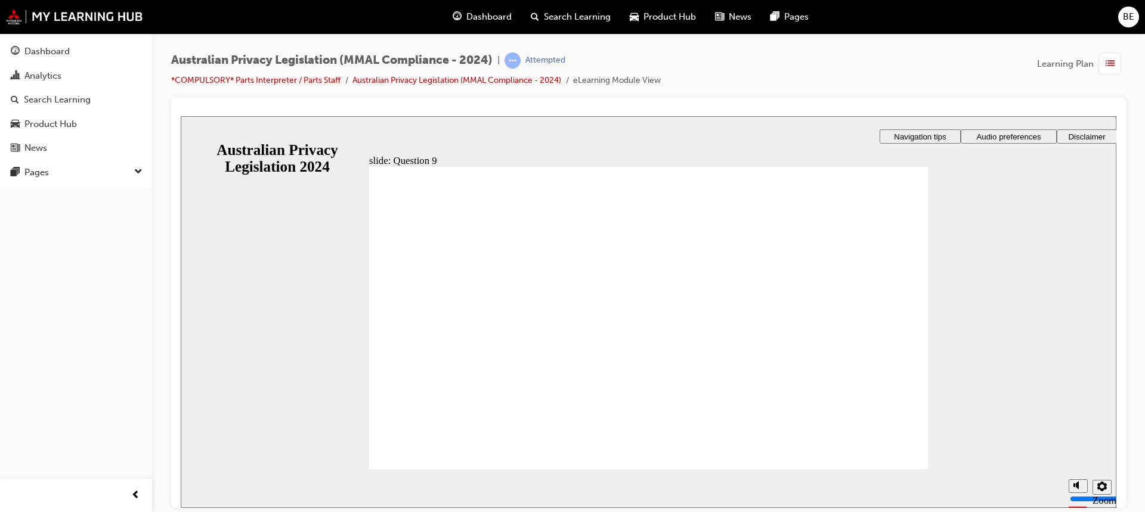
radio input "true"
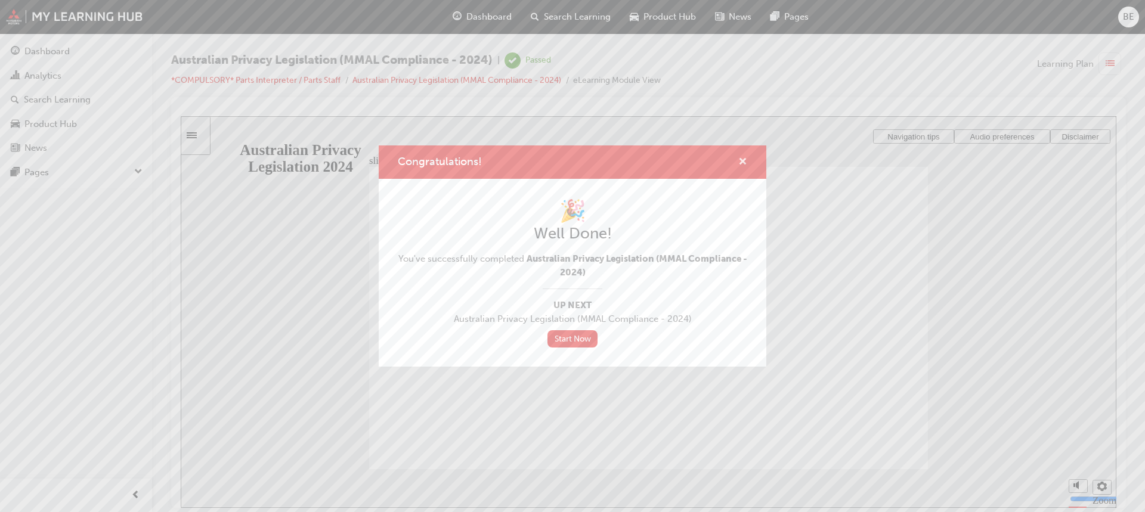
click at [743, 161] on span "cross-icon" at bounding box center [742, 162] width 9 height 11
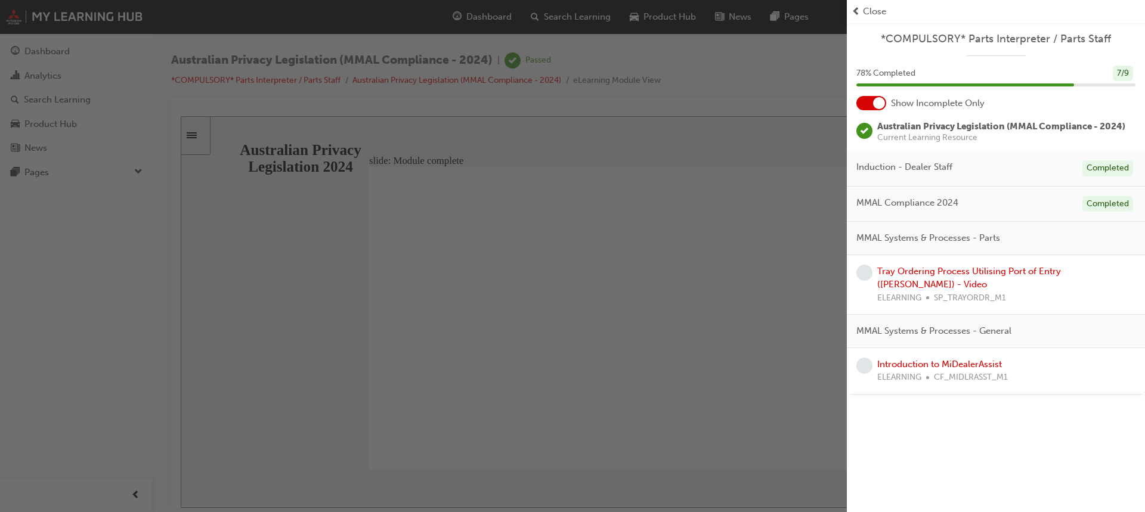
click at [644, 265] on div "button" at bounding box center [423, 256] width 847 height 512
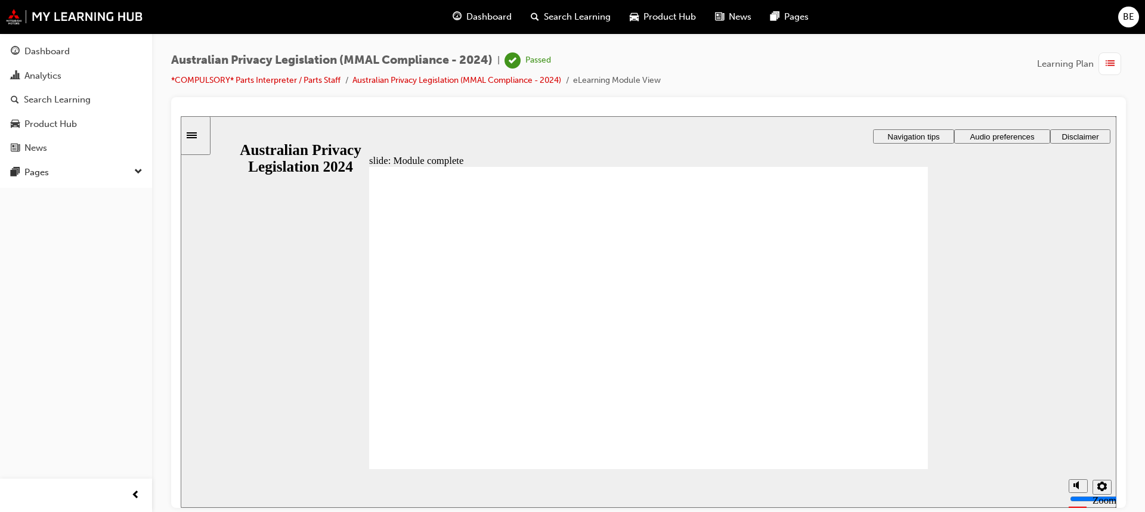
click at [1103, 67] on div "button" at bounding box center [1110, 63] width 23 height 23
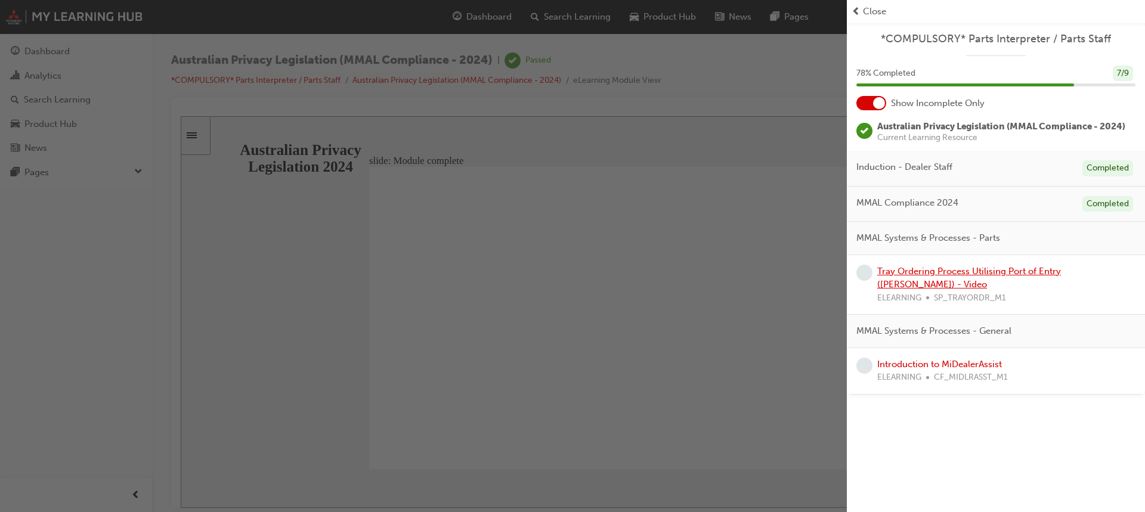
click at [976, 270] on link "Tray Ordering Process Utilising Port of Entry (POE) - Video" at bounding box center [969, 278] width 184 height 24
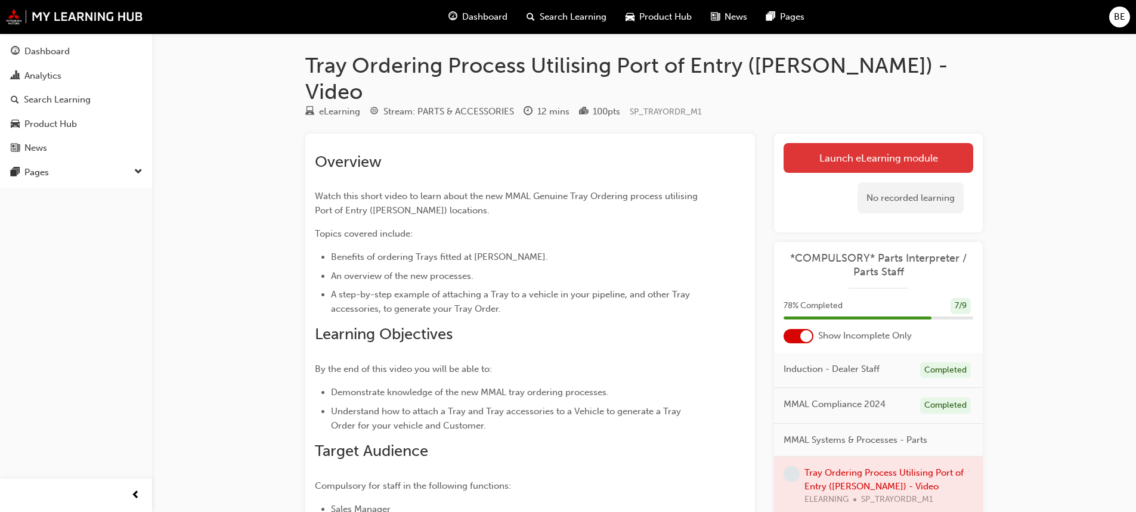
click at [850, 143] on link "Launch eLearning module" at bounding box center [879, 158] width 190 height 30
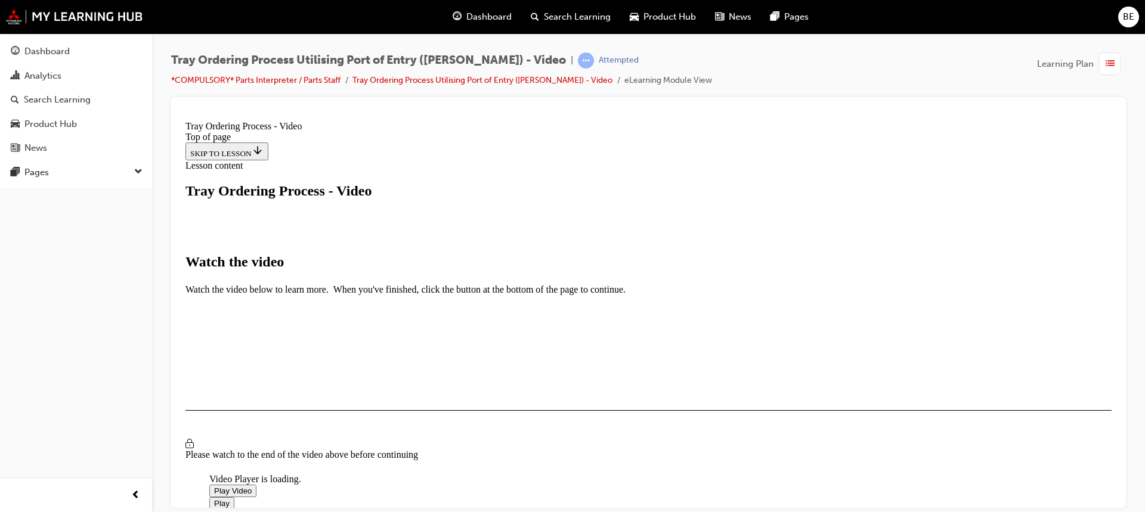
scroll to position [239, 0]
click at [214, 486] on span "Video player" at bounding box center [214, 490] width 0 height 9
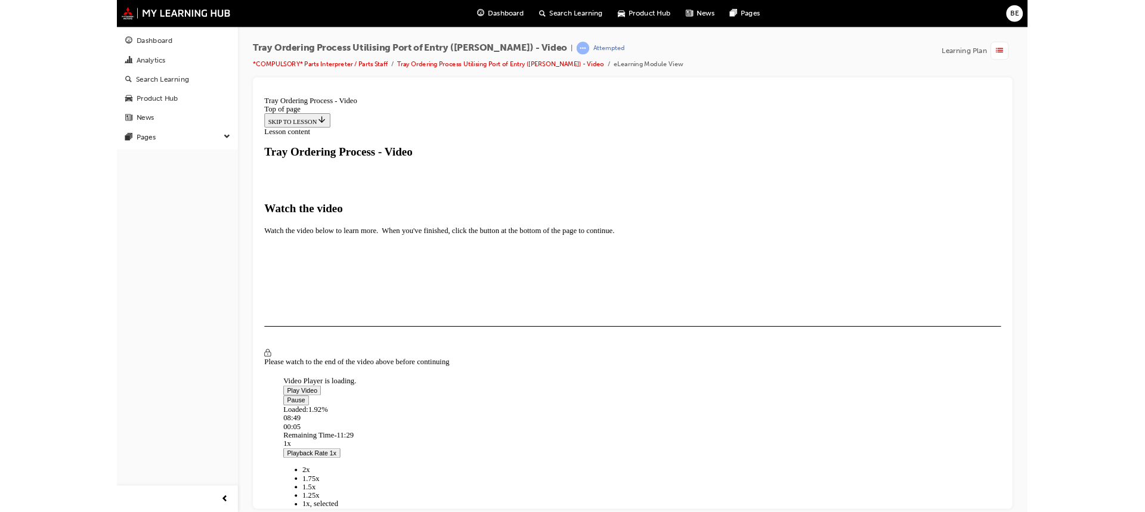
scroll to position [61, 0]
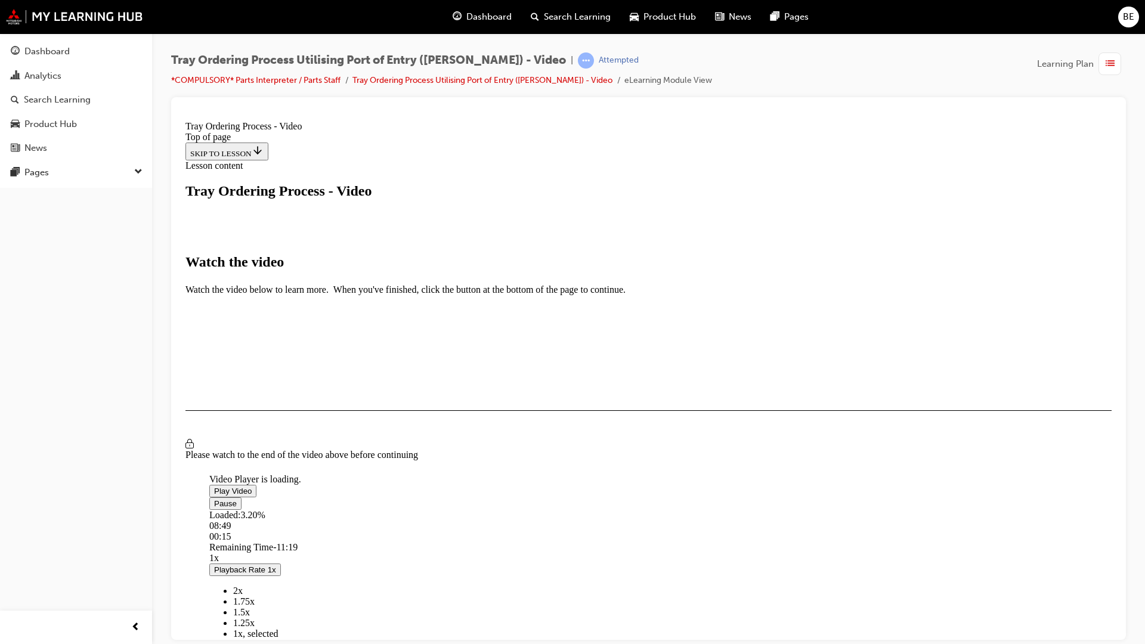
drag, startPoint x: 1314, startPoint y: 737, endPoint x: 1345, endPoint y: 738, distance: 31.0
click at [1116, 493] on html "Tray Ordering Process - Video Top of page SKIP TO LESSON Lesson content Tray Or…" at bounding box center [649, 305] width 936 height 378
click at [305, 512] on div "Loaded : 5.52% 01:01 00:36" at bounding box center [775, 525] width 1132 height 32
drag, startPoint x: 286, startPoint y: 734, endPoint x: 271, endPoint y: 733, distance: 14.4
click at [271, 512] on div "Loaded : 9.40% 00:35 00:35" at bounding box center [775, 525] width 1132 height 32
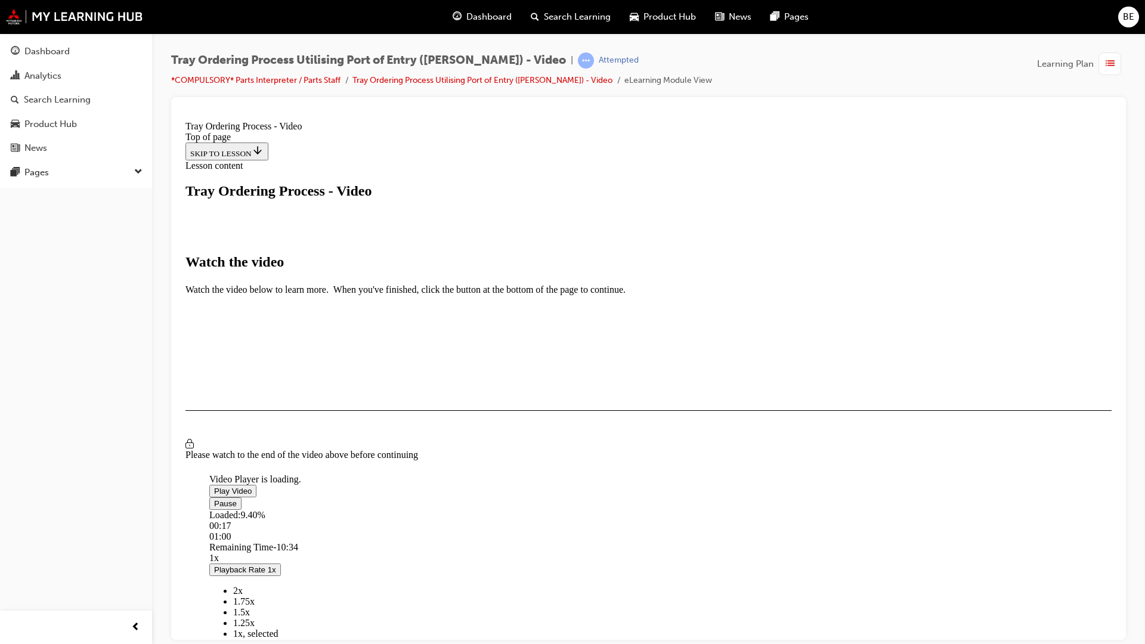
click at [247, 512] on div "Loaded : 9.40% 00:17 01:00" at bounding box center [775, 525] width 1132 height 32
click at [239, 512] on div "Loaded : 9.40% 00:11 00:17" at bounding box center [775, 525] width 1132 height 32
click at [233, 512] on div "Loaded : 9.40% 00:05 00:10" at bounding box center [775, 525] width 1132 height 32
drag, startPoint x: 231, startPoint y: 735, endPoint x: 214, endPoint y: 733, distance: 17.4
click at [214, 512] on div "Pause Loaded : 9.40% 00:05 00:05 Remaining Time - 11:29 1x Playback Rate 1x 2x …" at bounding box center [775, 633] width 1132 height 273
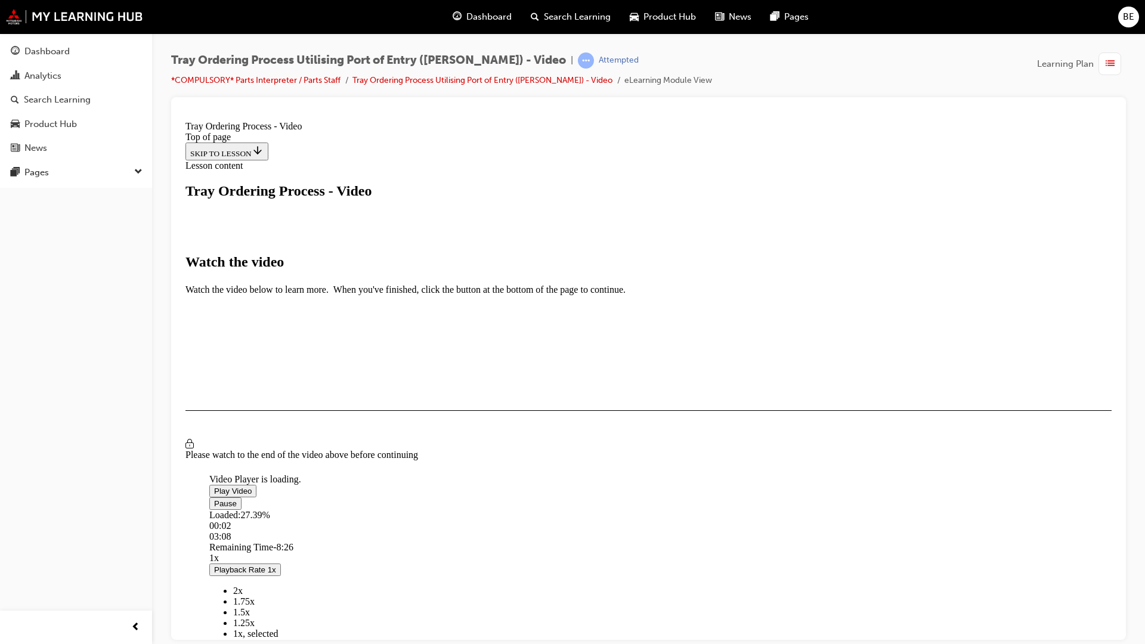
click at [214, 508] on span "Video player" at bounding box center [214, 503] width 0 height 9
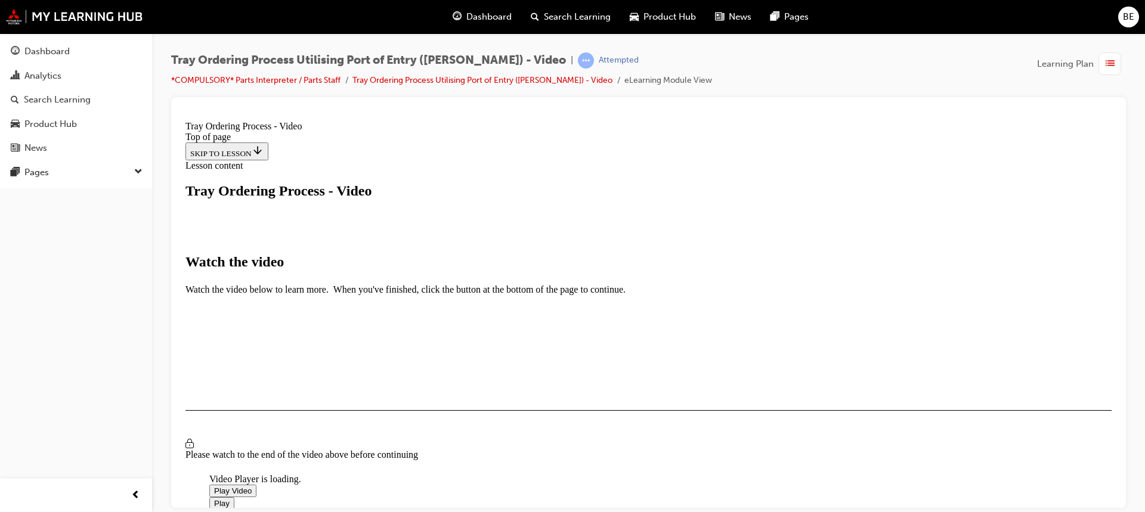
click at [214, 486] on span "Video player" at bounding box center [214, 490] width 0 height 9
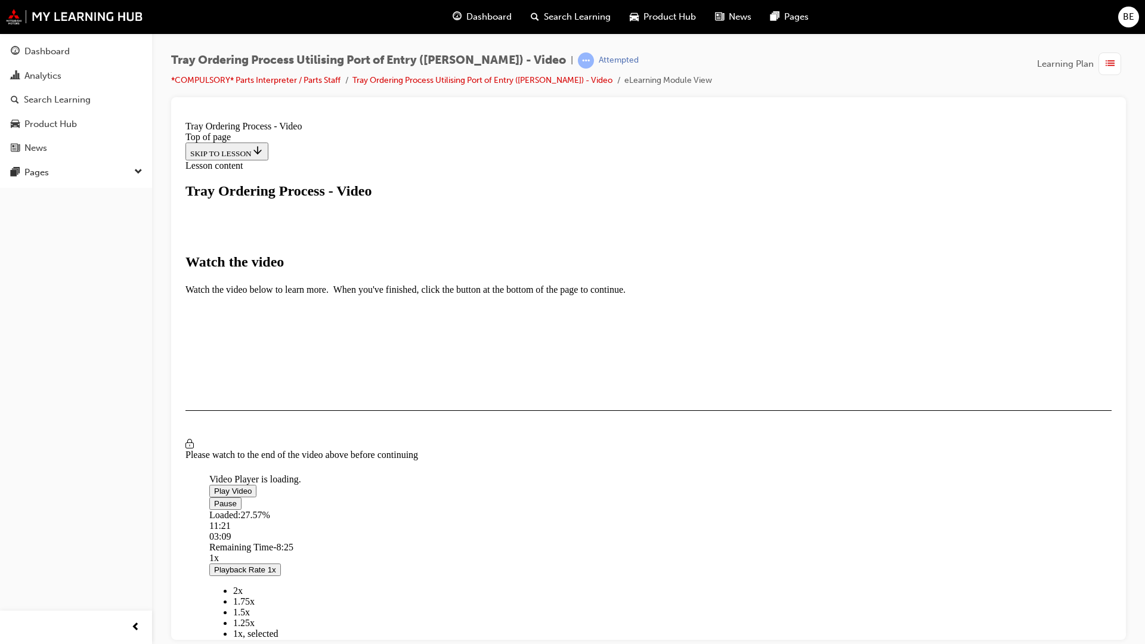
scroll to position [61, 0]
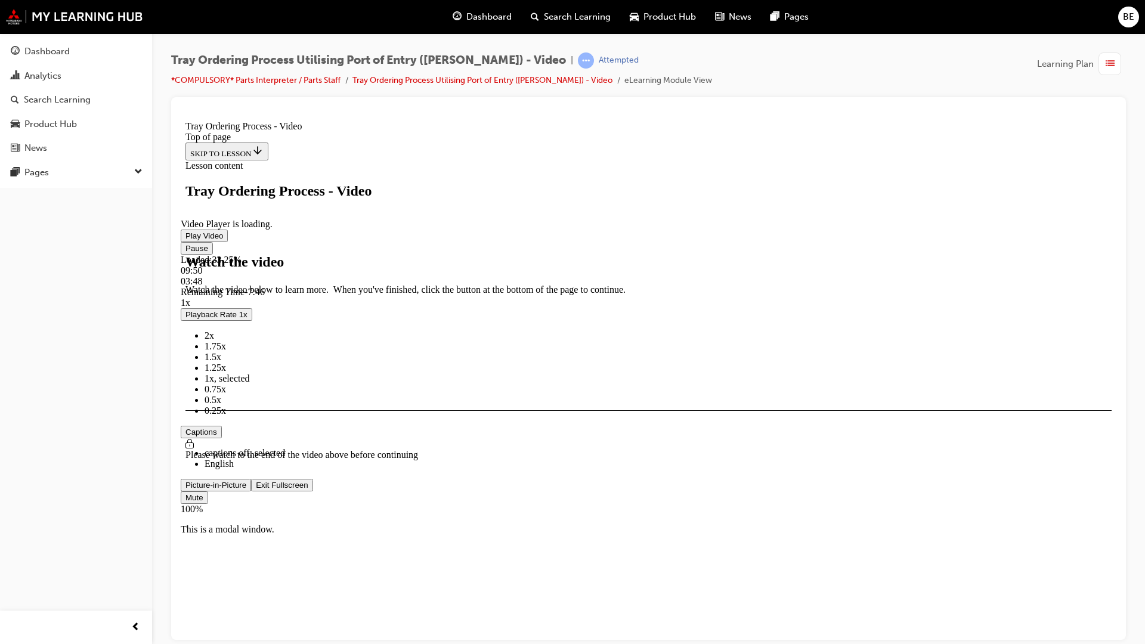
click at [185, 252] on span "Video player" at bounding box center [185, 247] width 0 height 9
click at [360, 205] on video "Video player" at bounding box center [270, 160] width 179 height 89
click at [185, 240] on span "Video player" at bounding box center [185, 235] width 0 height 9
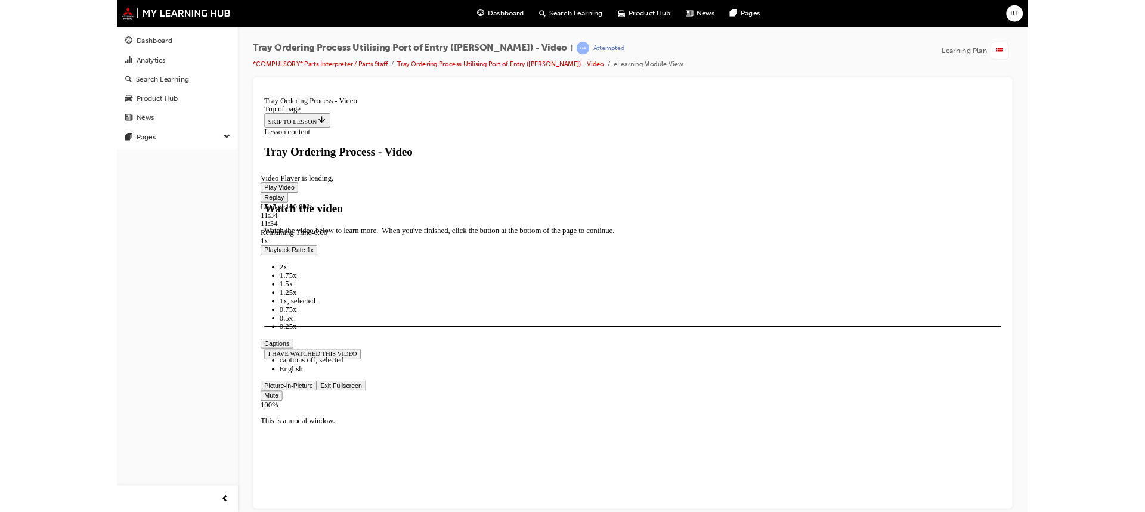
scroll to position [59, 0]
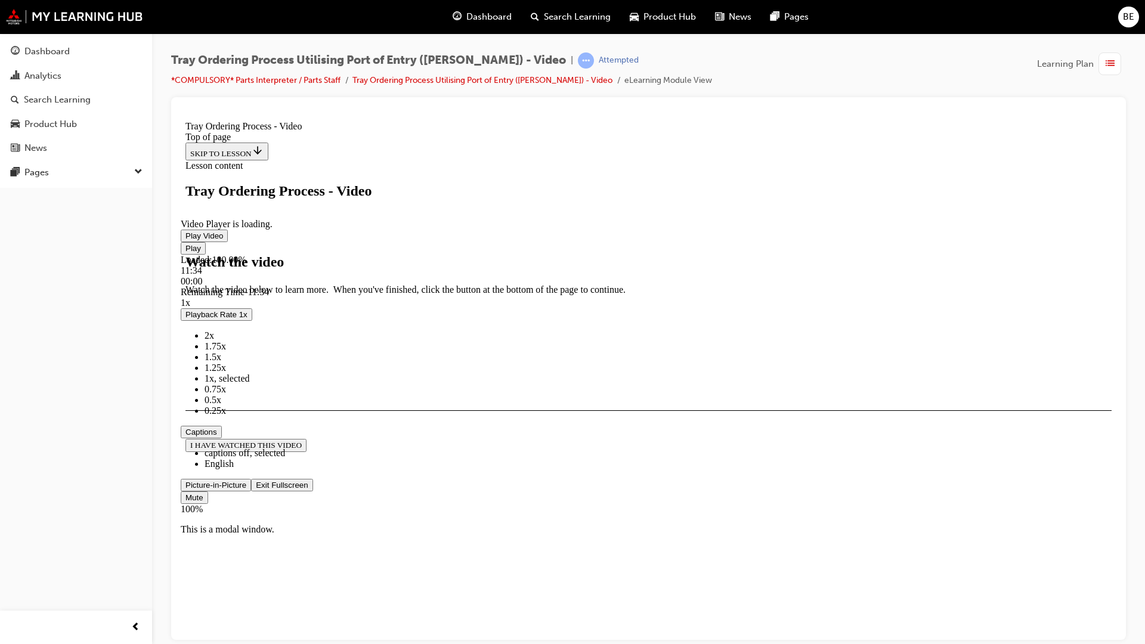
click at [256, 489] on span "Video player" at bounding box center [256, 484] width 0 height 9
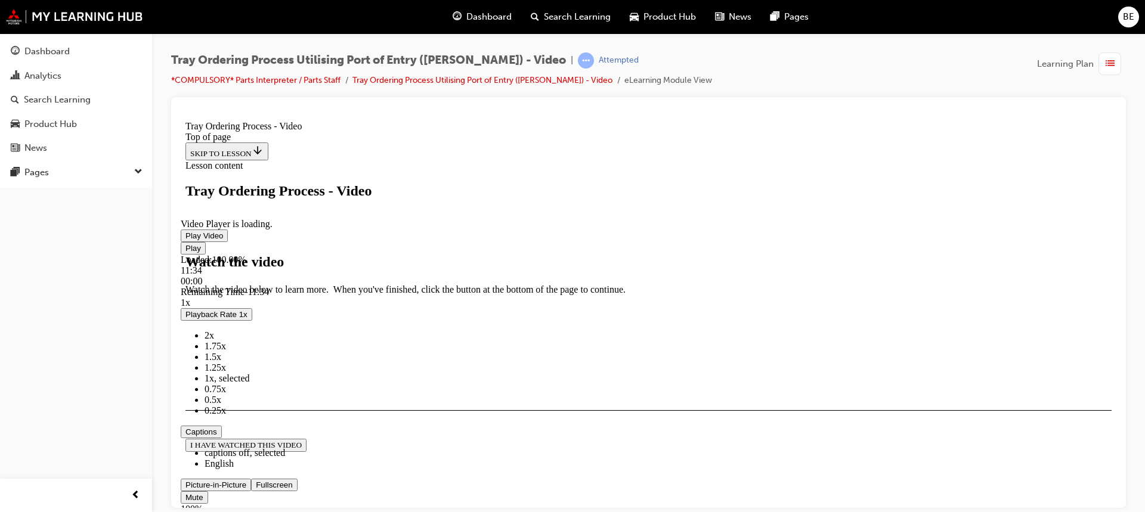
scroll to position [311, 0]
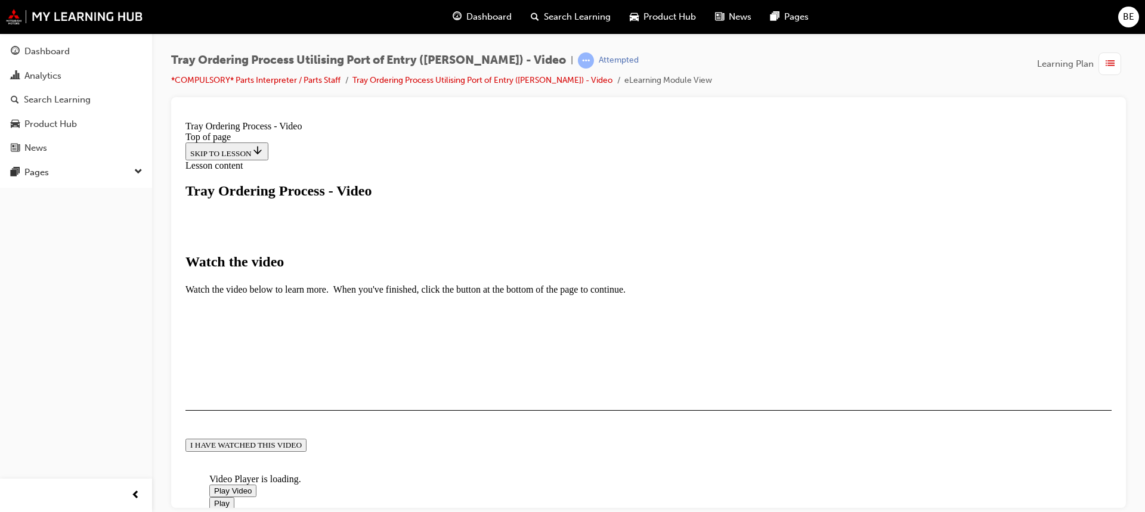
click at [307, 438] on button "I HAVE WATCHED THIS VIDEO" at bounding box center [245, 444] width 121 height 13
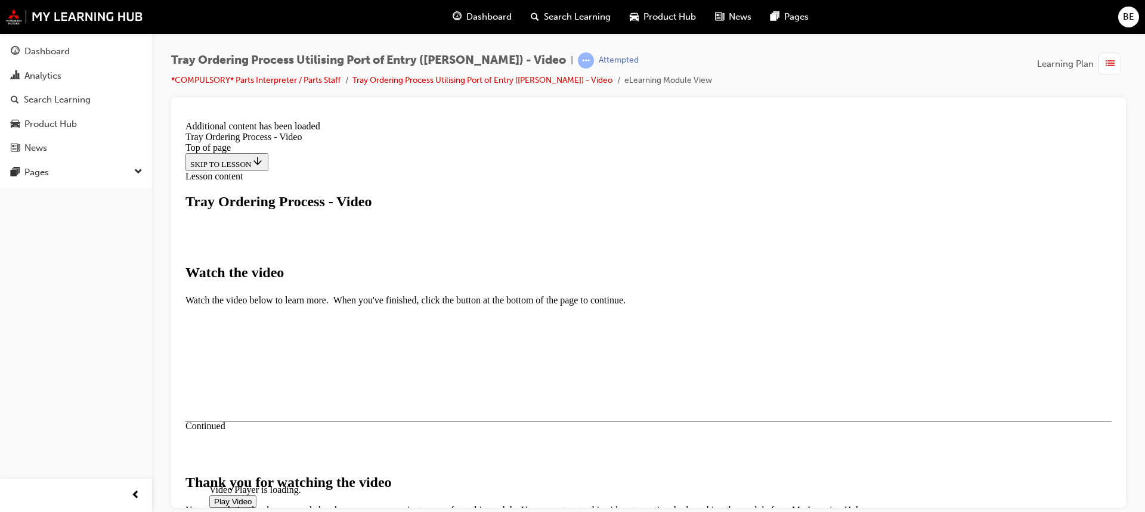
scroll to position [410, 0]
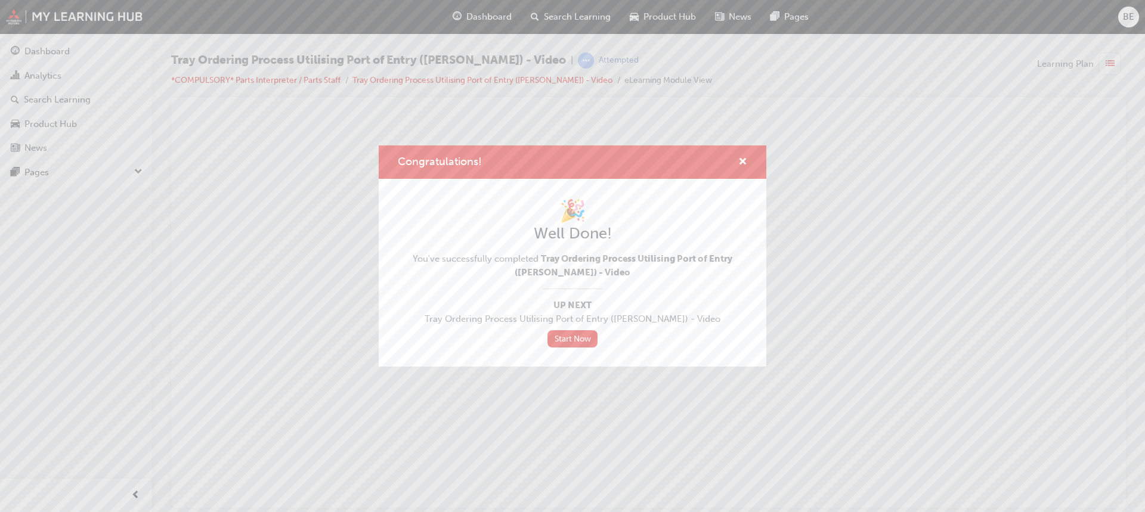
scroll to position [0, 0]
click at [744, 157] on span "cross-icon" at bounding box center [742, 162] width 9 height 11
